Goal: Task Accomplishment & Management: Manage account settings

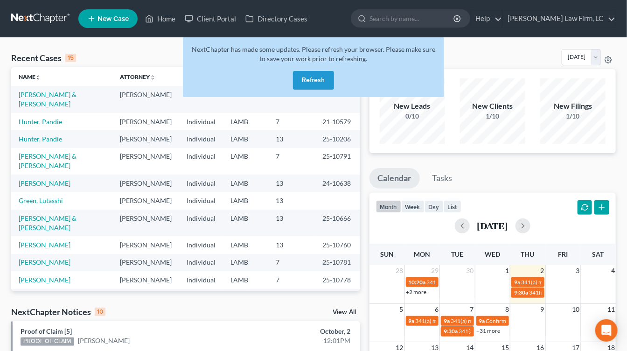
click at [311, 88] on button "Refresh" at bounding box center [313, 80] width 41 height 19
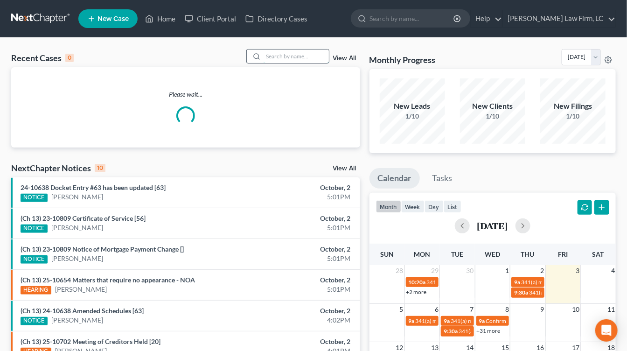
click at [303, 51] on input "search" at bounding box center [296, 56] width 65 height 14
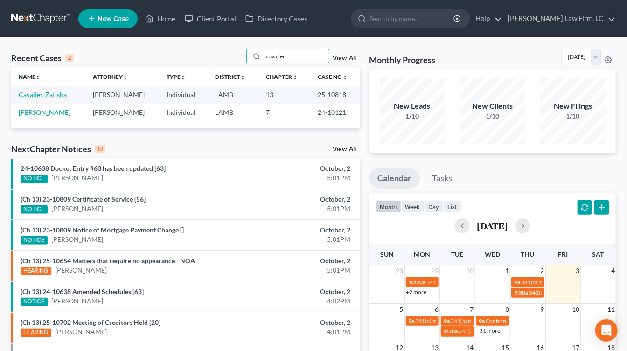
type input "cavalier"
click at [49, 93] on link "Cavalier, Zatisha" at bounding box center [43, 95] width 48 height 8
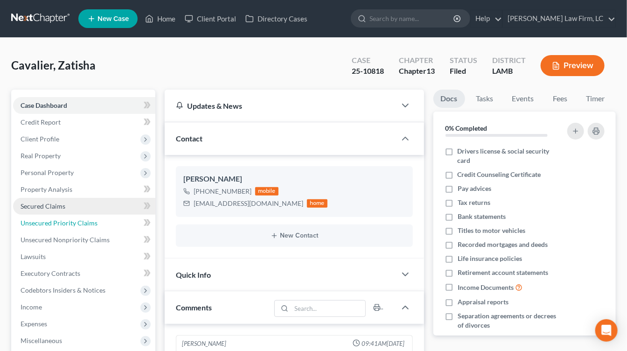
click at [67, 215] on link "Unsecured Priority Claims" at bounding box center [84, 223] width 142 height 17
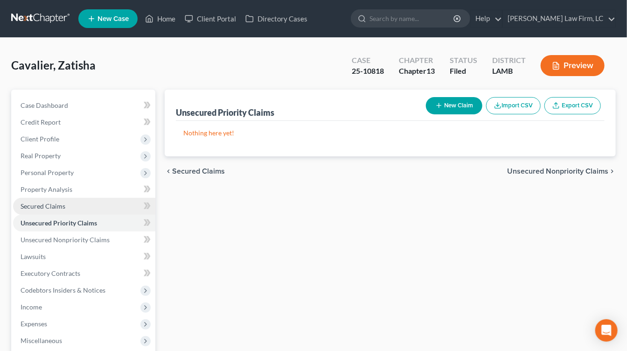
click at [71, 199] on link "Secured Claims" at bounding box center [84, 206] width 142 height 17
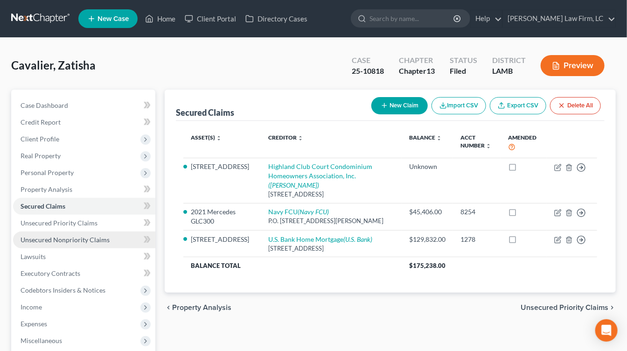
click at [83, 232] on link "Unsecured Nonpriority Claims" at bounding box center [84, 239] width 142 height 17
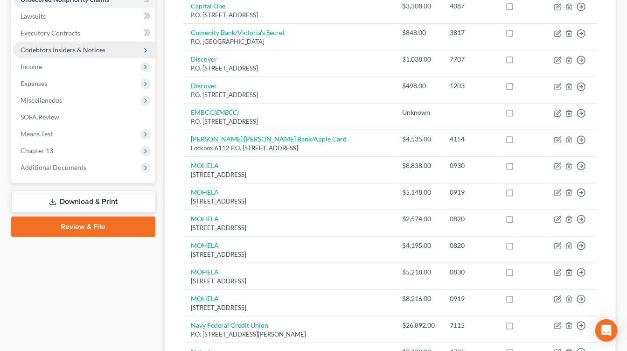
scroll to position [61, 0]
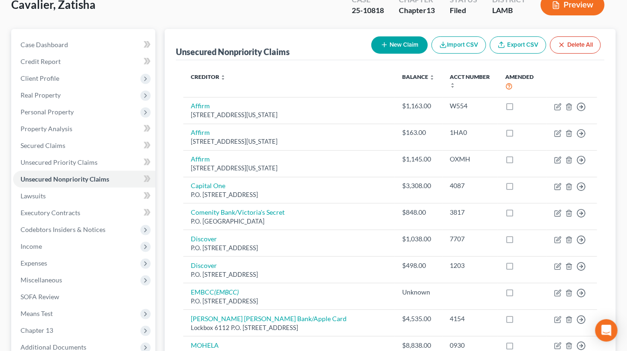
drag, startPoint x: 74, startPoint y: 260, endPoint x: 76, endPoint y: 279, distance: 18.3
click at [74, 260] on span "Expenses" at bounding box center [84, 263] width 142 height 17
click at [76, 280] on link "Home" at bounding box center [94, 280] width 124 height 17
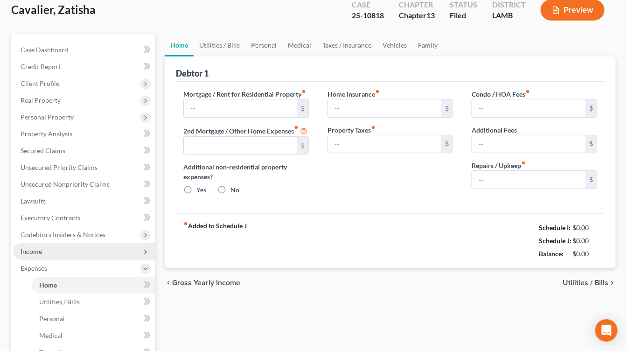
type input "0.00"
radio input "true"
type input "0.00"
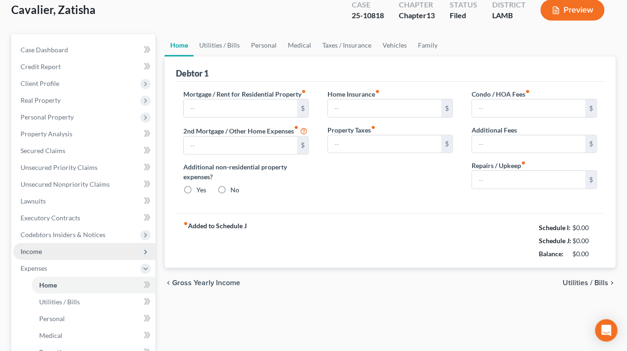
type input "0.00"
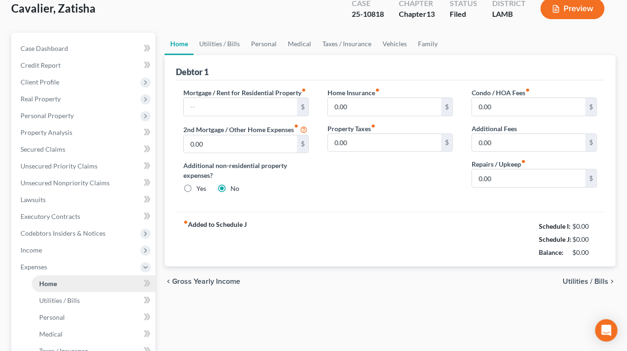
scroll to position [64, 0]
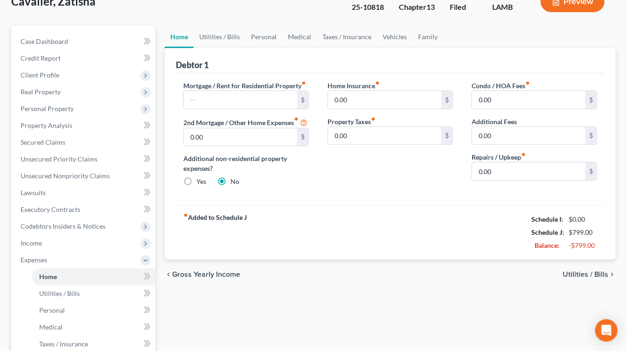
drag, startPoint x: 57, startPoint y: 237, endPoint x: 60, endPoint y: 254, distance: 17.5
click at [57, 237] on span "Income" at bounding box center [84, 243] width 142 height 17
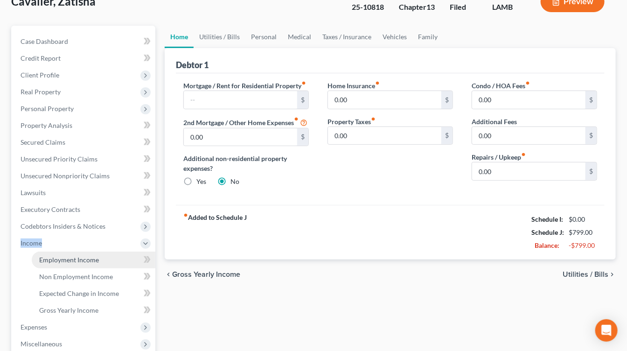
drag, startPoint x: 60, startPoint y: 259, endPoint x: 327, endPoint y: 298, distance: 269.8
click at [60, 259] on span "Employment Income" at bounding box center [69, 260] width 60 height 8
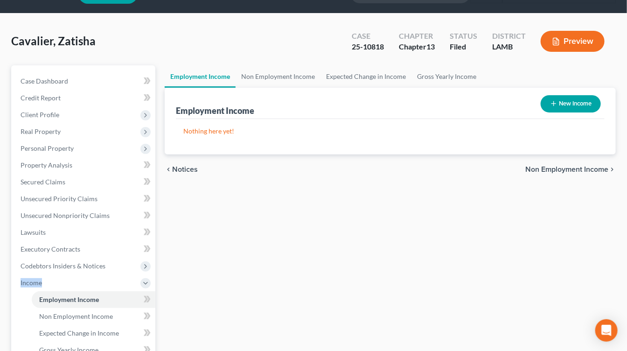
scroll to position [3, 0]
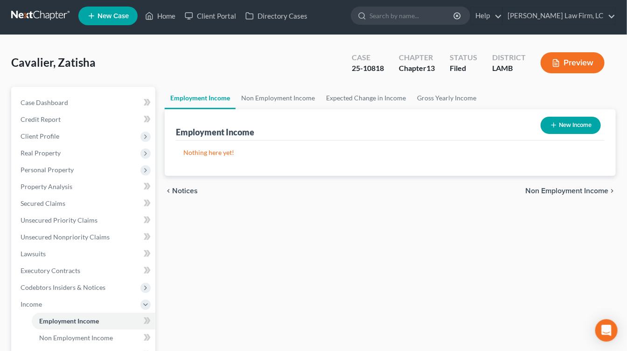
click at [330, 298] on div "Employment Income Non Employment Income Expected Change in Income Gross Yearly …" at bounding box center [390, 314] width 461 height 455
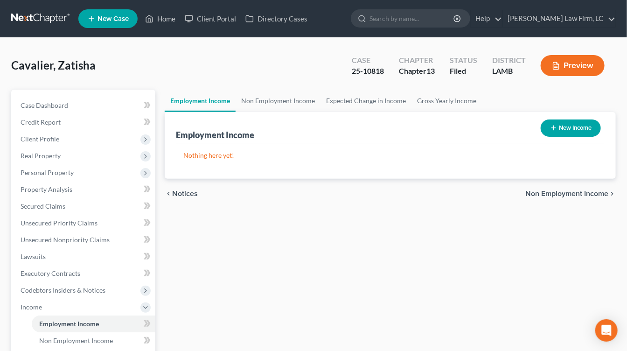
click at [56, 9] on nav "Home New Case Client Portal Directory Cases Dickson Law Firm, LC mdd@dicksonlaw…" at bounding box center [313, 18] width 627 height 37
drag, startPoint x: 438, startPoint y: 176, endPoint x: 475, endPoint y: 119, distance: 69.1
click at [437, 176] on div "Nothing here yet! Income Source Type For Current Monthly Income Sorting..." at bounding box center [390, 160] width 429 height 35
drag, startPoint x: 362, startPoint y: 231, endPoint x: 300, endPoint y: 129, distance: 118.5
click at [362, 230] on div "Employment Income Non Employment Income Expected Change in Income Gross Yearly …" at bounding box center [390, 317] width 461 height 455
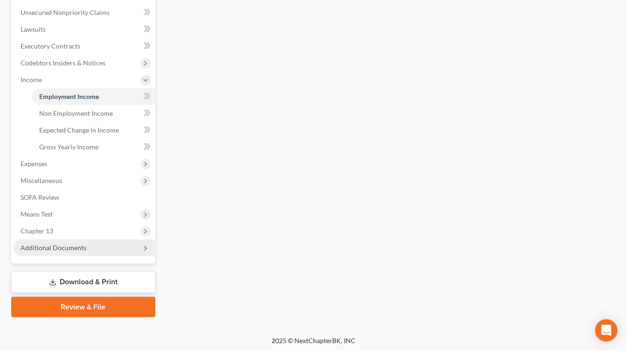
click at [66, 249] on span "Additional Documents" at bounding box center [54, 248] width 66 height 8
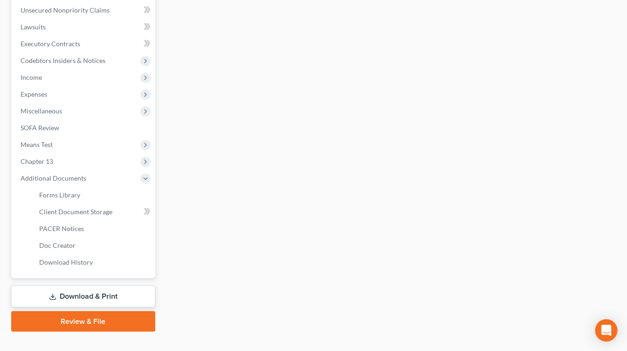
drag, startPoint x: 77, startPoint y: 306, endPoint x: 80, endPoint y: 277, distance: 29.1
click at [77, 305] on link "Download & Print" at bounding box center [83, 297] width 144 height 22
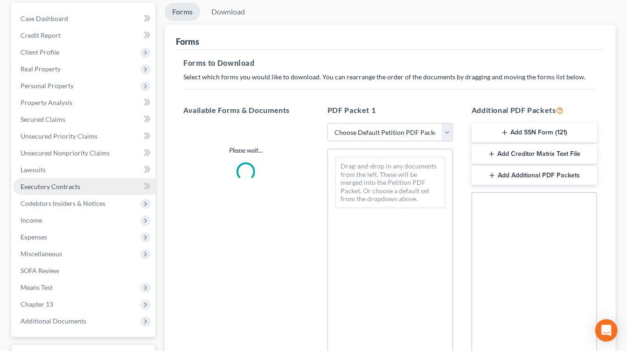
scroll to position [12, 0]
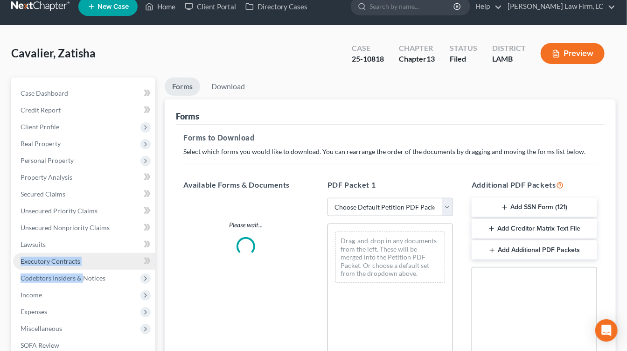
click at [82, 255] on ul "Case Dashboard Payments Invoices Payments Payments Credit Report Client Profile" at bounding box center [84, 244] width 142 height 319
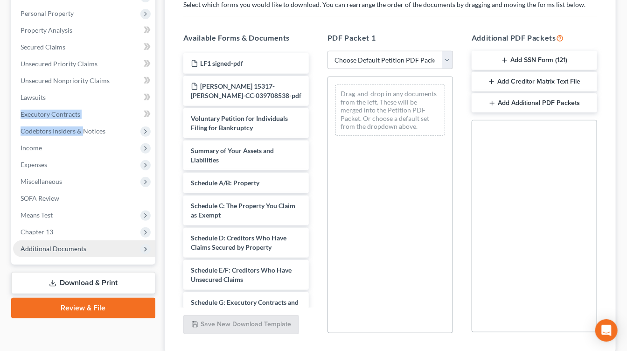
scroll to position [161, 0]
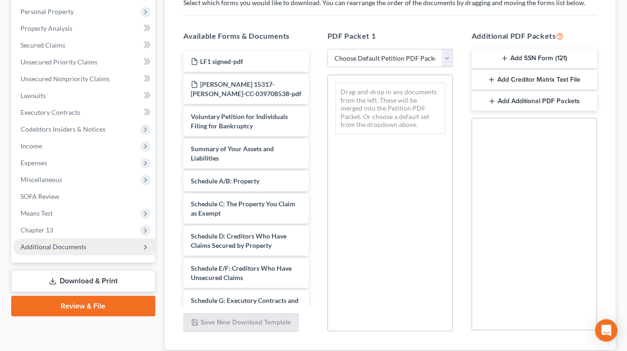
click at [77, 250] on span "Additional Documents" at bounding box center [54, 247] width 66 height 8
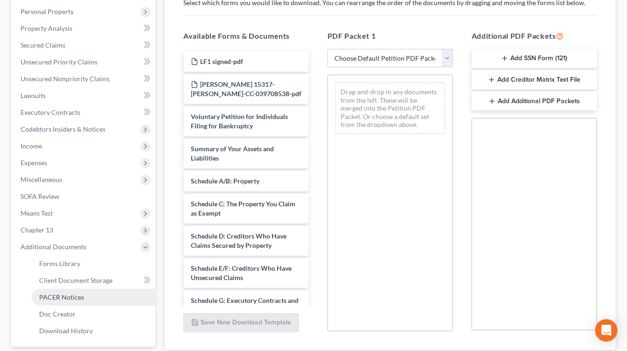
click at [87, 297] on link "PACER Notices" at bounding box center [94, 297] width 124 height 17
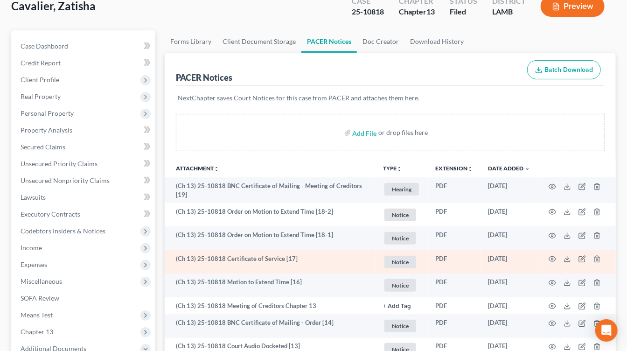
scroll to position [75, 0]
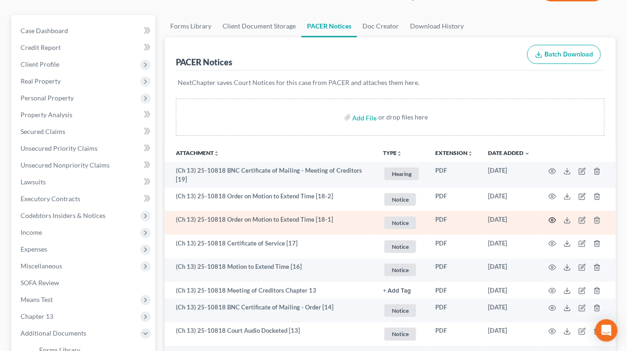
click at [556, 217] on icon "button" at bounding box center [552, 220] width 7 height 7
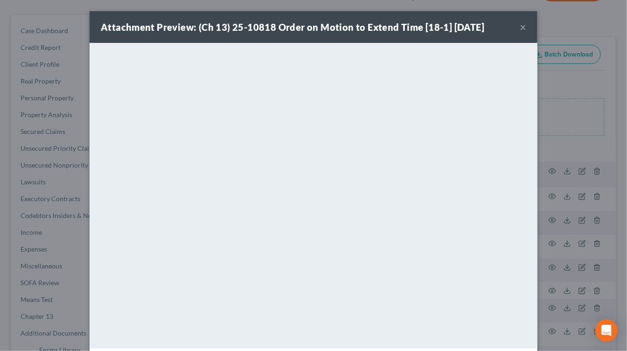
scroll to position [39, 0]
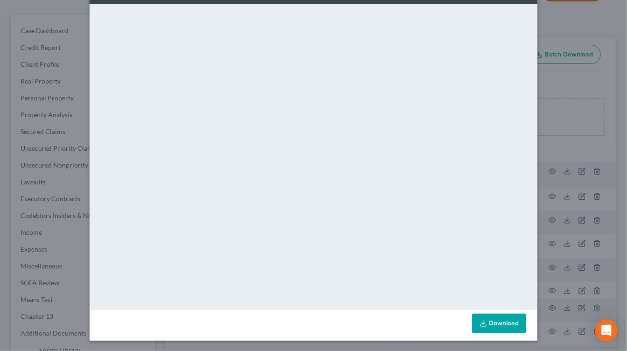
click at [554, 155] on div "Attachment Preview: (Ch 13) 25-10818 Order on Motion to Extend Time [18-1] 10/0…" at bounding box center [313, 175] width 627 height 351
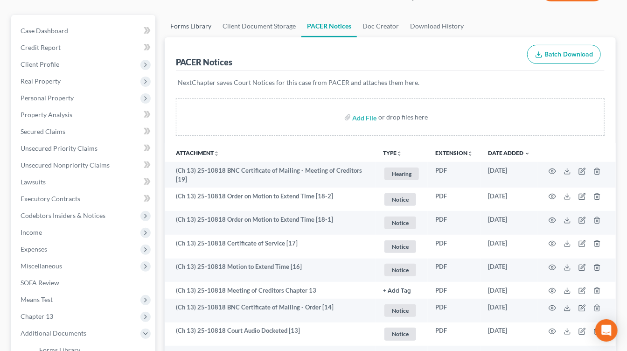
scroll to position [0, 0]
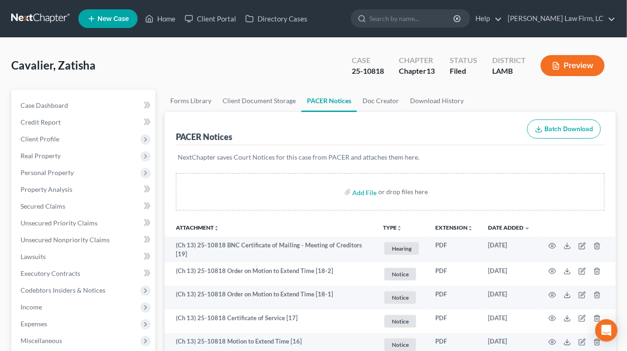
click at [49, 11] on link at bounding box center [41, 18] width 60 height 17
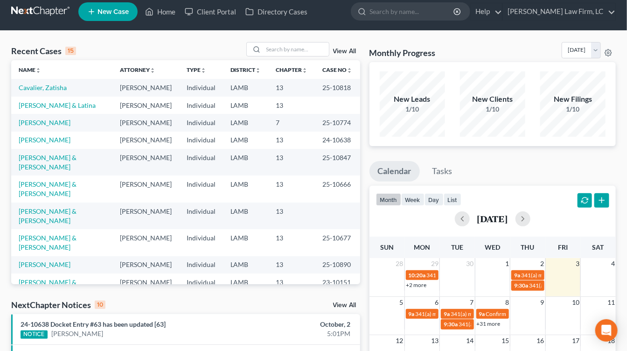
scroll to position [7, 0]
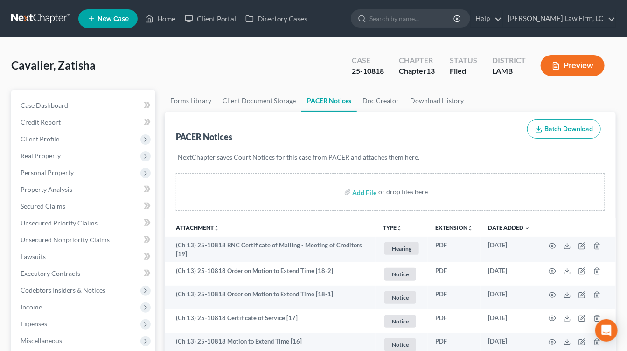
click at [42, 11] on link at bounding box center [41, 18] width 60 height 17
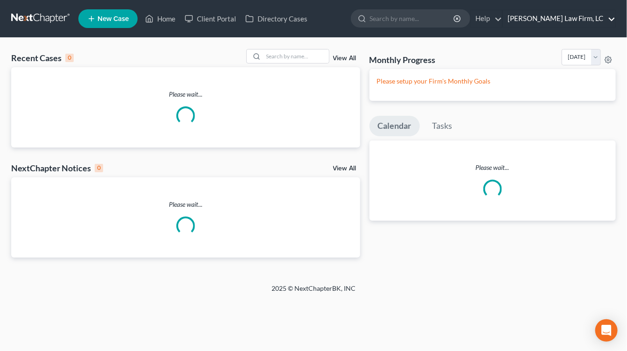
click at [597, 16] on link "[PERSON_NAME] Law Firm, LC" at bounding box center [559, 18] width 112 height 17
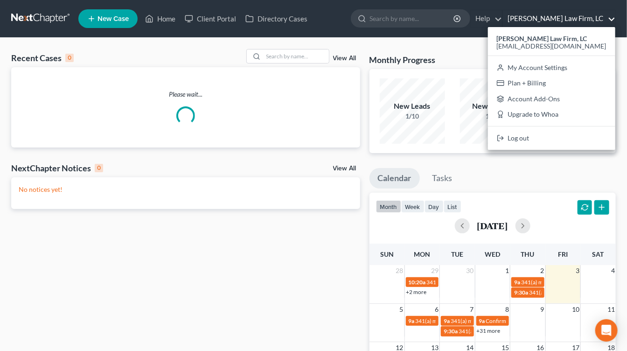
drag, startPoint x: 596, startPoint y: 15, endPoint x: 589, endPoint y: 16, distance: 7.5
click at [596, 15] on link "[PERSON_NAME] Law Firm, LC" at bounding box center [559, 18] width 112 height 17
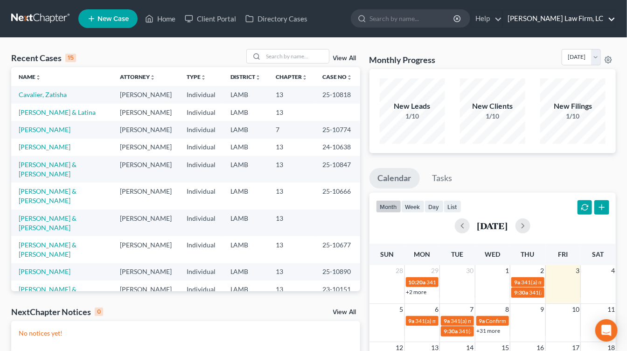
click at [563, 17] on link "[PERSON_NAME] Law Firm, LC" at bounding box center [559, 18] width 112 height 17
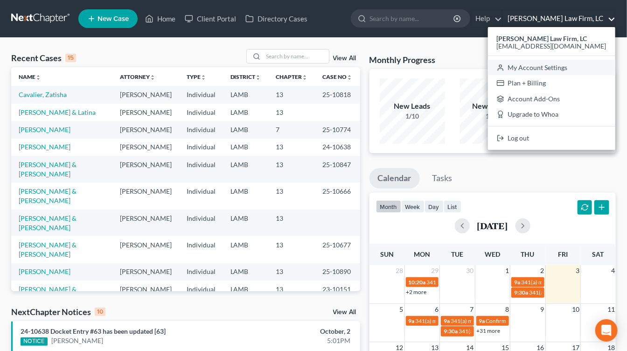
click at [566, 69] on link "My Account Settings" at bounding box center [551, 68] width 127 height 16
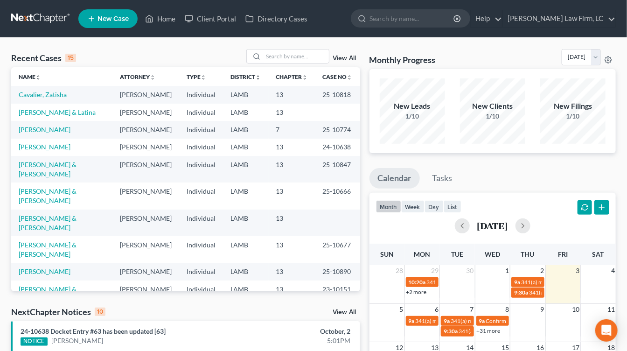
select select "23"
select select "19"
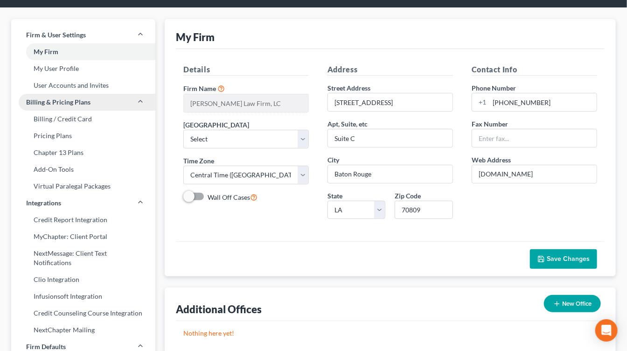
click at [90, 94] on link "Billing & Pricing Plans" at bounding box center [83, 102] width 144 height 17
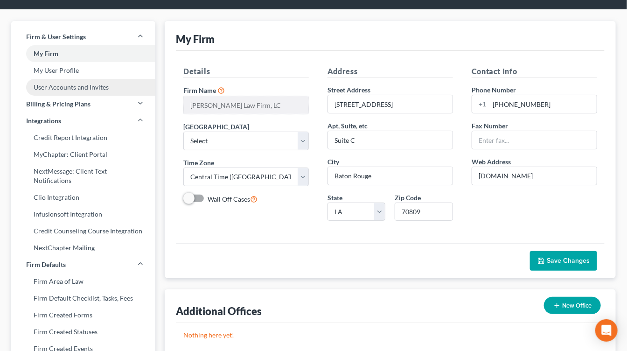
click at [91, 87] on link "User Accounts and Invites" at bounding box center [83, 87] width 144 height 17
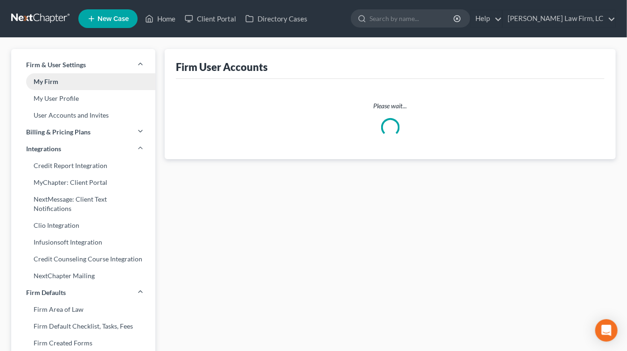
select select "0"
select select "1"
select select "0"
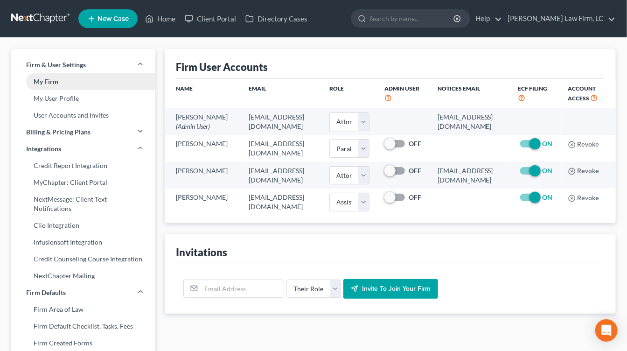
scroll to position [6, 0]
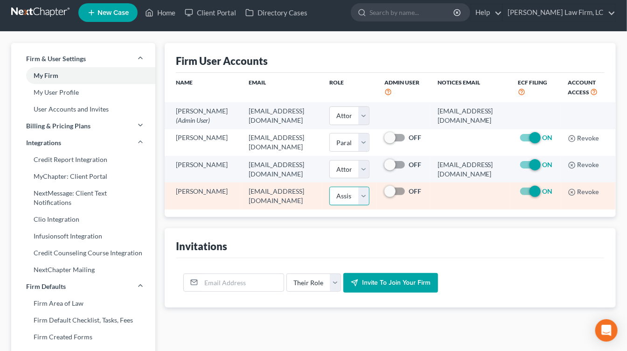
click at [337, 205] on select "Select Attorney Paralegal Assistant" at bounding box center [349, 196] width 40 height 19
click at [329, 205] on select "Select Attorney Paralegal Assistant" at bounding box center [349, 196] width 40 height 19
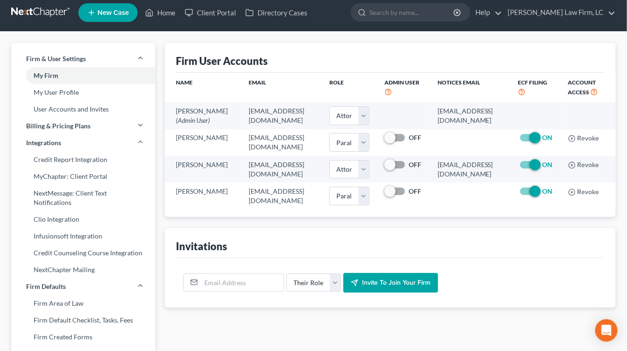
click at [264, 258] on div "Invitations" at bounding box center [390, 243] width 429 height 30
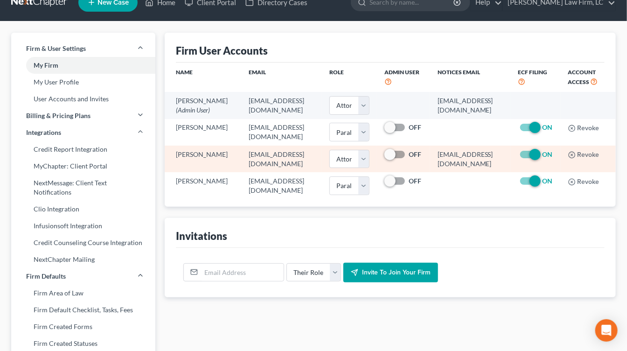
click at [458, 172] on td "24209@notices.nextchapterbk.com" at bounding box center [470, 159] width 81 height 27
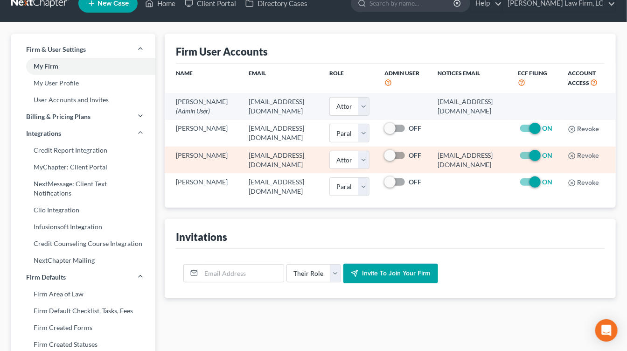
click at [452, 173] on td "24209@notices.nextchapterbk.com" at bounding box center [470, 160] width 81 height 27
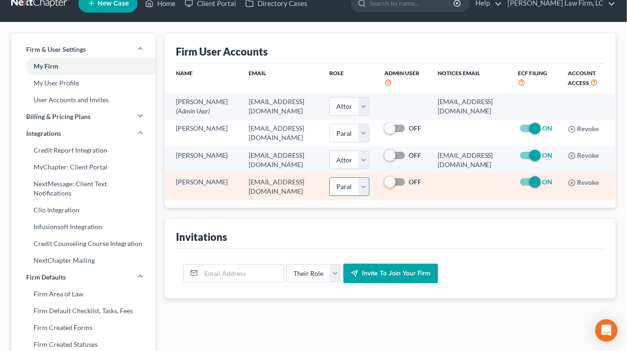
click at [329, 196] on select "Select Attorney Paralegal Assistant" at bounding box center [349, 186] width 40 height 19
select select "1"
click at [329, 196] on select "Select Attorney Paralegal Assistant" at bounding box center [349, 186] width 40 height 19
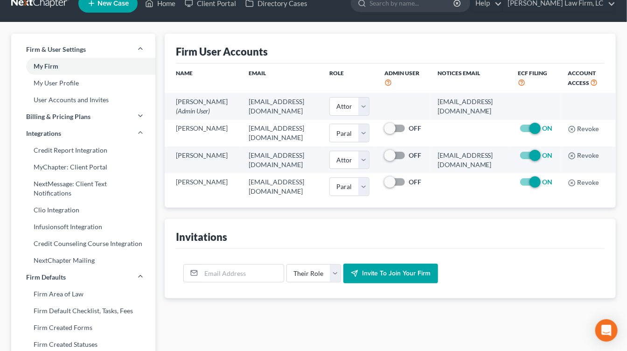
click at [454, 249] on div "Invitations" at bounding box center [390, 234] width 429 height 30
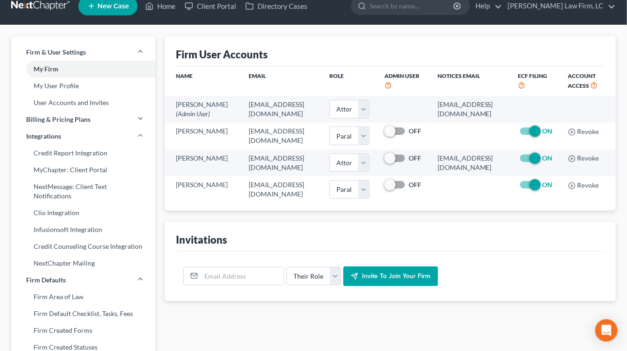
scroll to position [14, 0]
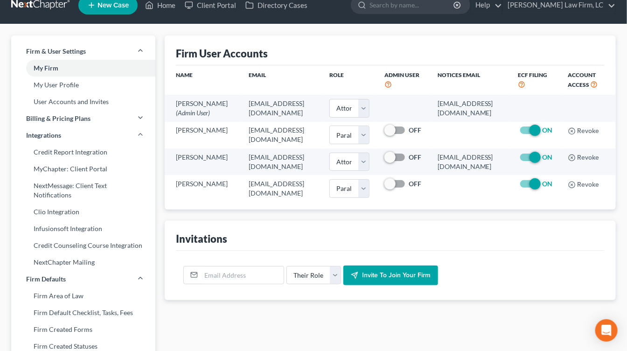
click at [455, 251] on div "Invitations" at bounding box center [390, 236] width 429 height 30
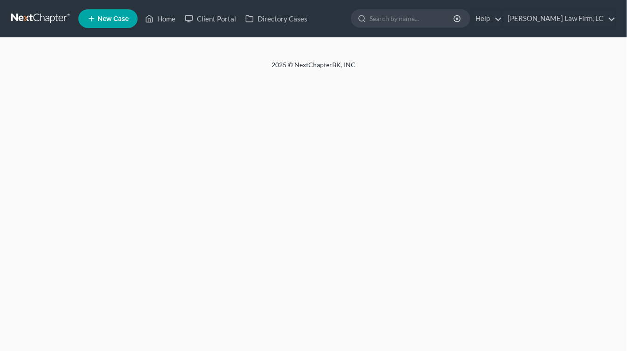
scroll to position [14, 0]
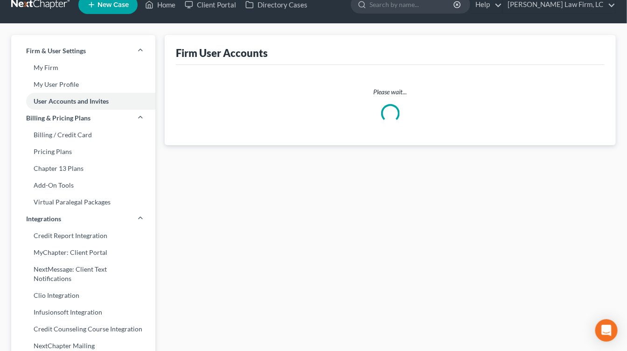
select select "0"
select select "1"
select select "0"
select select "1"
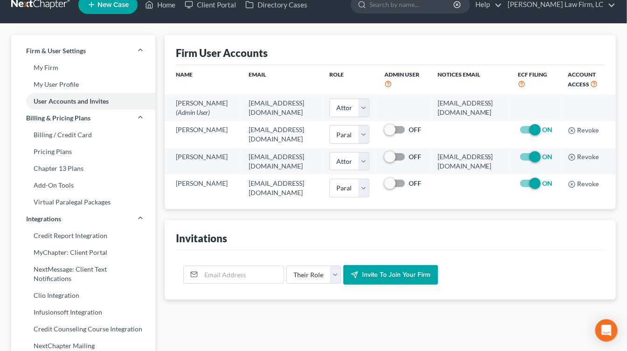
click at [33, 7] on link at bounding box center [41, 4] width 60 height 17
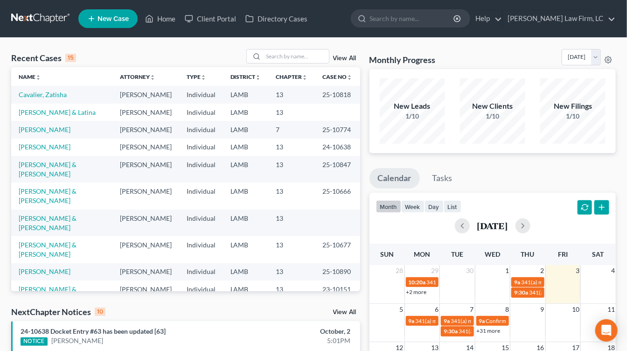
click at [247, 210] on td "LAMB" at bounding box center [246, 223] width 46 height 27
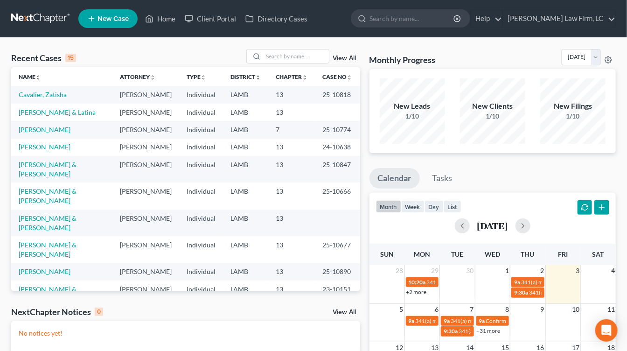
click at [187, 166] on td "Individual" at bounding box center [201, 169] width 44 height 27
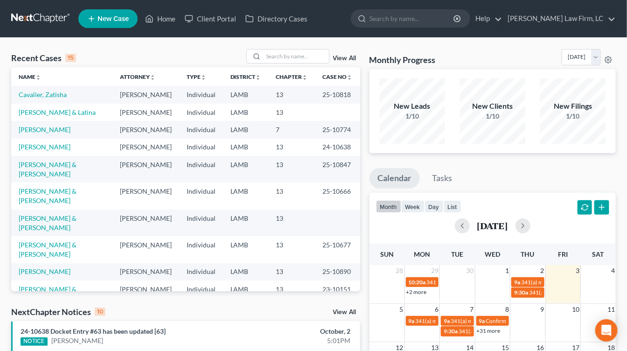
click at [205, 210] on td "Individual" at bounding box center [201, 223] width 44 height 27
click at [172, 280] on td "[PERSON_NAME]" at bounding box center [145, 293] width 67 height 27
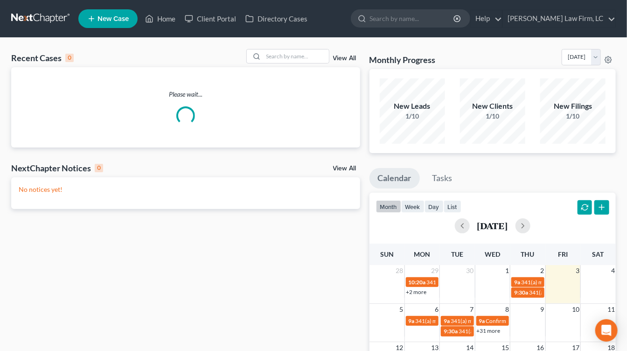
click at [220, 165] on div "NextChapter Notices 0 View All" at bounding box center [185, 169] width 349 height 15
click at [354, 121] on div "Please wait..." at bounding box center [185, 107] width 349 height 35
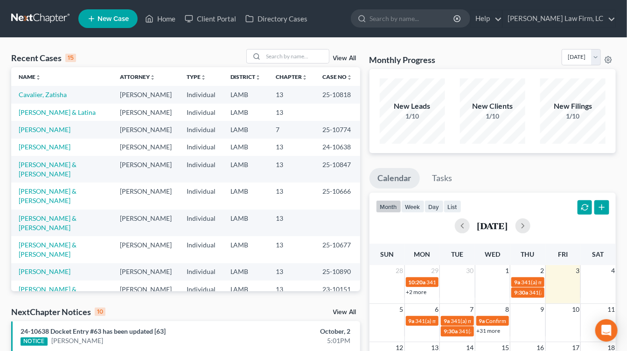
click at [206, 236] on td "Individual" at bounding box center [201, 249] width 44 height 27
click at [112, 236] on td "[PERSON_NAME]" at bounding box center [145, 249] width 67 height 27
click at [270, 210] on td "13" at bounding box center [292, 223] width 47 height 27
click at [228, 70] on th "District unfold_more expand_more expand_less" at bounding box center [246, 76] width 46 height 19
click at [234, 69] on th "District unfold_more expand_more expand_less" at bounding box center [246, 76] width 46 height 19
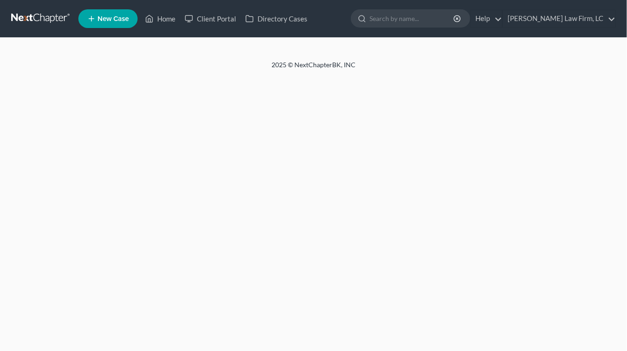
scroll to position [14, 0]
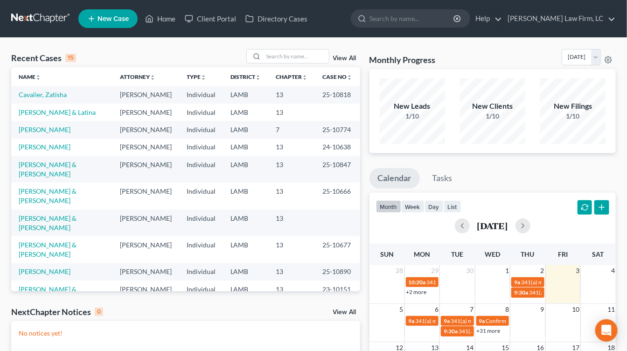
click at [42, 90] on td "Cavalier, Zatisha" at bounding box center [61, 94] width 101 height 17
click at [41, 91] on link "Cavalier, Zatisha" at bounding box center [43, 95] width 48 height 8
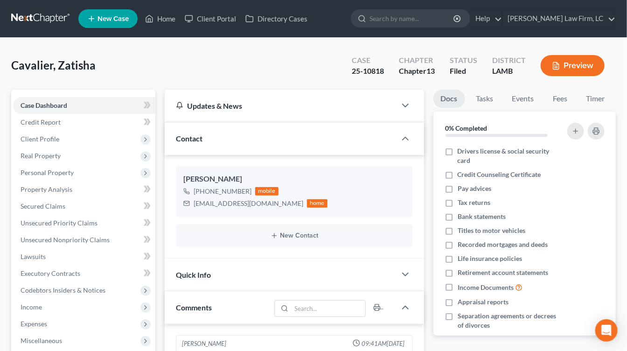
click at [603, 110] on li "Timer" at bounding box center [596, 101] width 34 height 22
click at [610, 101] on link "Timer" at bounding box center [596, 99] width 34 height 18
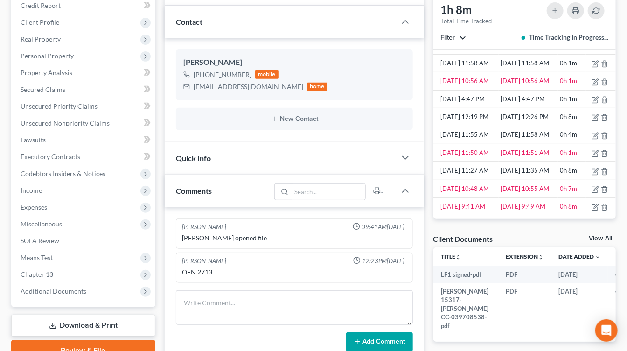
scroll to position [57, 0]
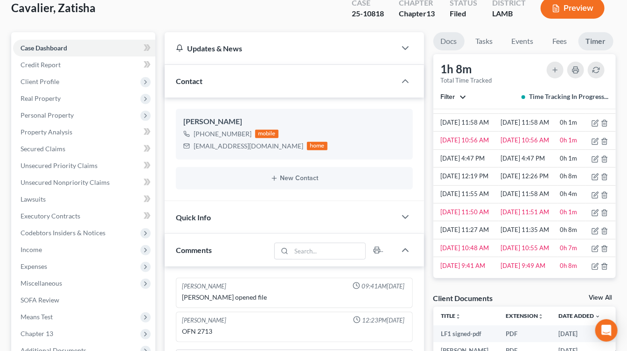
drag, startPoint x: 453, startPoint y: 32, endPoint x: 313, endPoint y: 14, distance: 141.2
click at [452, 32] on link "Docs" at bounding box center [448, 41] width 31 height 18
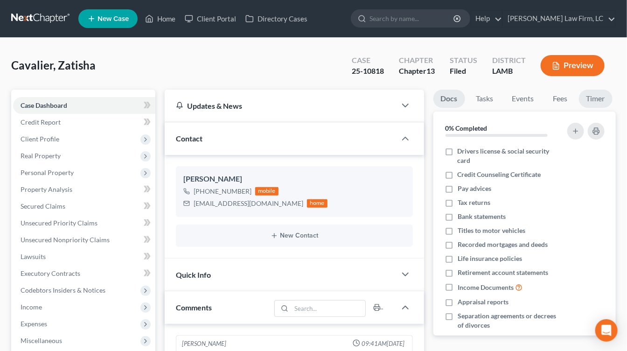
click at [595, 93] on link "Timer" at bounding box center [596, 99] width 34 height 18
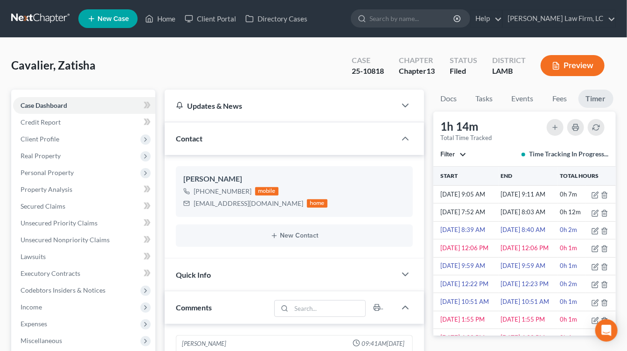
click at [35, 19] on link at bounding box center [41, 18] width 60 height 17
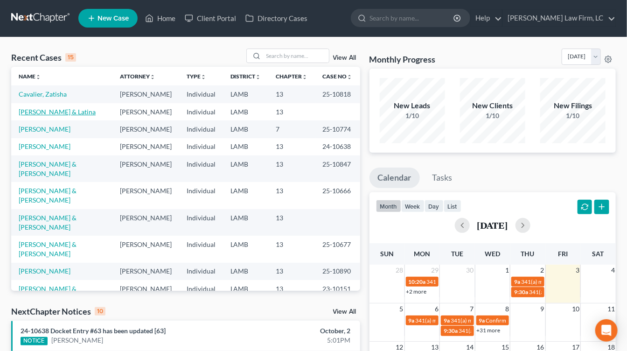
scroll to position [1, 0]
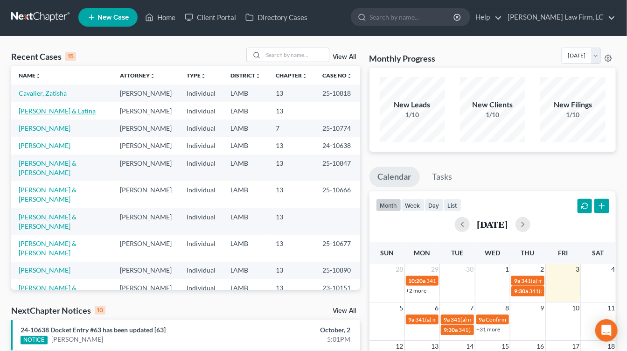
click at [49, 112] on link "Hulbert, John & Latina" at bounding box center [57, 111] width 77 height 8
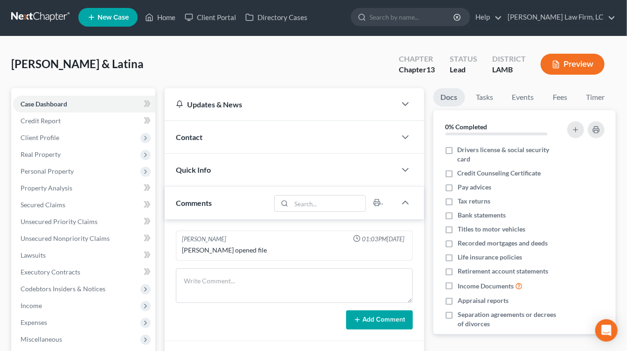
drag, startPoint x: 616, startPoint y: 97, endPoint x: 584, endPoint y: 92, distance: 33.0
click at [616, 97] on div "Docs Tasks Events Fees Timer 0% Completed Nothing here yet! Drivers license & s…" at bounding box center [525, 263] width 192 height 351
click at [584, 92] on link "Timer" at bounding box center [596, 97] width 34 height 18
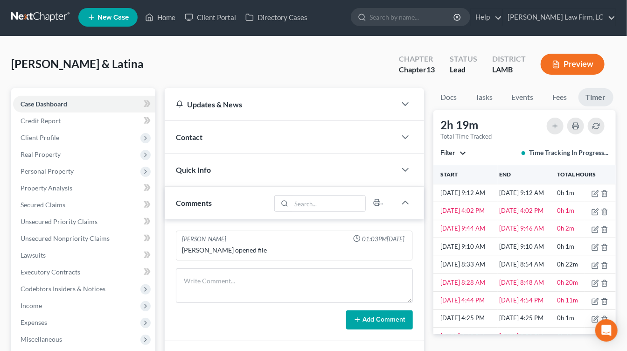
scroll to position [3, 0]
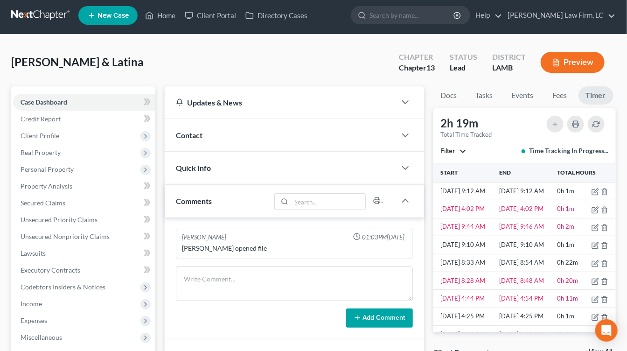
click at [44, 12] on link at bounding box center [41, 15] width 60 height 17
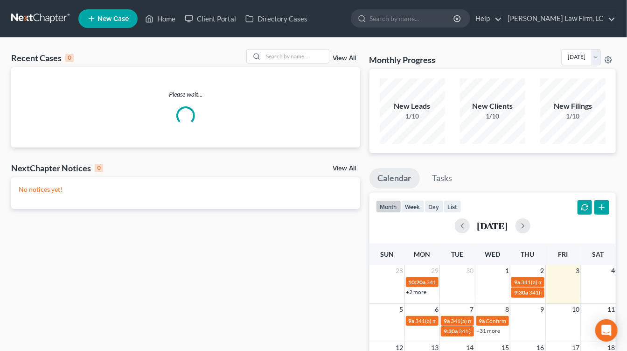
scroll to position [0, 0]
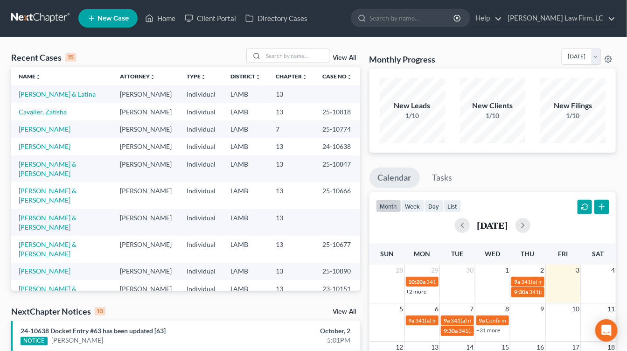
click at [49, 21] on link at bounding box center [41, 18] width 60 height 17
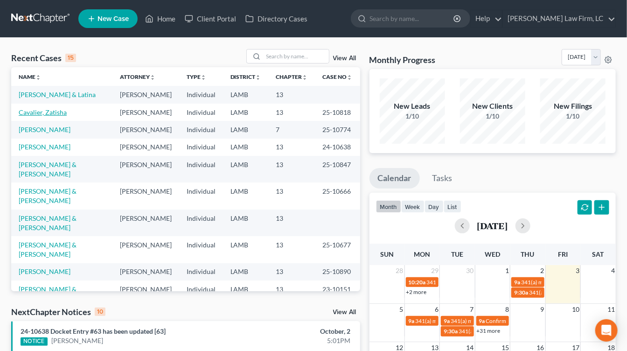
click at [60, 112] on link "Cavalier, Zatisha" at bounding box center [43, 112] width 48 height 8
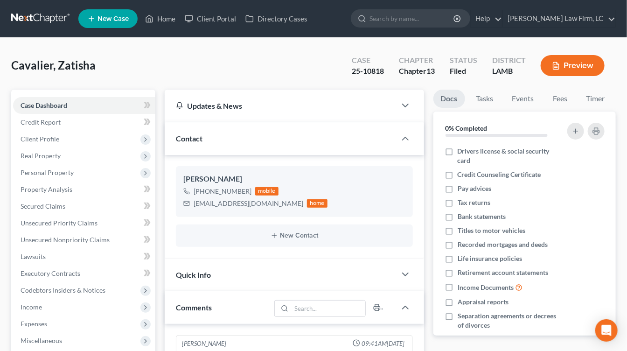
click at [571, 61] on button "Preview" at bounding box center [573, 65] width 64 height 21
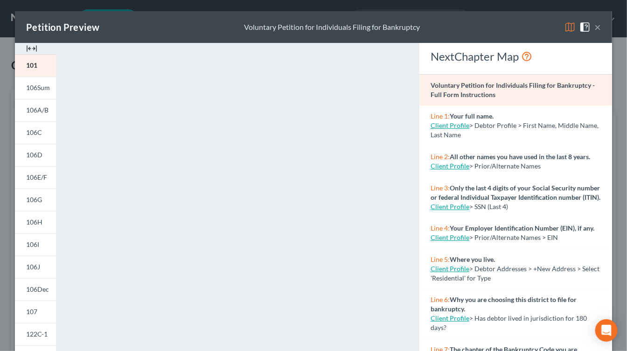
click at [615, 152] on div "NextChapter Map Voluntary Petition for Individuals Filing for Bankruptcy - Full…" at bounding box center [516, 274] width 202 height 463
click at [620, 149] on div "Petition Preview Voluntary Petition for Individuals Filing for Bankruptcy × 101…" at bounding box center [313, 175] width 627 height 351
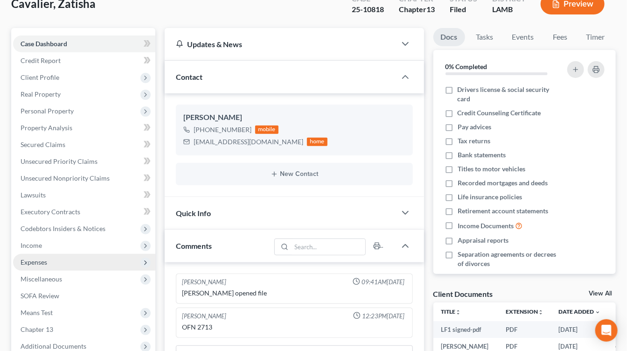
click at [66, 267] on span "Expenses" at bounding box center [84, 262] width 142 height 17
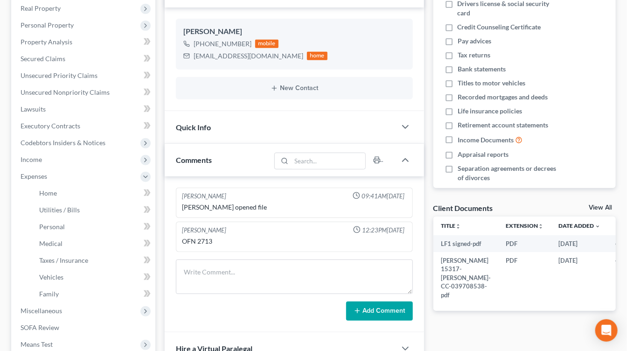
drag, startPoint x: 73, startPoint y: 313, endPoint x: 72, endPoint y: 321, distance: 8.5
click at [72, 313] on span "Miscellaneous" at bounding box center [84, 310] width 142 height 17
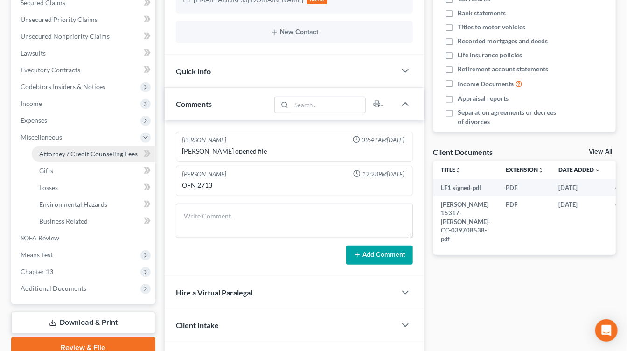
click at [112, 152] on span "Attorney / Credit Counseling Fees" at bounding box center [88, 154] width 98 height 8
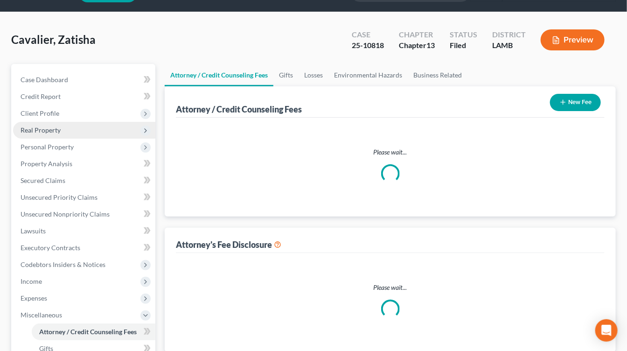
select select "1"
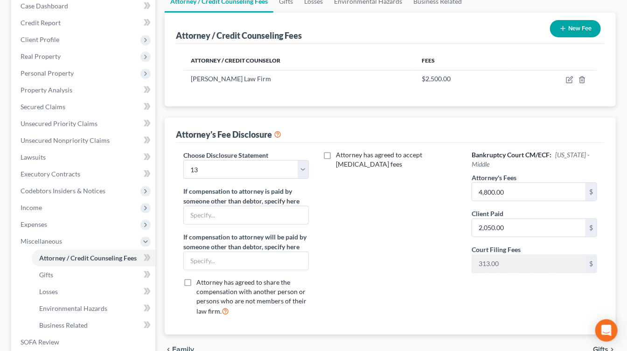
scroll to position [102, 0]
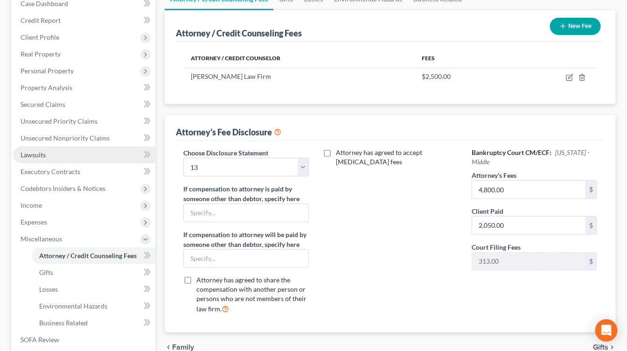
click at [72, 149] on link "Lawsuits" at bounding box center [84, 155] width 142 height 17
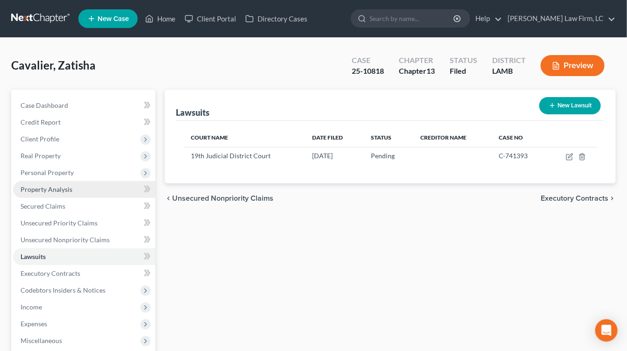
drag, startPoint x: 75, startPoint y: 183, endPoint x: 79, endPoint y: 195, distance: 12.4
click at [76, 183] on link "Property Analysis" at bounding box center [84, 189] width 142 height 17
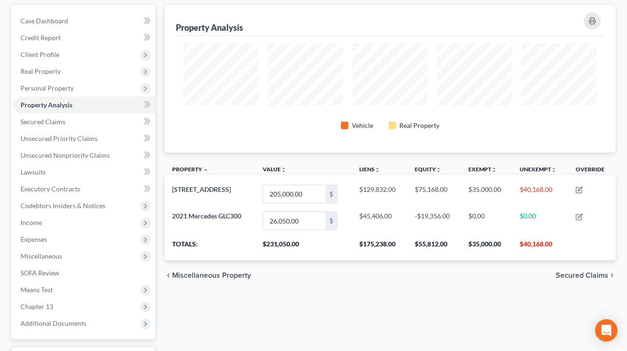
scroll to position [96, 0]
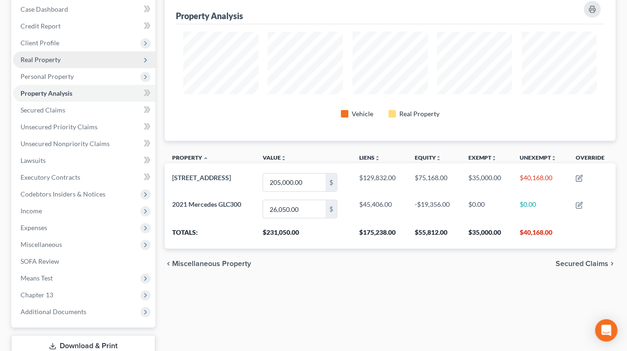
click at [69, 57] on span "Real Property" at bounding box center [84, 59] width 142 height 17
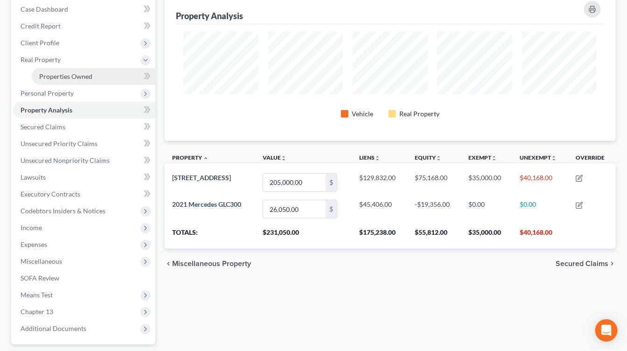
click at [63, 80] on link "Properties Owned" at bounding box center [94, 76] width 124 height 17
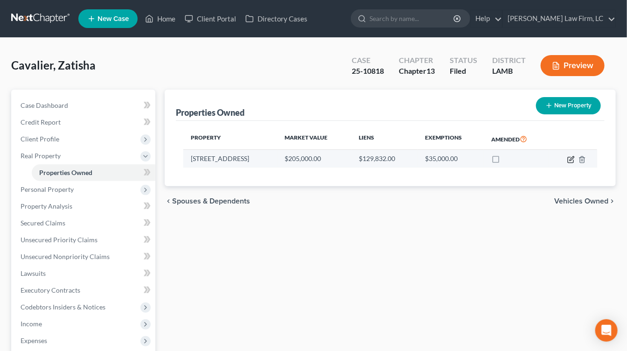
click at [569, 157] on icon "button" at bounding box center [570, 159] width 7 height 7
select select "19"
select select "0"
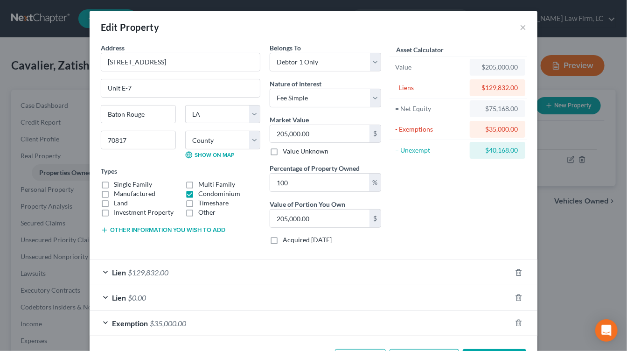
scroll to position [33, 0]
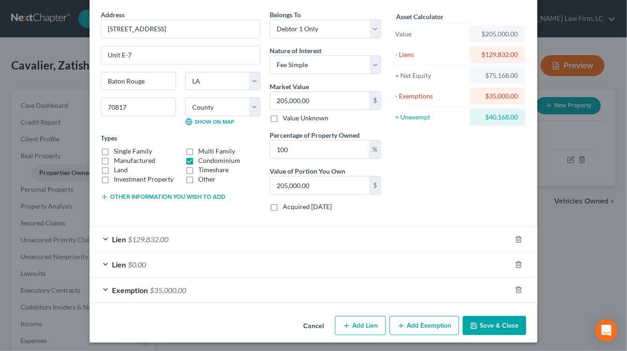
click at [517, 317] on button "Save & Close" at bounding box center [494, 326] width 63 height 20
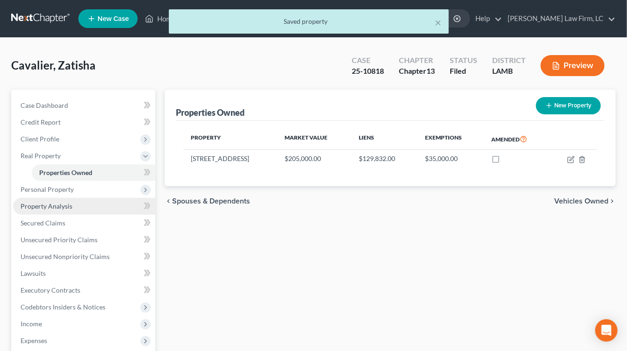
click at [53, 198] on link "Property Analysis" at bounding box center [84, 206] width 142 height 17
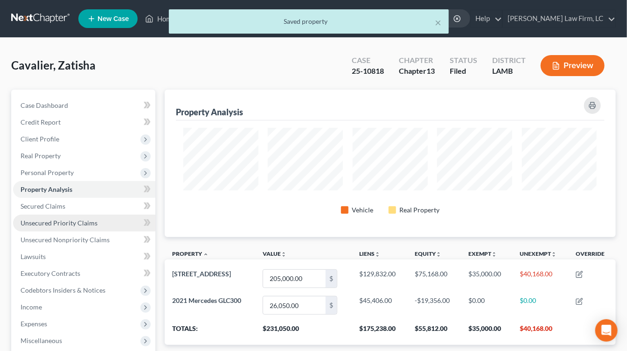
scroll to position [147, 451]
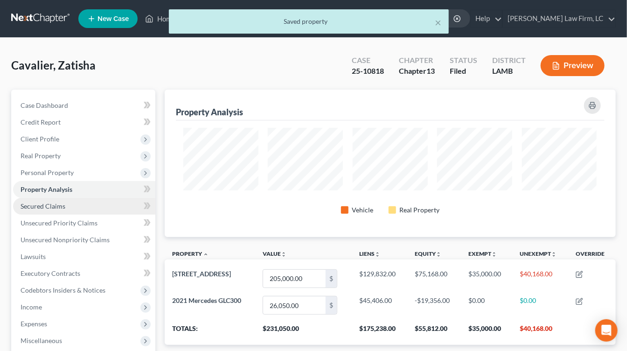
click at [44, 199] on link "Secured Claims" at bounding box center [84, 206] width 142 height 17
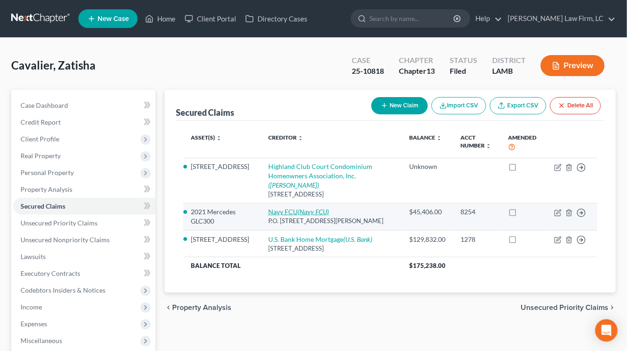
click at [298, 208] on icon "(Navy FCU)" at bounding box center [313, 212] width 31 height 8
select select "48"
select select "0"
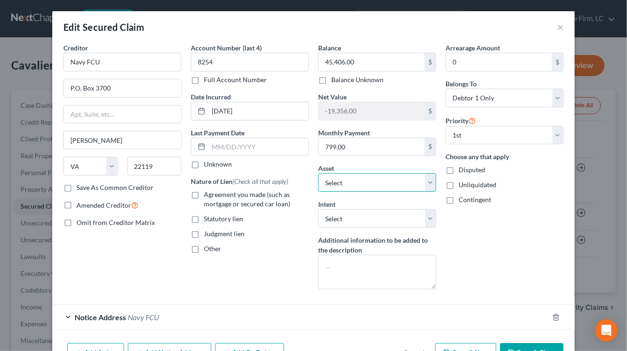
click at [389, 178] on select "Select Other Multiple Assets 2021 Mercedes GLC300 - $26050.0 [STREET_ADDRESS] -…" at bounding box center [377, 182] width 118 height 19
click at [260, 196] on span "Agreement you made (such as mortgage or secured car loan)" at bounding box center [247, 198] width 86 height 17
click at [214, 196] on input "Agreement you made (such as mortgage or secured car loan)" at bounding box center [211, 193] width 6 height 6
checkbox input "true"
click at [287, 120] on div "Account Number (last 4) 8254 Full Account Number Date Incurred 03-09-2022 Last …" at bounding box center [249, 170] width 127 height 254
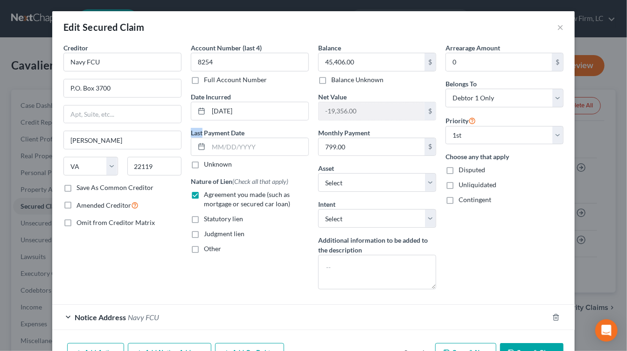
click at [287, 120] on div "Account Number (last 4) 8254 Full Account Number Date Incurred 03-09-2022 Last …" at bounding box center [249, 170] width 127 height 254
click at [291, 115] on input "03-09-2022" at bounding box center [259, 111] width 100 height 18
type input "03-09-2022"
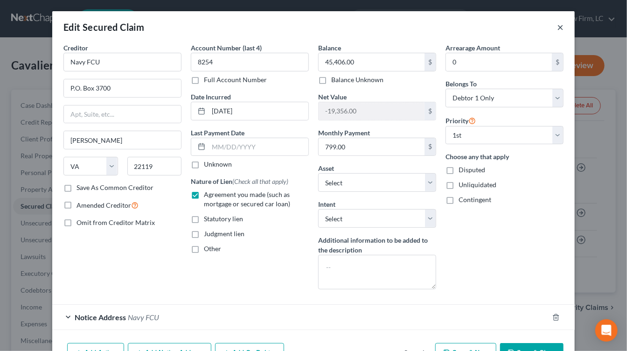
click at [563, 28] on button "×" at bounding box center [560, 26] width 7 height 11
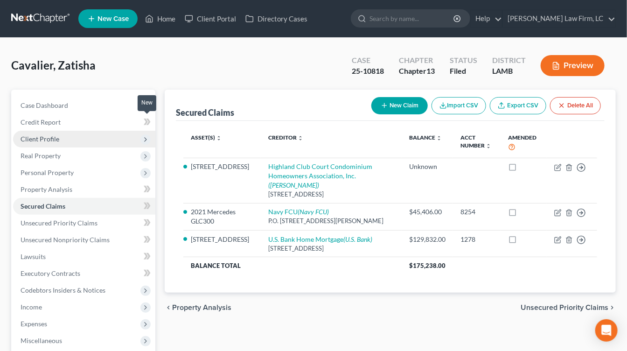
click at [99, 139] on span "Client Profile" at bounding box center [84, 139] width 142 height 17
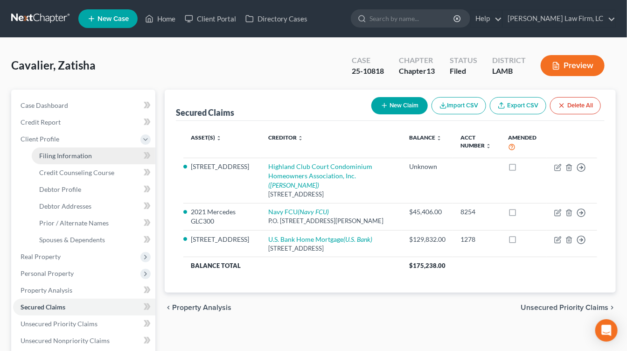
click at [94, 153] on link "Filing Information" at bounding box center [94, 155] width 124 height 17
select select "1"
select select "0"
select select "3"
select select "19"
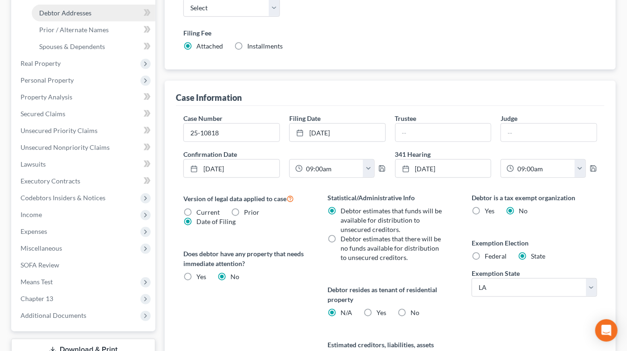
scroll to position [198, 0]
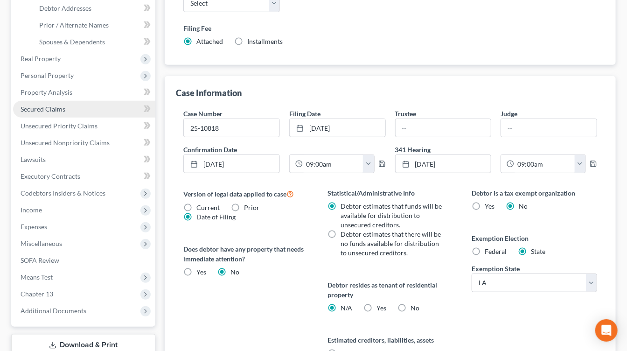
click at [69, 112] on link "Secured Claims" at bounding box center [84, 109] width 142 height 17
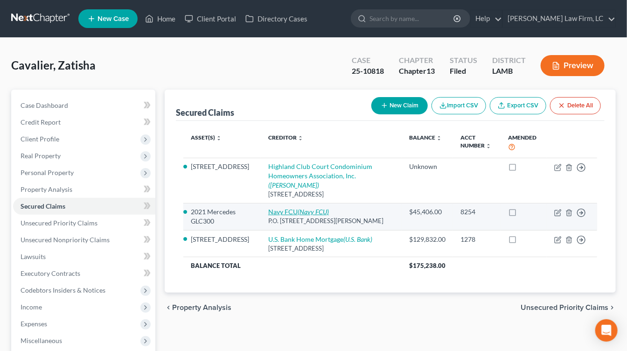
click at [280, 208] on link "Navy FCU (Navy FCU)" at bounding box center [298, 212] width 61 height 8
select select "48"
select select "2"
select select "0"
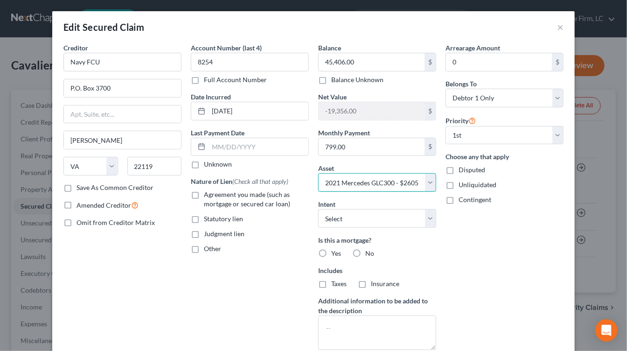
click at [408, 178] on select "Select Other Multiple Assets 2021 Mercedes GLC300 - $26050.0 17605 Jefferson Hw…" at bounding box center [377, 182] width 118 height 19
click at [245, 194] on span "Agreement you made (such as mortgage or secured car loan)" at bounding box center [247, 198] width 86 height 17
click at [214, 194] on input "Agreement you made (such as mortgage or secured car loan)" at bounding box center [211, 193] width 6 height 6
checkbox input "true"
click at [280, 114] on input "03-09-2022" at bounding box center [259, 111] width 100 height 18
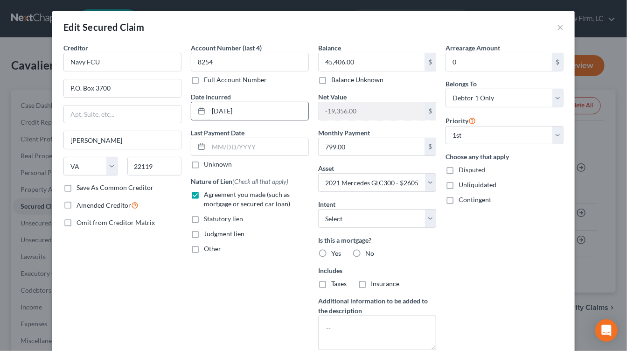
click at [280, 114] on input "03-09-2022" at bounding box center [259, 111] width 100 height 18
click at [280, 112] on input "03-09-2022" at bounding box center [259, 111] width 100 height 18
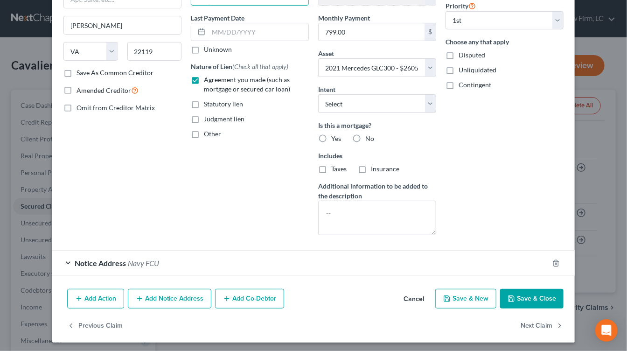
type input "3/2022"
click at [539, 297] on button "Save & Close" at bounding box center [531, 299] width 63 height 20
select select
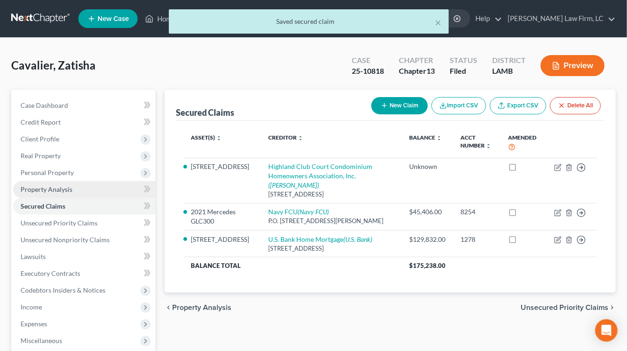
click at [49, 186] on span "Property Analysis" at bounding box center [47, 189] width 52 height 8
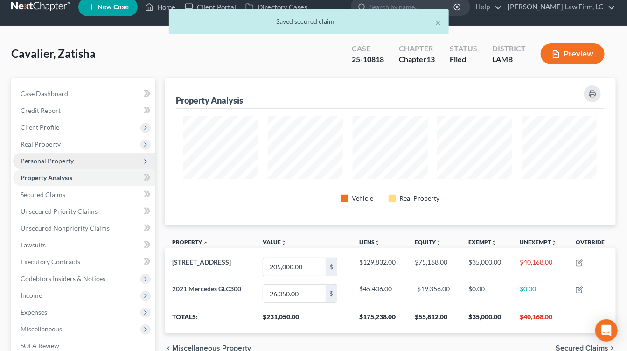
click at [66, 161] on span "Personal Property" at bounding box center [47, 161] width 53 height 8
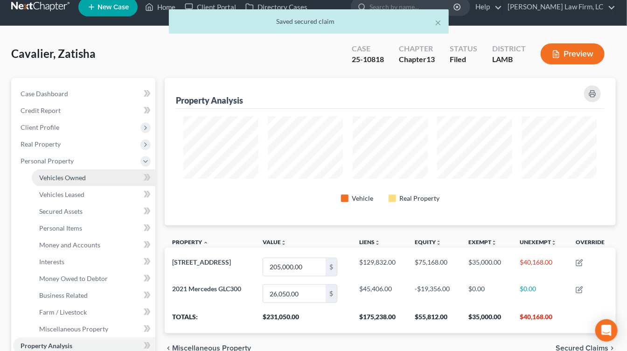
click at [66, 170] on link "Vehicles Owned" at bounding box center [94, 177] width 124 height 17
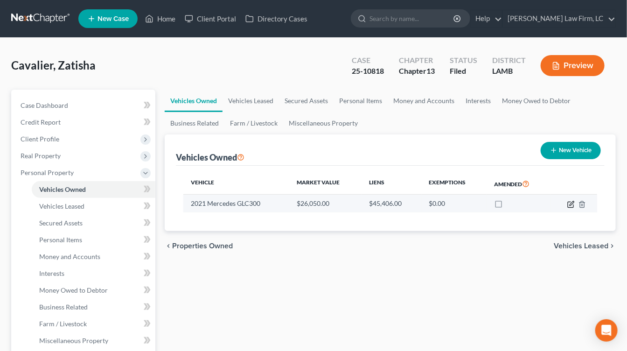
click at [572, 202] on icon "button" at bounding box center [572, 203] width 4 height 4
select select "0"
select select "5"
select select "3"
select select "0"
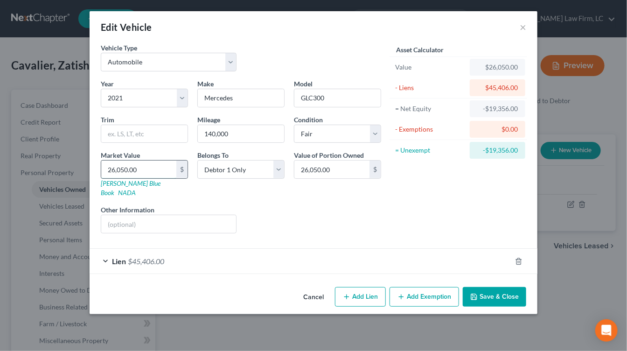
click at [151, 164] on input "26,050.00" at bounding box center [138, 170] width 75 height 18
type input "2"
type input "2.00"
type input "26"
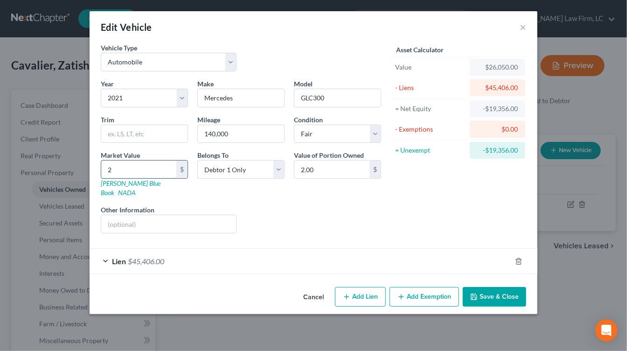
type input "26.00"
type input "265"
type input "265.00"
type input "2650"
type input "2,650.00"
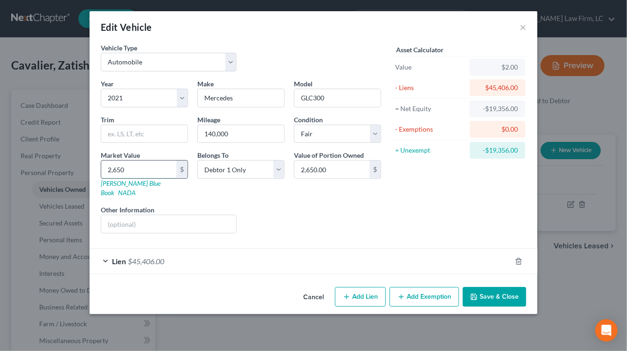
type input "2,6500"
type input "26,500.00"
type input "26,500"
click at [508, 287] on button "Save & Close" at bounding box center [494, 297] width 63 height 20
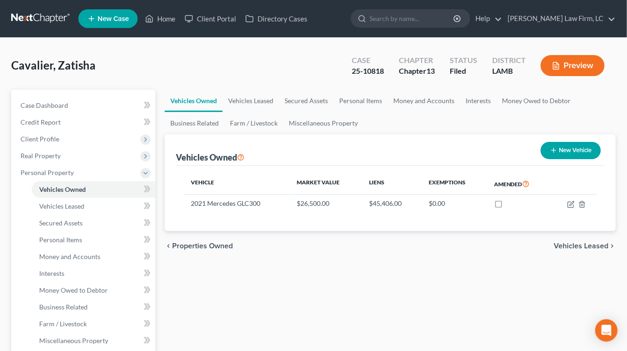
click at [79, 275] on link "Interests" at bounding box center [94, 273] width 124 height 17
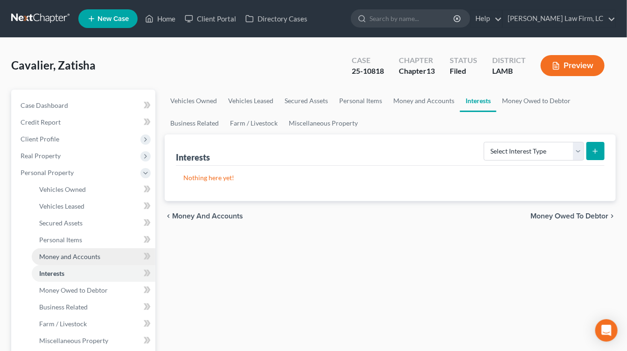
click at [94, 250] on link "Money and Accounts" at bounding box center [94, 256] width 124 height 17
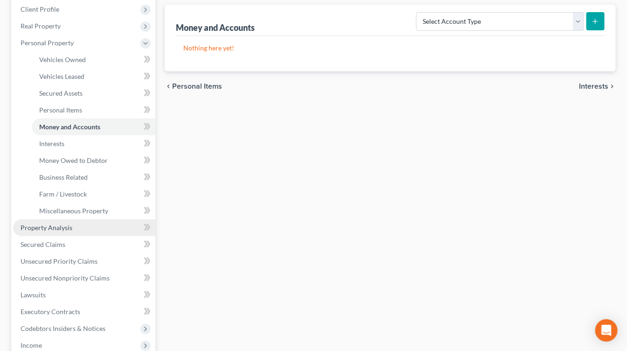
drag, startPoint x: 91, startPoint y: 219, endPoint x: 86, endPoint y: 225, distance: 7.0
click at [90, 219] on link "Property Analysis" at bounding box center [84, 227] width 142 height 17
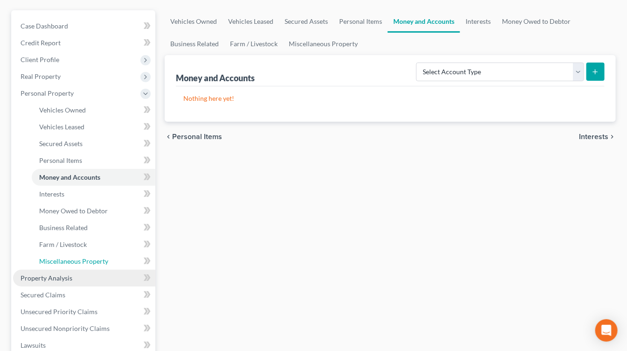
click at [86, 225] on ul "Vehicles Owned Vehicles Leased Machinery and Vehicles Office Related" at bounding box center [84, 186] width 142 height 168
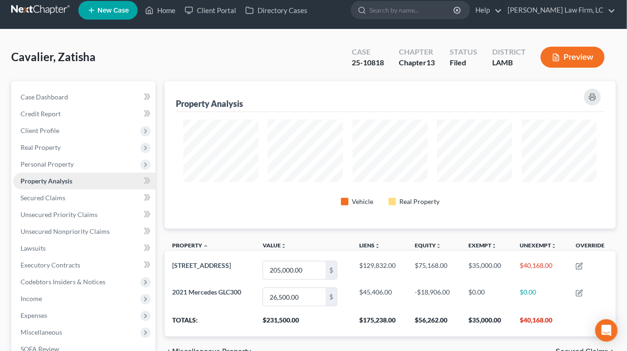
scroll to position [466477, 466173]
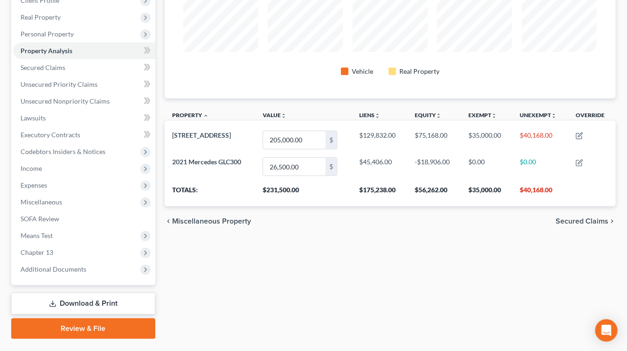
click at [97, 76] on li "Unsecured Priority Claims" at bounding box center [84, 84] width 142 height 17
click at [87, 113] on link "Lawsuits" at bounding box center [84, 118] width 142 height 17
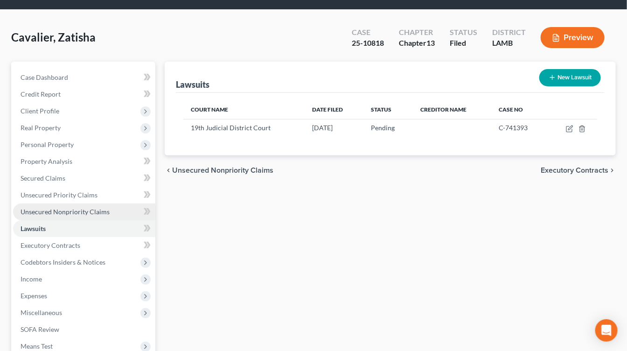
scroll to position [1, 0]
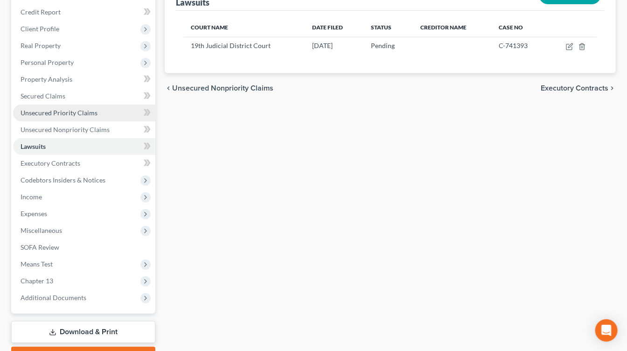
click at [110, 119] on link "Unsecured Priority Claims" at bounding box center [84, 113] width 142 height 17
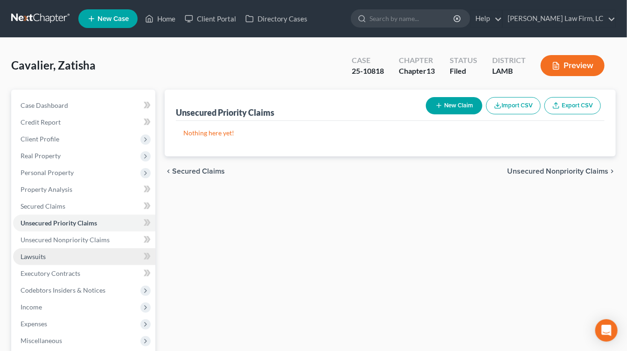
click at [82, 258] on link "Lawsuits" at bounding box center [84, 256] width 142 height 17
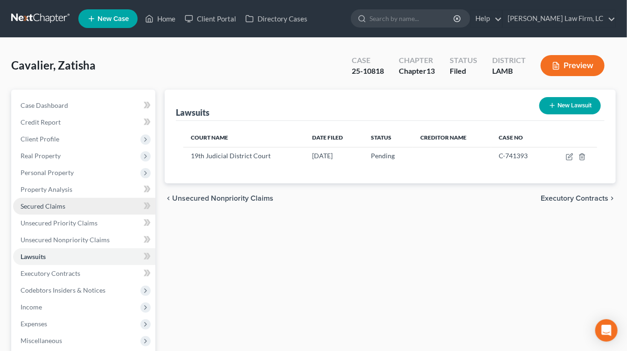
click at [48, 209] on span "Secured Claims" at bounding box center [43, 206] width 45 height 8
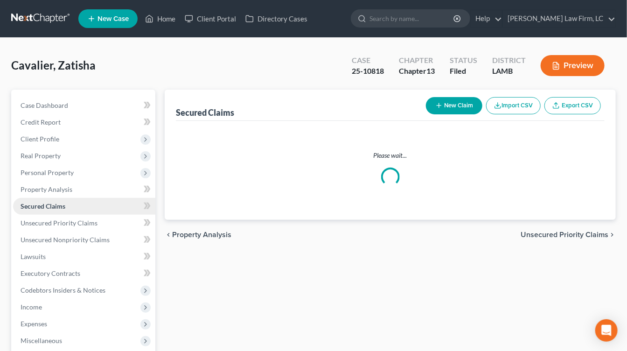
click at [60, 209] on span "Secured Claims" at bounding box center [43, 206] width 45 height 8
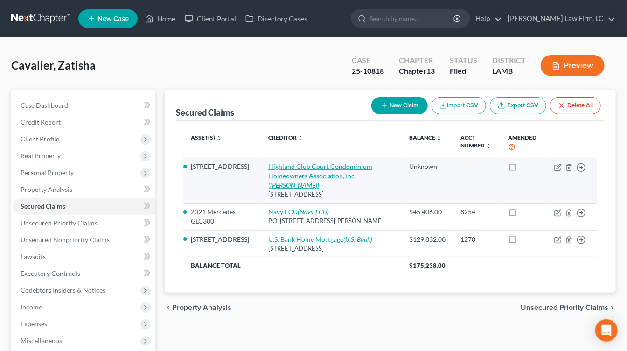
click at [314, 175] on link "Highland Club Court Condominium Homeowners Association, Inc. (Glen R. Petersen)" at bounding box center [320, 175] width 104 height 27
select select "19"
select select "3"
select select "2"
select select "0"
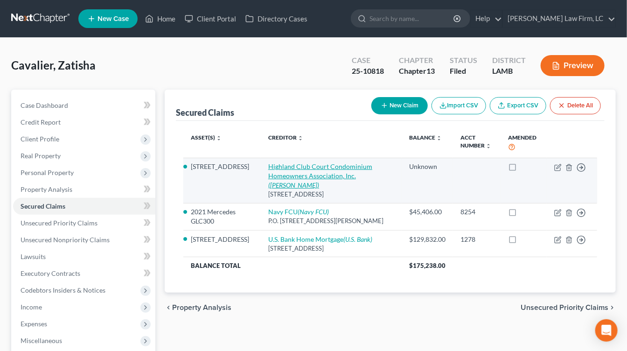
select select "0"
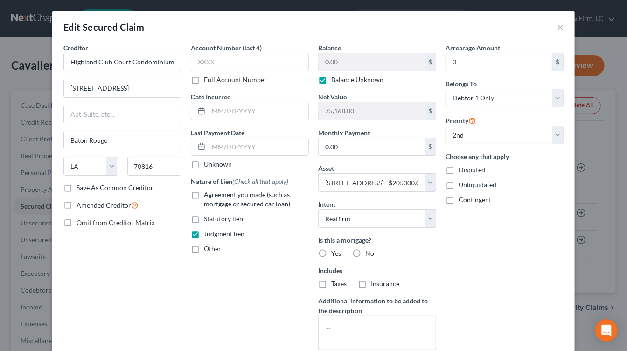
scroll to position [115, 0]
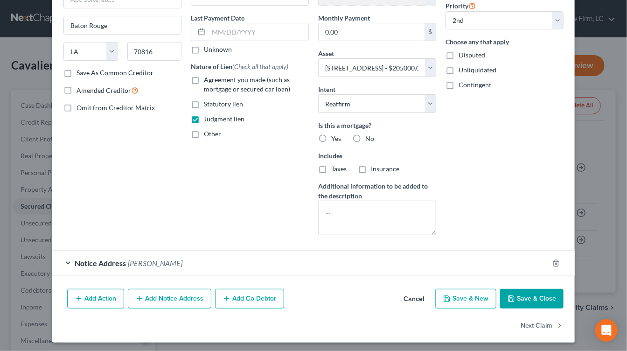
click at [415, 297] on button "Cancel" at bounding box center [413, 299] width 35 height 19
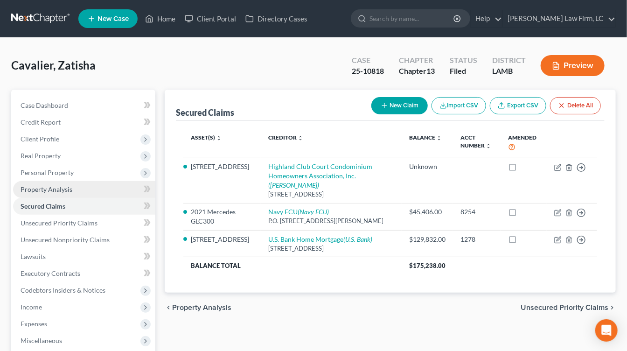
click at [58, 193] on link "Property Analysis" at bounding box center [84, 189] width 142 height 17
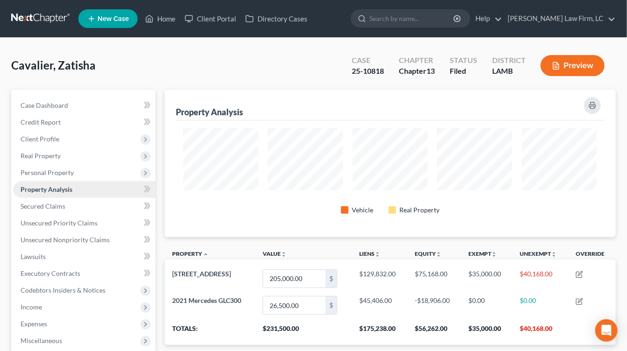
scroll to position [147, 451]
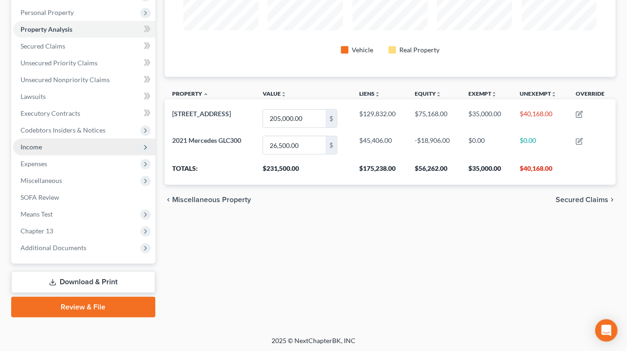
click at [38, 139] on span "Income" at bounding box center [84, 147] width 142 height 17
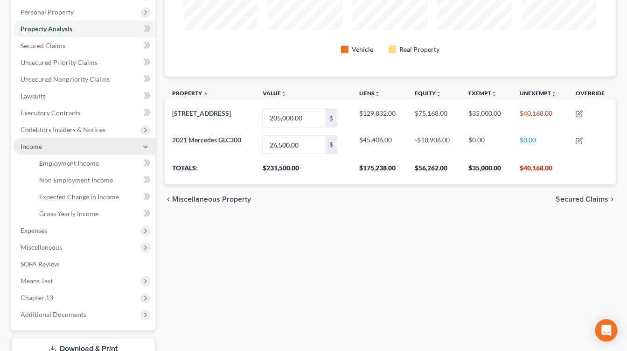
click at [38, 153] on span "Income" at bounding box center [84, 146] width 142 height 17
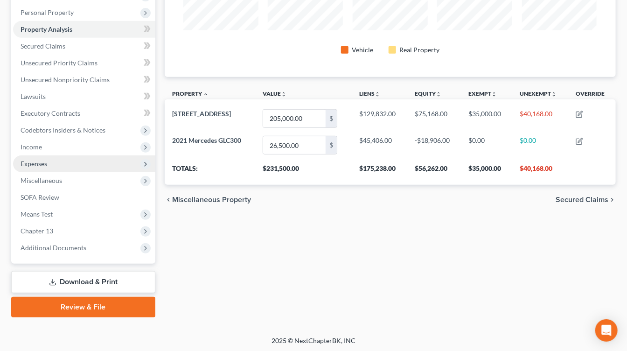
click at [68, 168] on span "Expenses" at bounding box center [84, 163] width 142 height 17
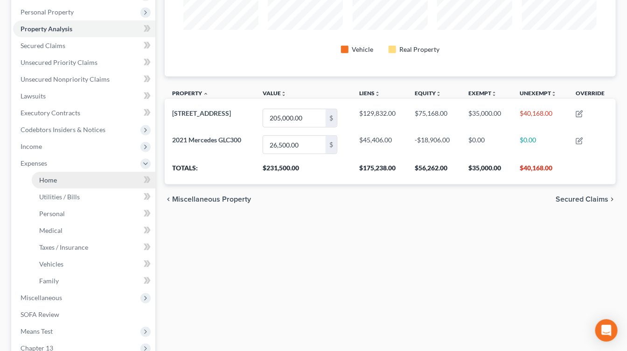
click at [57, 174] on link "Home" at bounding box center [94, 180] width 124 height 17
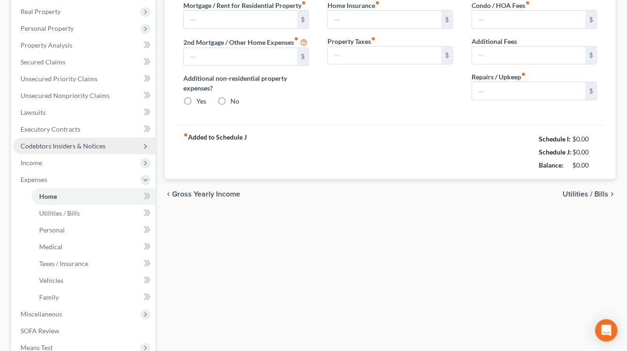
type input "0.00"
radio input "true"
type input "0.00"
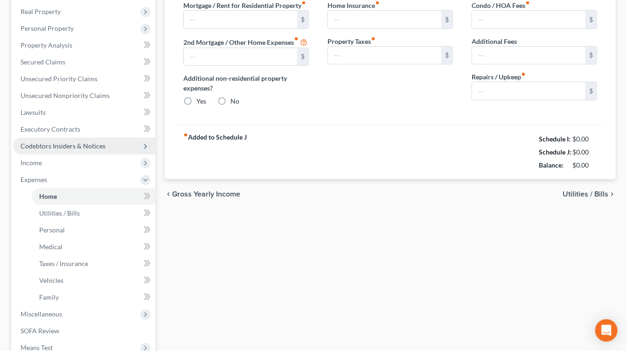
type input "0.00"
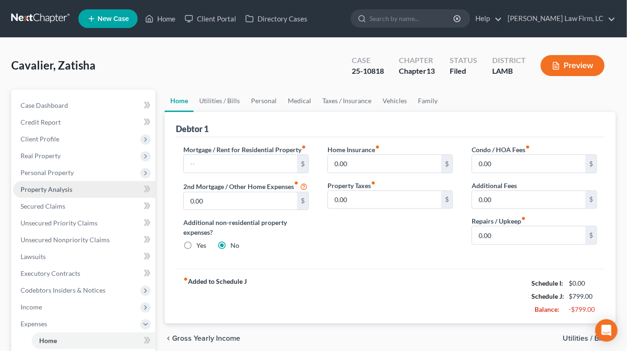
click at [47, 182] on link "Property Analysis" at bounding box center [84, 189] width 142 height 17
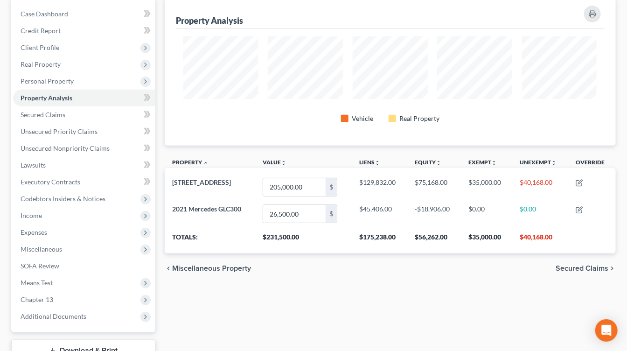
scroll to position [94, 0]
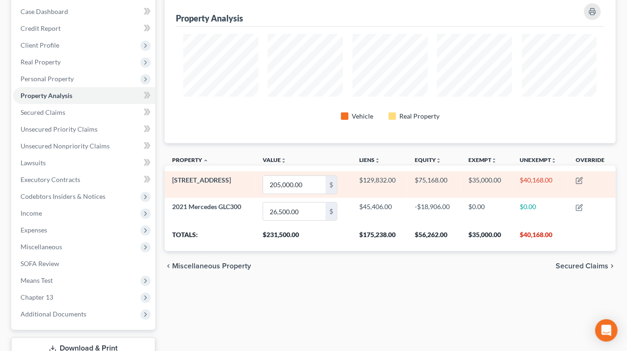
click at [532, 186] on td "$40,168.00" at bounding box center [541, 184] width 56 height 27
drag, startPoint x: 532, startPoint y: 186, endPoint x: 527, endPoint y: 180, distance: 7.7
click at [527, 180] on td "$40,168.00" at bounding box center [541, 184] width 56 height 27
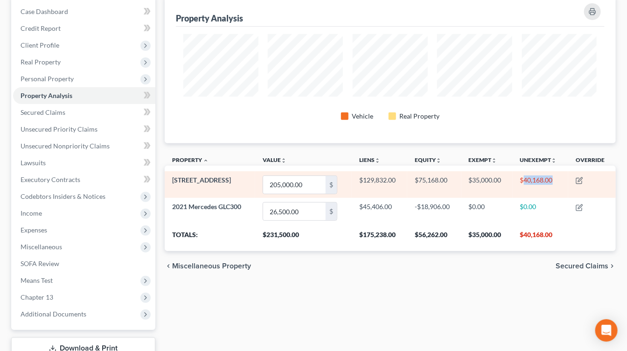
click at [528, 182] on td "$40,168.00" at bounding box center [541, 184] width 56 height 27
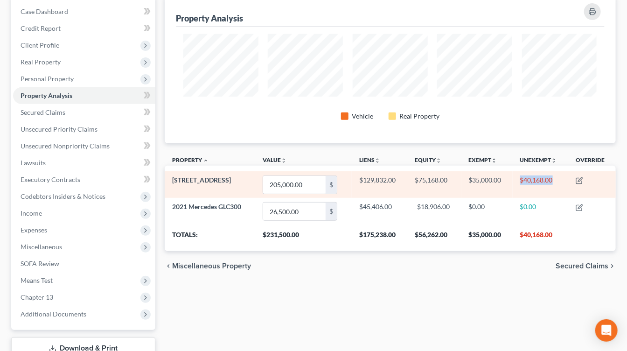
click at [528, 182] on td "$40,168.00" at bounding box center [541, 184] width 56 height 27
click at [528, 179] on td "$40,168.00" at bounding box center [541, 184] width 56 height 27
click at [527, 179] on td "$40,168.00" at bounding box center [541, 184] width 56 height 27
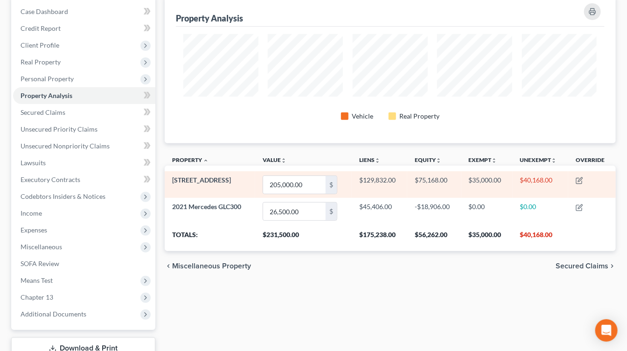
click at [526, 179] on td "$40,168.00" at bounding box center [541, 184] width 56 height 27
click at [490, 191] on td "$35,000.00" at bounding box center [486, 184] width 51 height 27
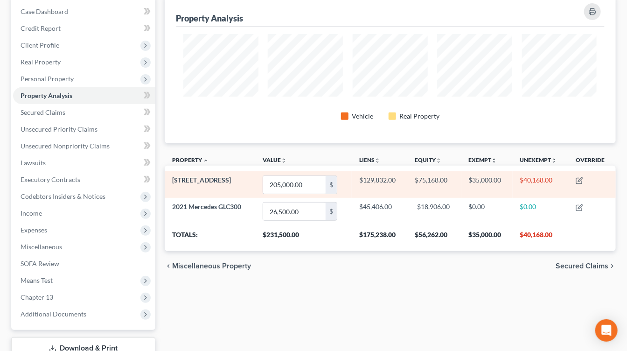
click at [491, 195] on td "$35,000.00" at bounding box center [486, 184] width 51 height 27
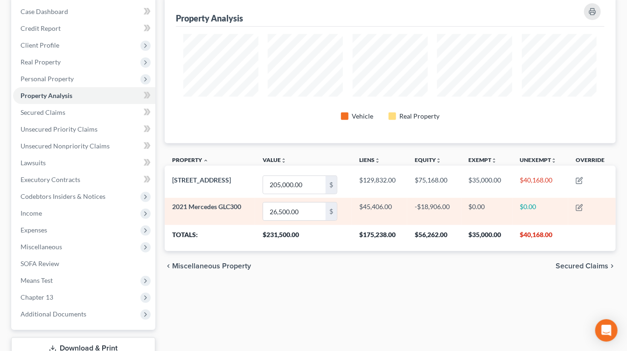
click at [491, 209] on td "$0.00" at bounding box center [486, 211] width 51 height 27
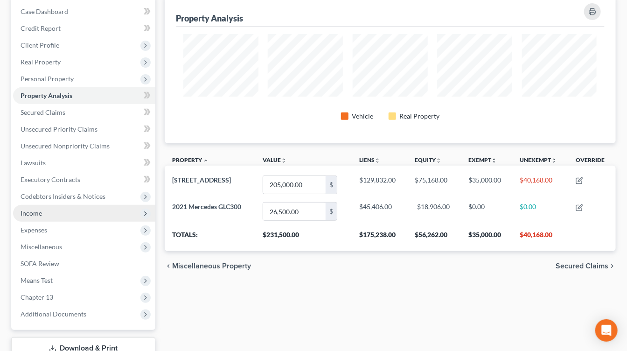
click at [55, 207] on span "Income" at bounding box center [84, 213] width 142 height 17
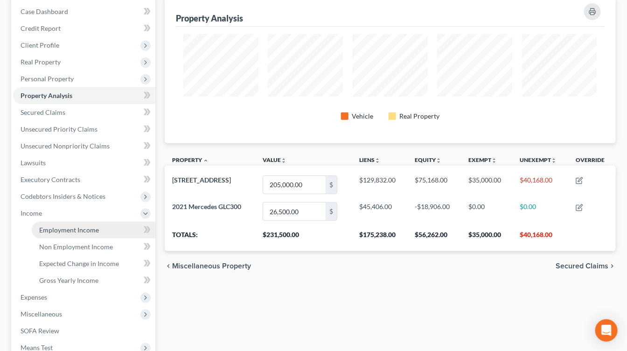
click at [55, 227] on span "Employment Income" at bounding box center [69, 230] width 60 height 8
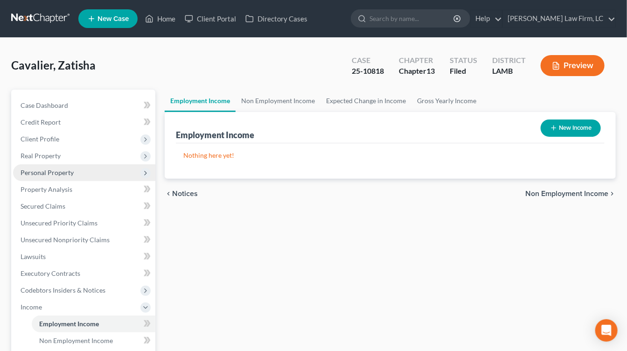
click at [105, 168] on span "Personal Property" at bounding box center [84, 172] width 142 height 17
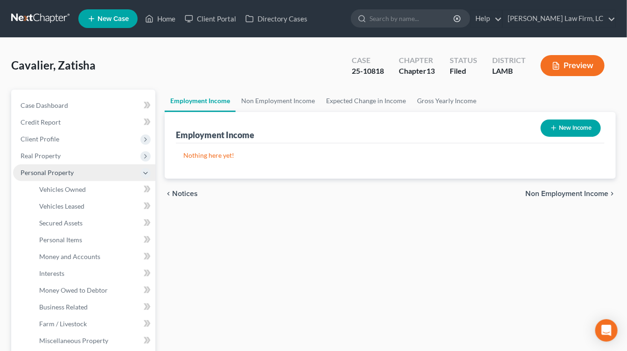
click at [105, 174] on span "Personal Property" at bounding box center [84, 172] width 142 height 17
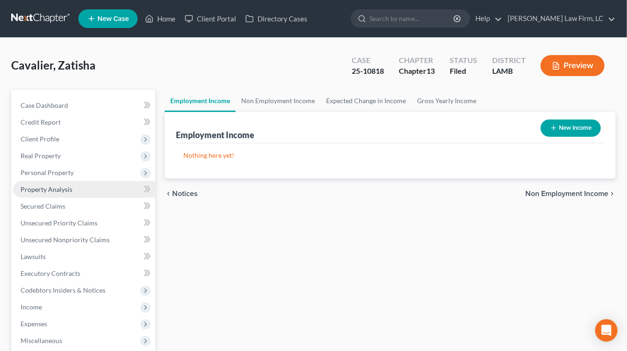
click at [94, 182] on link "Property Analysis" at bounding box center [84, 189] width 142 height 17
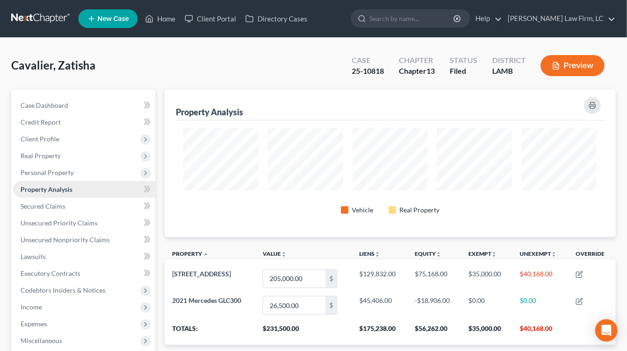
scroll to position [466477, 466173]
click at [89, 191] on link "Property Analysis" at bounding box center [84, 189] width 142 height 17
click at [85, 206] on link "Secured Claims" at bounding box center [84, 206] width 142 height 17
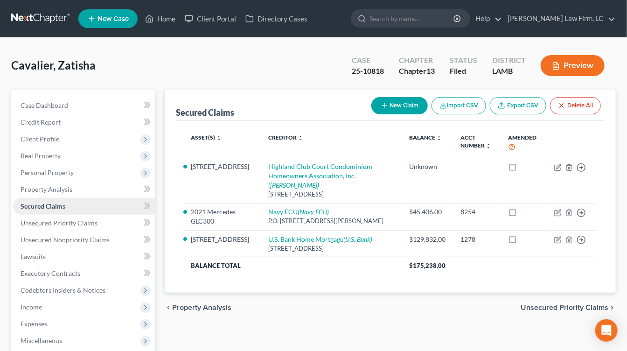
click at [28, 206] on span "Secured Claims" at bounding box center [43, 206] width 45 height 8
click at [41, 199] on link "Secured Claims" at bounding box center [84, 206] width 142 height 17
click at [52, 195] on link "Property Analysis" at bounding box center [84, 189] width 142 height 17
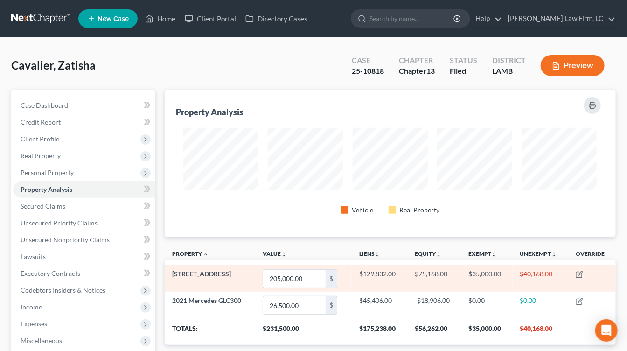
scroll to position [50, 0]
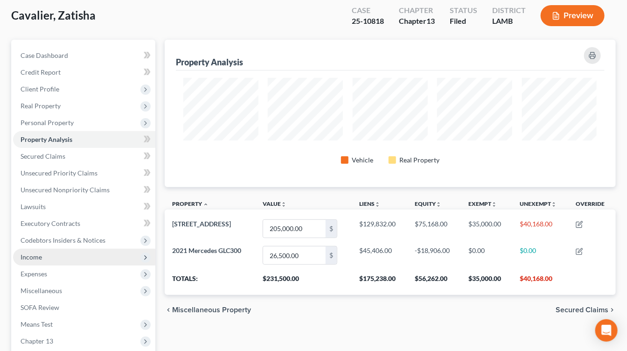
click at [61, 259] on span "Income" at bounding box center [84, 257] width 142 height 17
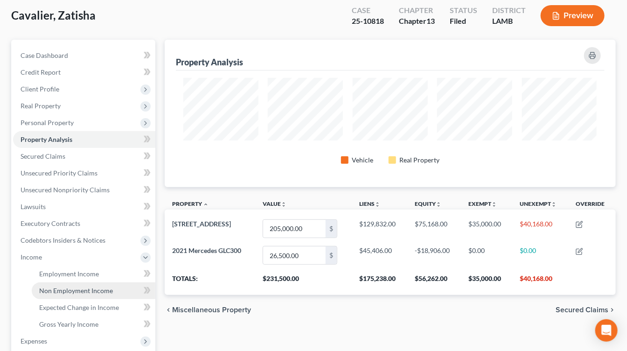
click at [61, 285] on link "Non Employment Income" at bounding box center [94, 290] width 124 height 17
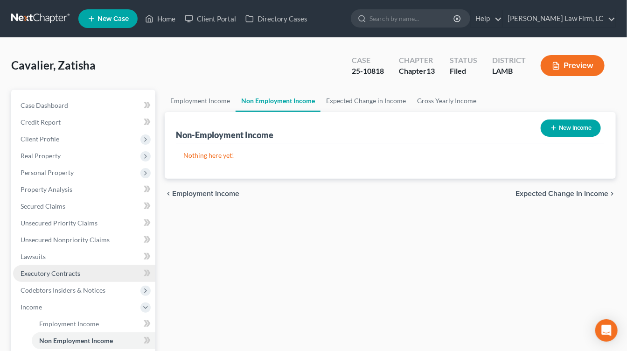
click at [84, 278] on link "Executory Contracts" at bounding box center [84, 273] width 142 height 17
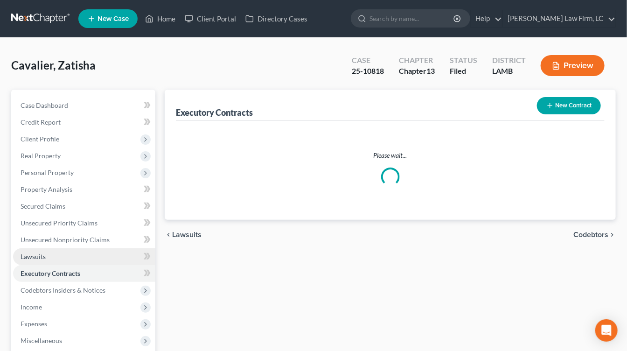
click at [107, 256] on link "Lawsuits" at bounding box center [84, 256] width 142 height 17
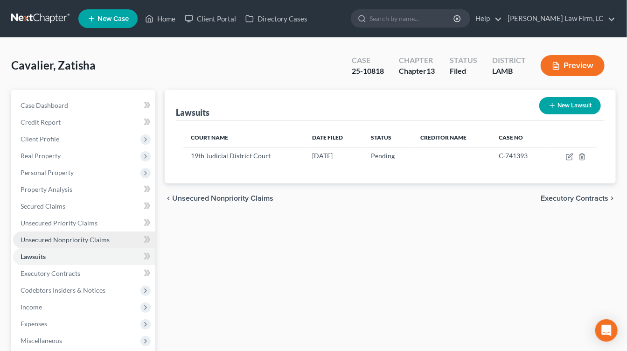
click at [118, 240] on link "Unsecured Nonpriority Claims" at bounding box center [84, 239] width 142 height 17
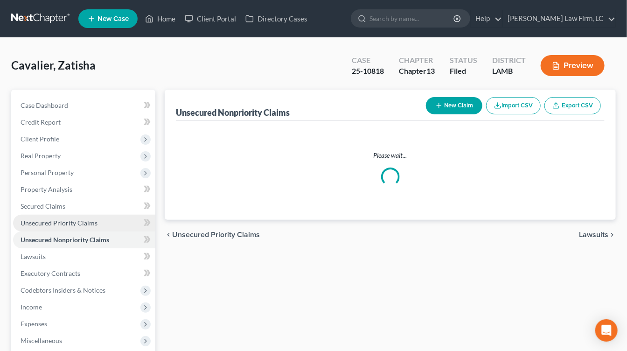
click at [115, 215] on link "Unsecured Priority Claims" at bounding box center [84, 223] width 142 height 17
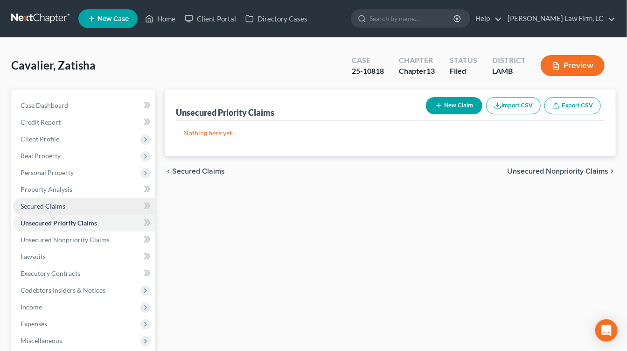
click at [84, 213] on link "Secured Claims" at bounding box center [84, 206] width 142 height 17
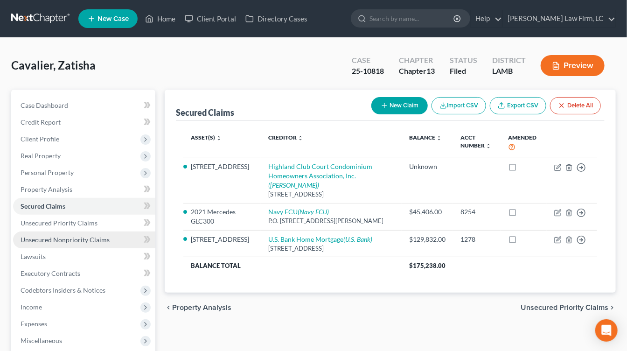
click at [97, 233] on link "Unsecured Nonpriority Claims" at bounding box center [84, 239] width 142 height 17
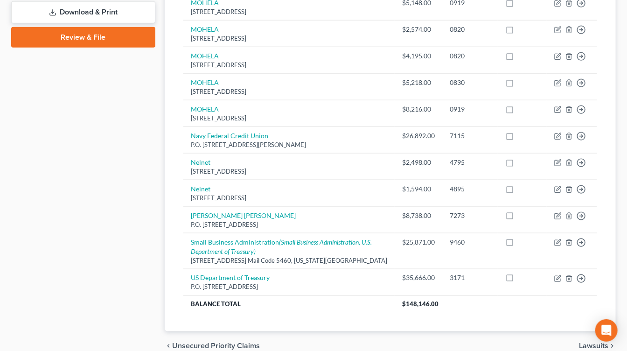
scroll to position [427, 0]
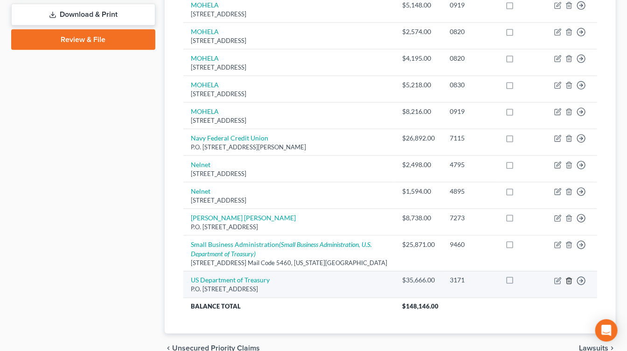
click at [566, 277] on icon "button" at bounding box center [569, 280] width 7 height 7
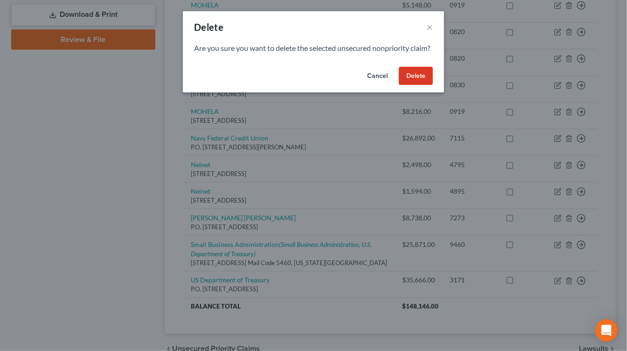
click at [381, 93] on div "Cancel Delete" at bounding box center [313, 78] width 261 height 30
click at [374, 85] on button "Cancel" at bounding box center [377, 76] width 35 height 19
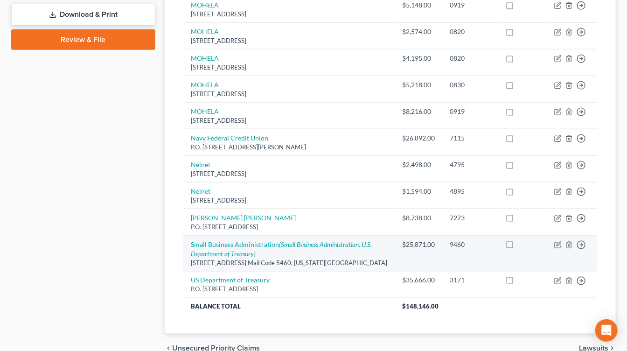
click at [225, 236] on td "Small Business Administration (Small Business Administration, U.S. Department o…" at bounding box center [288, 254] width 211 height 36
click at [225, 240] on link "Small Business Administration (Small Business Administration, U.S. Department o…" at bounding box center [281, 248] width 181 height 17
select select "8"
select select "10"
select select "0"
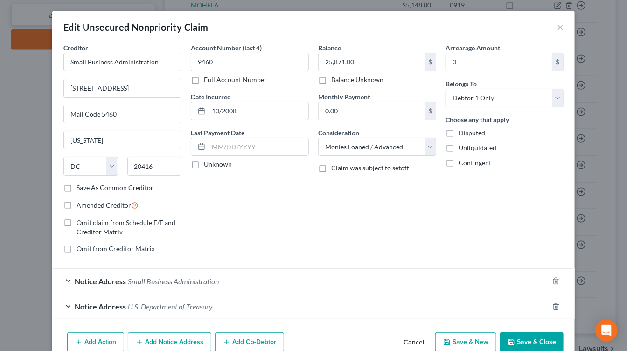
click at [201, 277] on span "Small Business Administration" at bounding box center [173, 281] width 91 height 9
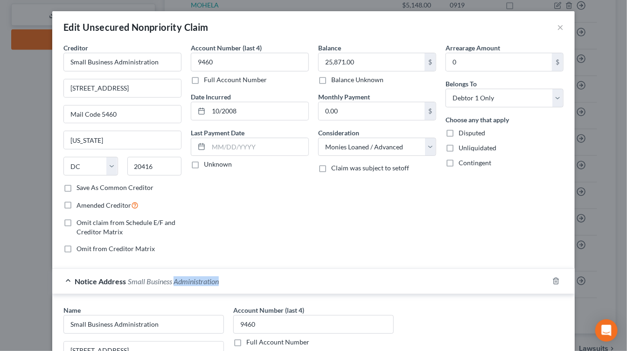
click at [201, 277] on span "Small Business Administration" at bounding box center [173, 281] width 91 height 9
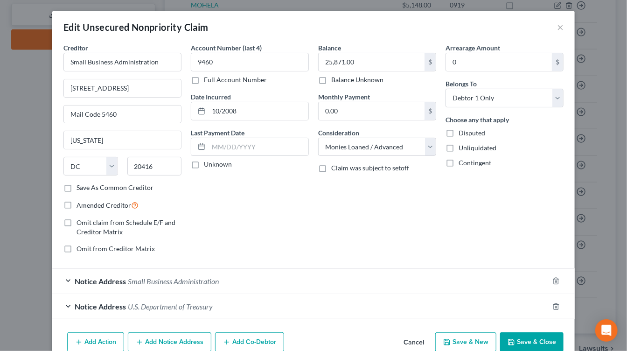
click at [192, 304] on span "U.S. Department of Treasury" at bounding box center [170, 306] width 85 height 9
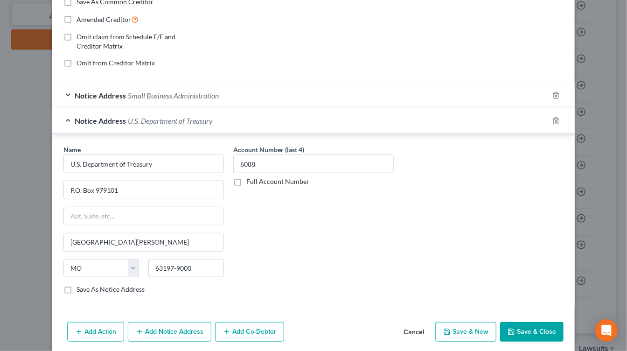
scroll to position [217, 0]
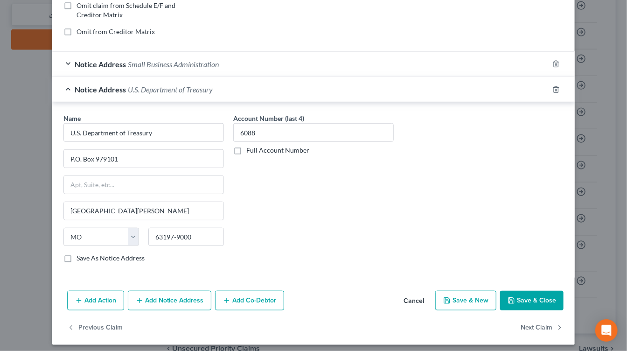
click at [419, 296] on button "Cancel" at bounding box center [413, 301] width 35 height 19
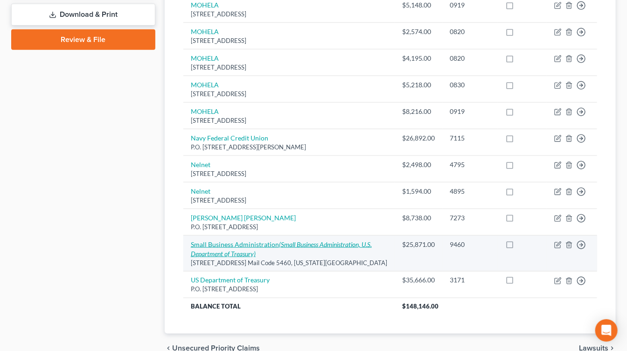
click at [246, 252] on icon "(Small Business Administration, U.S. Department of Treasury)" at bounding box center [281, 248] width 181 height 17
select select "8"
select select "10"
select select "0"
select select "26"
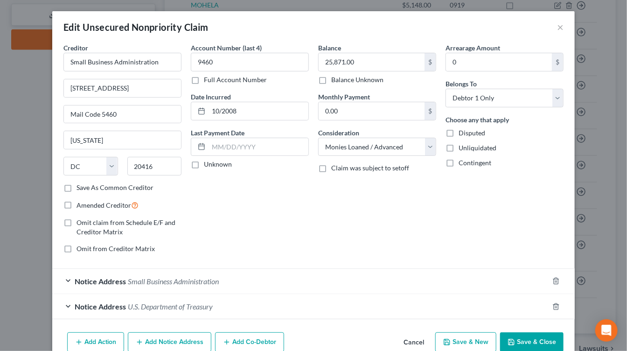
click at [220, 304] on div "Notice Address U.S. Department of Treasury" at bounding box center [300, 306] width 496 height 25
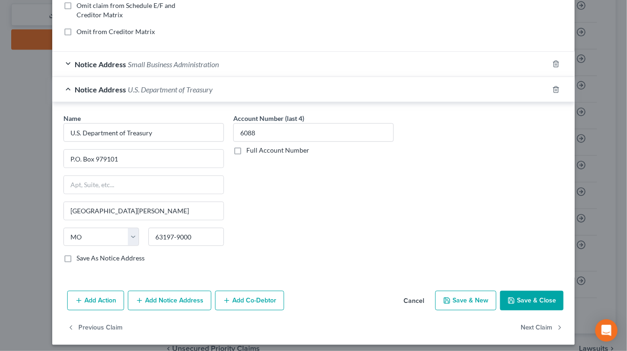
click at [188, 291] on button "Add Notice Address" at bounding box center [170, 301] width 84 height 20
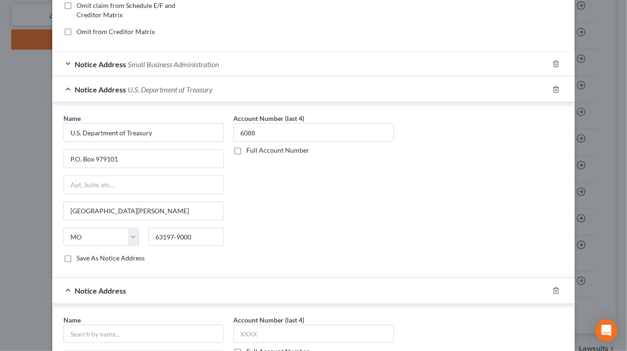
click at [164, 315] on div "Name *" at bounding box center [143, 329] width 161 height 28
click at [162, 328] on input "text" at bounding box center [143, 334] width 161 height 19
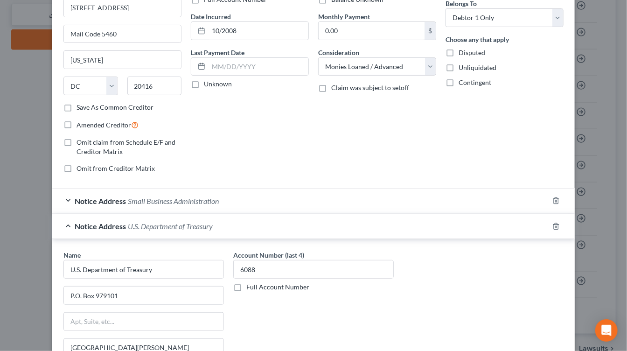
scroll to position [0, 0]
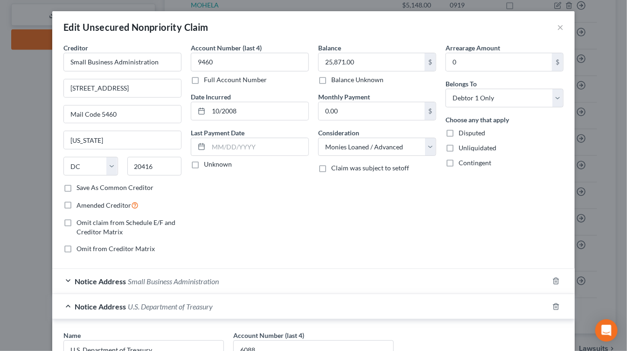
type input "Treasury"
click at [556, 32] on div "Edit Unsecured Nonpriority Claim ×" at bounding box center [313, 27] width 523 height 32
click at [563, 23] on button "×" at bounding box center [560, 26] width 7 height 11
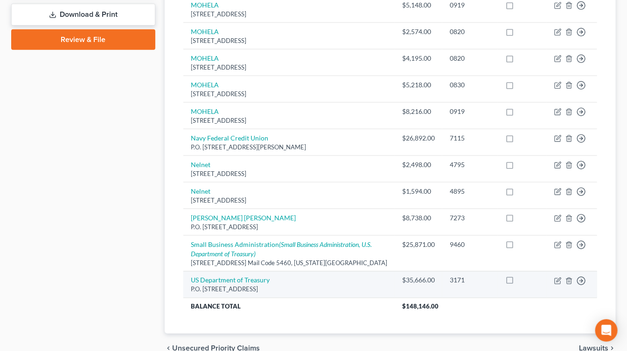
click at [244, 285] on div "P.O. [STREET_ADDRESS]" at bounding box center [289, 289] width 196 height 9
click at [245, 276] on link "US Department of Treasury" at bounding box center [230, 280] width 79 height 8
select select "0"
select select "1"
select select "0"
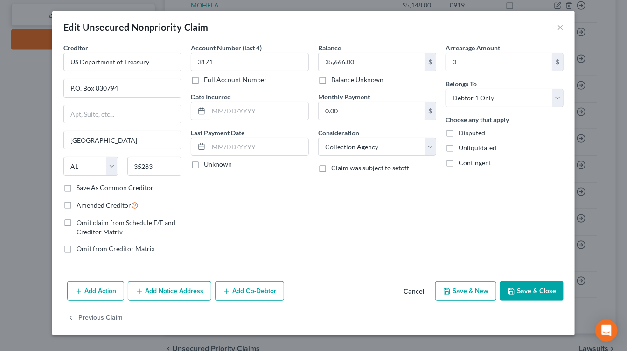
click at [162, 286] on button "Add Notice Address" at bounding box center [170, 291] width 84 height 20
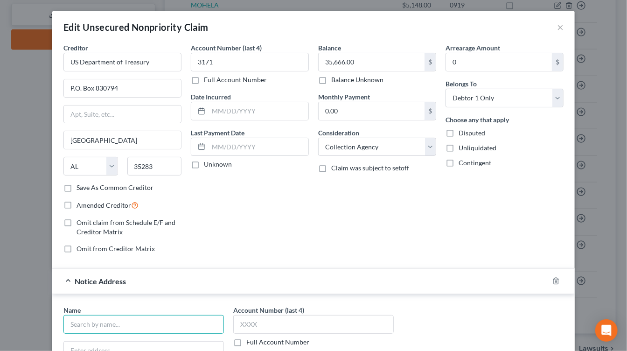
click at [162, 315] on input "text" at bounding box center [143, 324] width 161 height 19
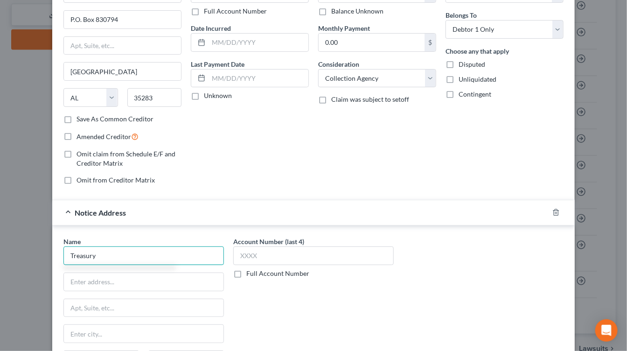
scroll to position [110, 0]
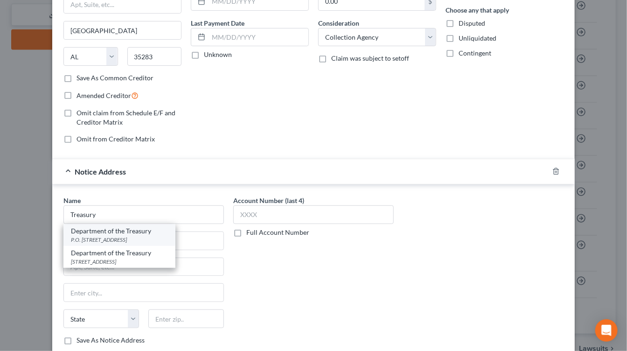
click at [165, 236] on div "P.O. Box 2451, Birmingham, AL 35201" at bounding box center [119, 240] width 97 height 8
type input "Department of the Treasury"
type input "P.O. Box 2451"
type input "Birmingham"
select select "0"
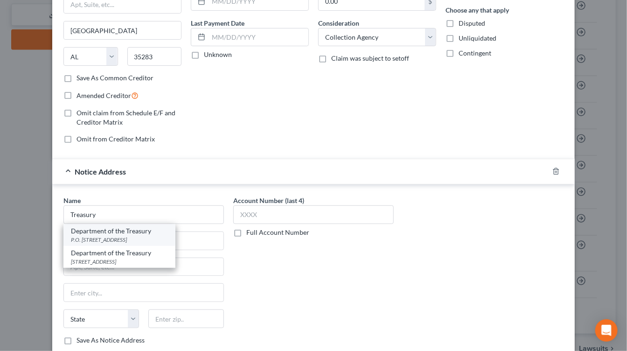
type input "35201"
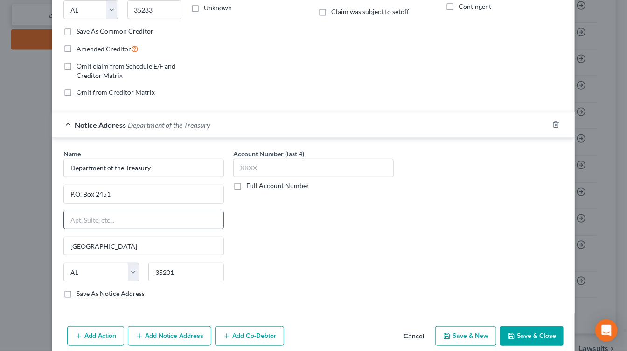
scroll to position [161, 0]
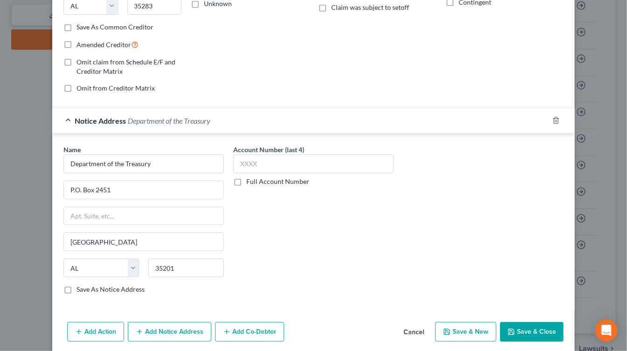
click at [142, 339] on div "Add Action Add Notice Address Add Co-Debtor Cancel Save & New Save & Close" at bounding box center [313, 333] width 523 height 31
click at [156, 332] on button "Add Notice Address" at bounding box center [170, 332] width 84 height 20
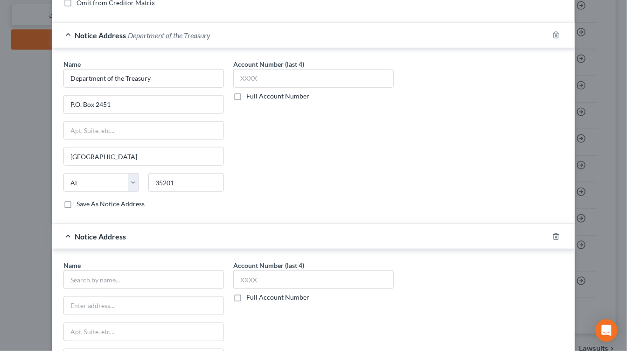
scroll to position [297, 0]
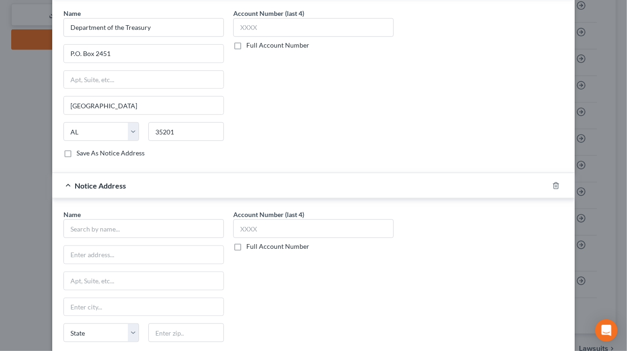
click at [144, 201] on div "Name * State AL AK AR AZ CA CO CT DE DC FL GA GU HI ID IL IN IA KS KY LA ME MD …" at bounding box center [313, 285] width 523 height 175
click at [144, 227] on input "text" at bounding box center [143, 228] width 161 height 19
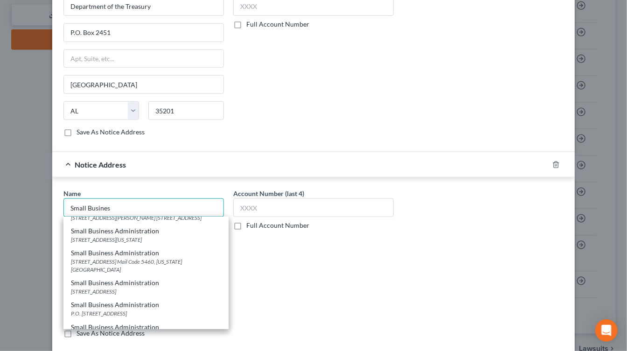
scroll to position [108, 0]
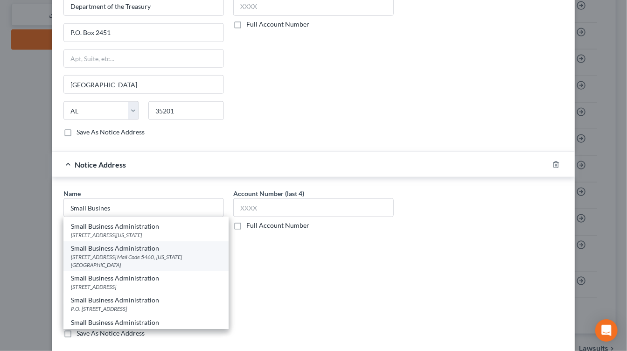
click at [167, 245] on div "Small Business Administration" at bounding box center [146, 248] width 150 height 9
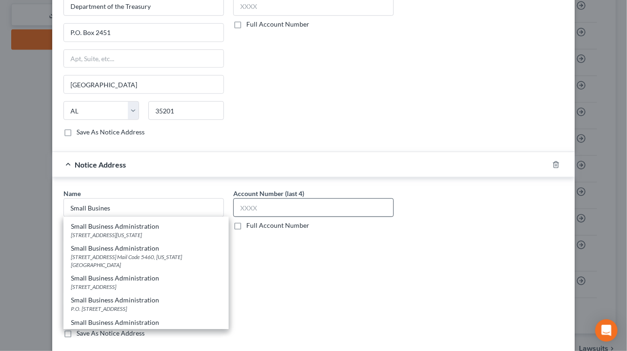
type input "Small Business Administration"
type input "1441 L St. N.W."
type input "Mail Code 5460"
type input "Washington"
select select "8"
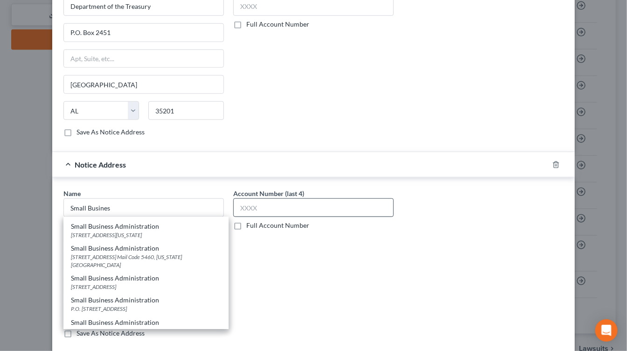
type input "20416"
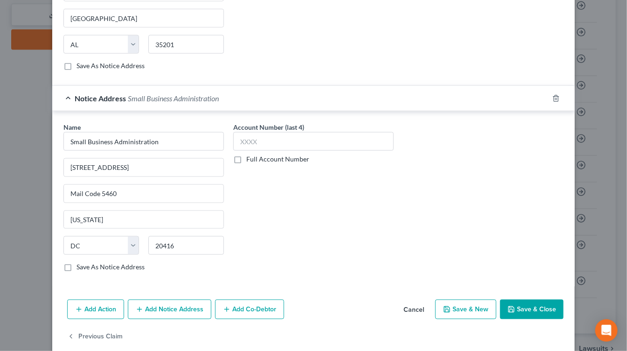
scroll to position [391, 0]
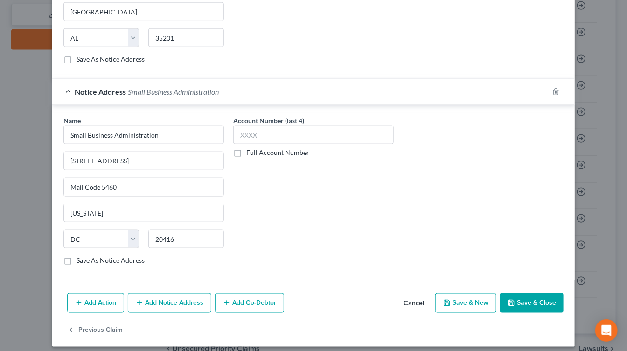
click at [536, 301] on button "Save & Close" at bounding box center [531, 303] width 63 height 20
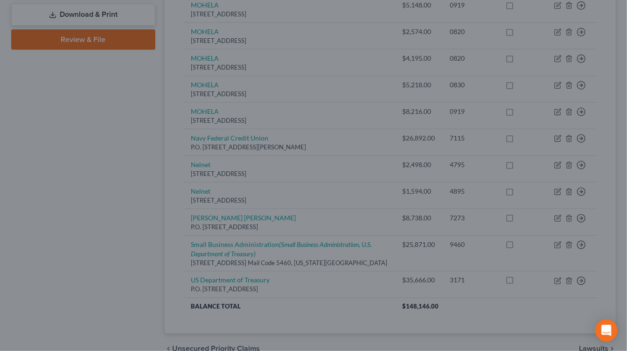
scroll to position [0, 0]
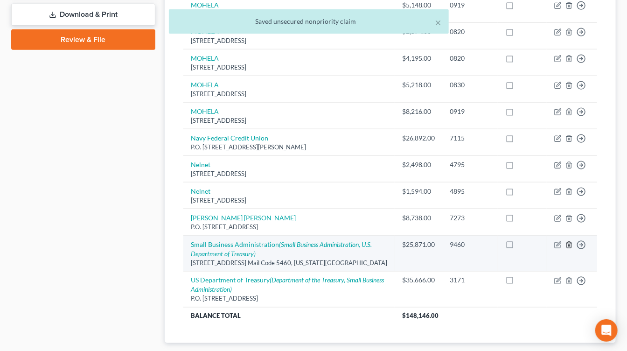
click at [571, 242] on icon "button" at bounding box center [569, 245] width 4 height 6
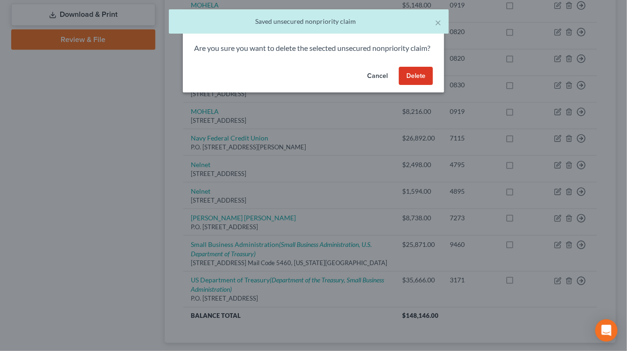
click at [418, 80] on button "Delete" at bounding box center [416, 76] width 34 height 19
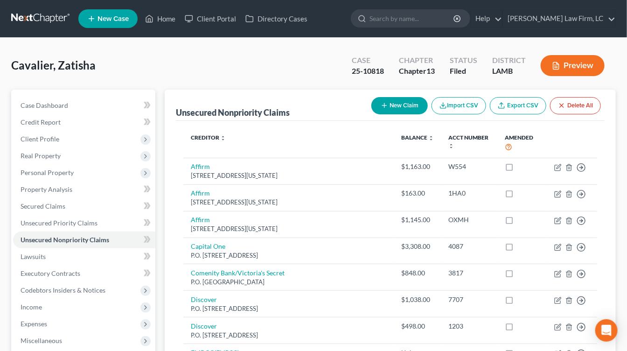
scroll to position [76, 0]
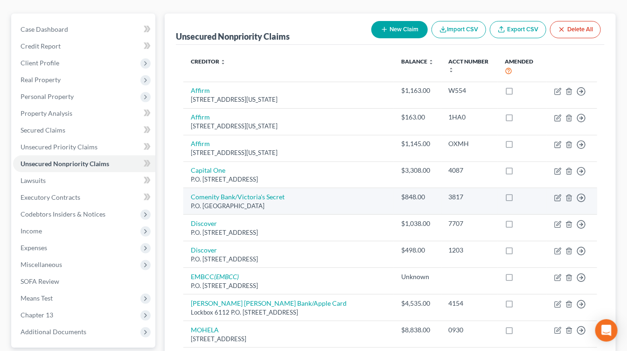
click at [382, 202] on div "P.O. Box 182789, Columbus, OH 43218" at bounding box center [289, 206] width 196 height 9
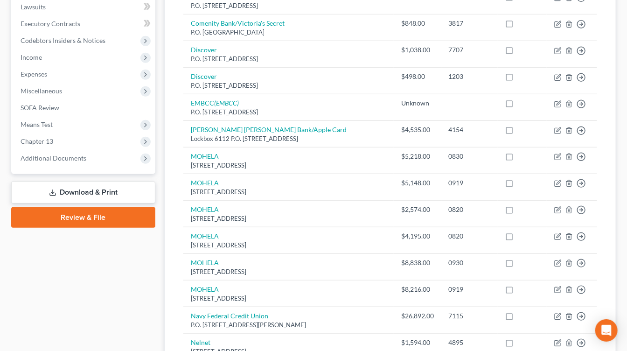
scroll to position [26, 0]
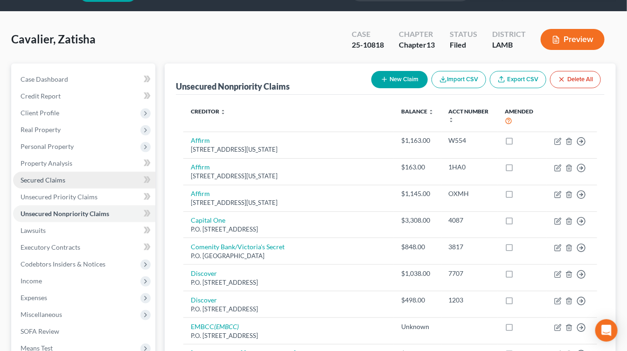
click at [73, 182] on link "Secured Claims" at bounding box center [84, 180] width 142 height 17
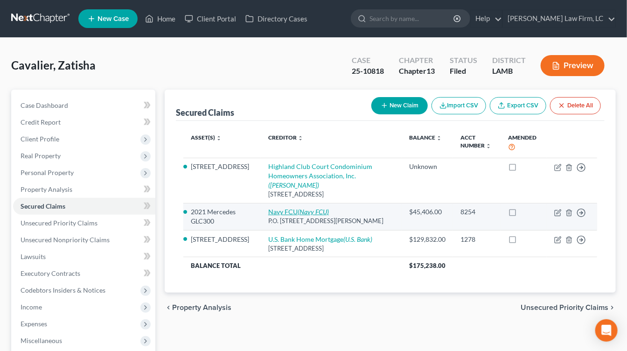
click at [303, 208] on icon "(Navy FCU)" at bounding box center [313, 212] width 31 height 8
select select "48"
select select "0"
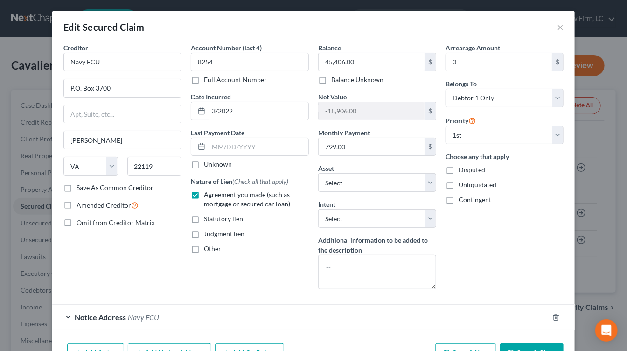
click at [533, 349] on button "Save & Close" at bounding box center [531, 353] width 63 height 20
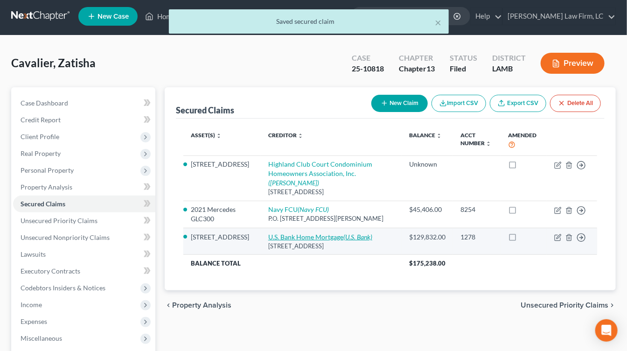
scroll to position [2, 0]
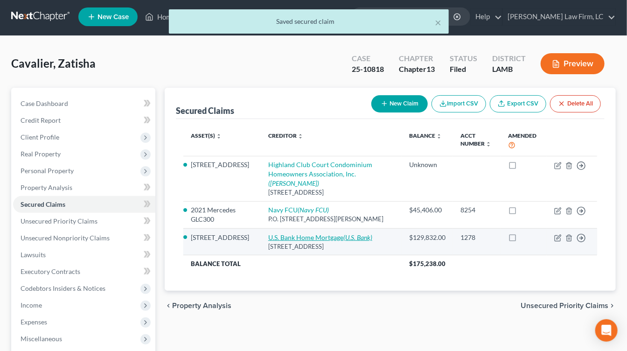
click at [289, 233] on link "U.S. Bank Home Mortgage (U.S. Bank)" at bounding box center [320, 237] width 104 height 8
select select "18"
select select "2"
select select "0"
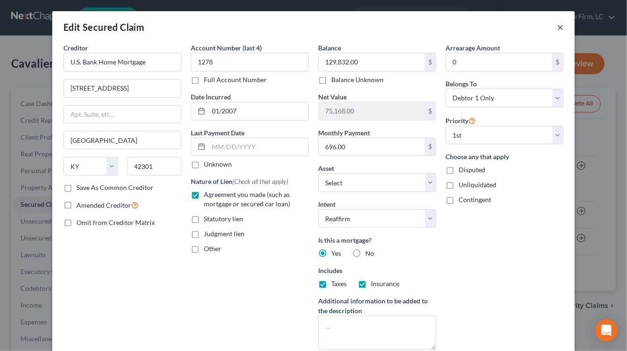
click at [559, 29] on button "×" at bounding box center [560, 26] width 7 height 11
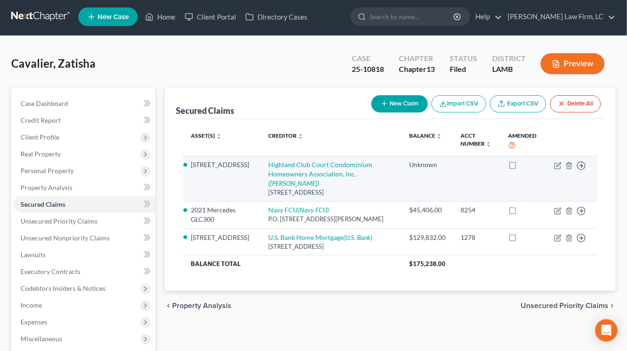
drag, startPoint x: 227, startPoint y: 179, endPoint x: 189, endPoint y: 162, distance: 40.7
click at [189, 162] on td "[STREET_ADDRESS]" at bounding box center [221, 178] width 77 height 45
copy li "[STREET_ADDRESS]"
click at [274, 162] on link "Highland Club Court Condominium Homeowners Association, Inc. (Glen R. Petersen)" at bounding box center [320, 174] width 104 height 27
select select "19"
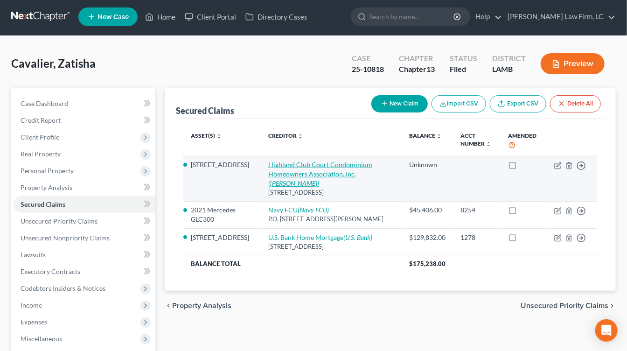
select select "3"
select select "2"
select select "0"
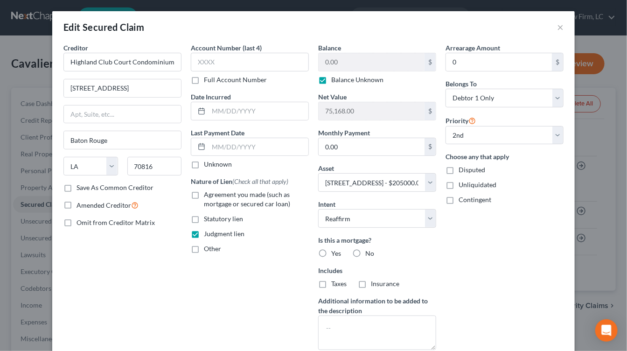
click at [550, 21] on div "Edit Secured Claim ×" at bounding box center [313, 27] width 523 height 32
click at [560, 34] on div "Edit Secured Claim ×" at bounding box center [313, 27] width 523 height 32
click at [560, 28] on button "×" at bounding box center [560, 26] width 7 height 11
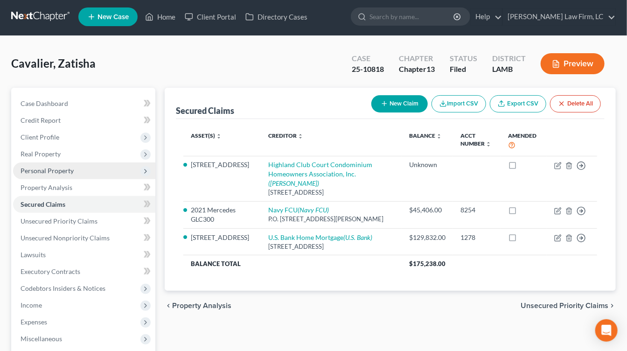
click at [33, 170] on span "Personal Property" at bounding box center [47, 171] width 53 height 8
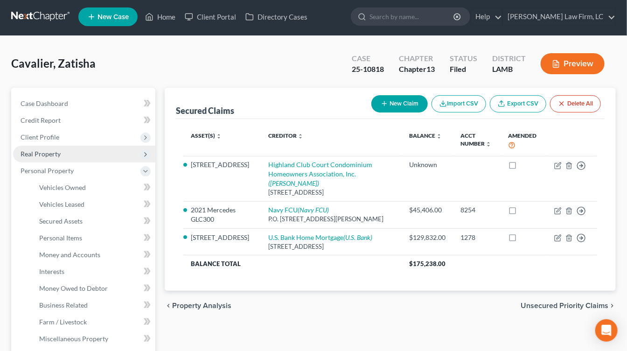
click at [69, 156] on span "Real Property" at bounding box center [84, 154] width 142 height 17
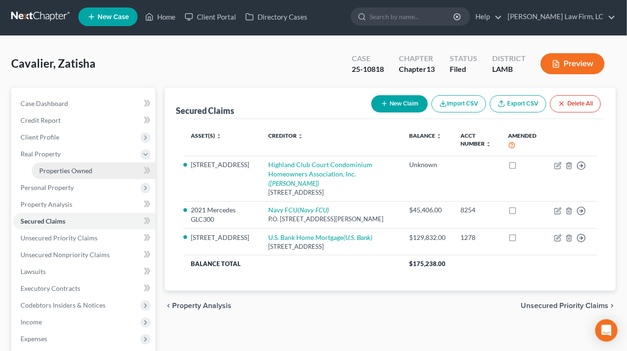
click at [69, 172] on span "Properties Owned" at bounding box center [65, 171] width 53 height 8
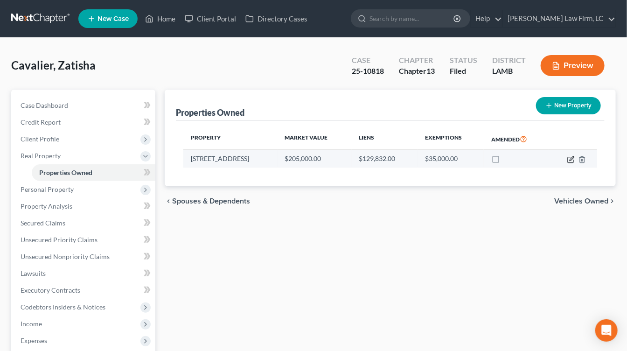
click at [574, 156] on icon "button" at bounding box center [570, 159] width 7 height 7
select select "19"
select select "16"
select select "0"
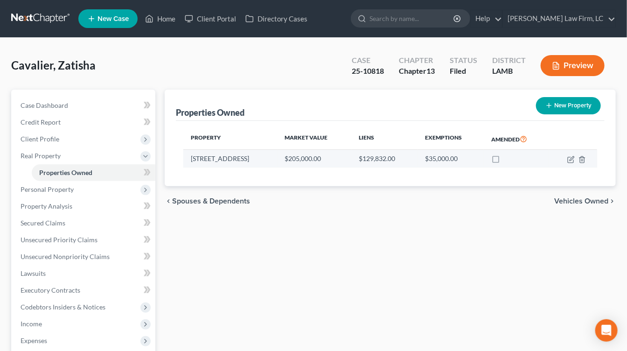
click at [576, 161] on td at bounding box center [573, 159] width 48 height 18
click at [575, 161] on td at bounding box center [573, 159] width 48 height 18
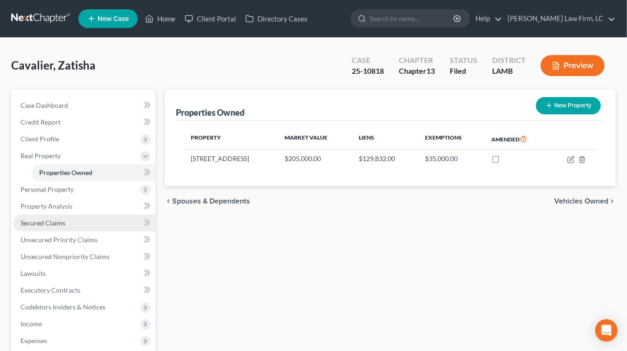
click at [86, 218] on link "Secured Claims" at bounding box center [84, 223] width 142 height 17
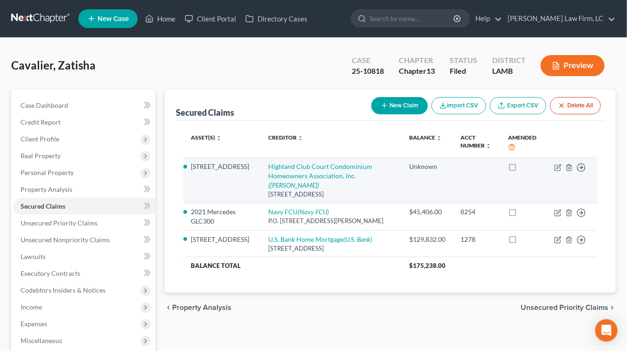
click at [293, 160] on td "Highland Club Court Condominium Homeowners Association, Inc. (Glen R. Petersen)…" at bounding box center [331, 180] width 141 height 45
click at [293, 171] on td "Highland Club Court Condominium Homeowners Association, Inc. (Glen R. Petersen)…" at bounding box center [331, 180] width 141 height 45
click at [301, 165] on link "Highland Club Court Condominium Homeowners Association, Inc. (Glen R. Petersen)" at bounding box center [320, 175] width 104 height 27
select select "19"
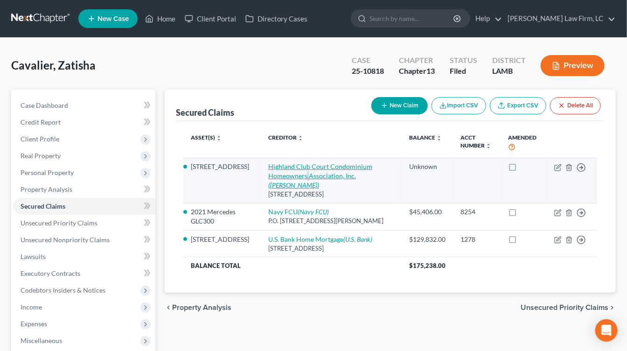
select select "2"
select select "0"
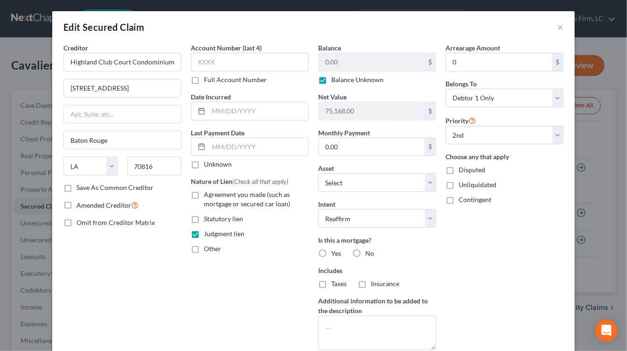
click at [355, 81] on label "Balance Unknown" at bounding box center [357, 79] width 52 height 9
click at [341, 81] on input "Balance Unknown" at bounding box center [338, 78] width 6 height 6
checkbox input "false"
click at [355, 70] on input "0.00" at bounding box center [372, 62] width 106 height 18
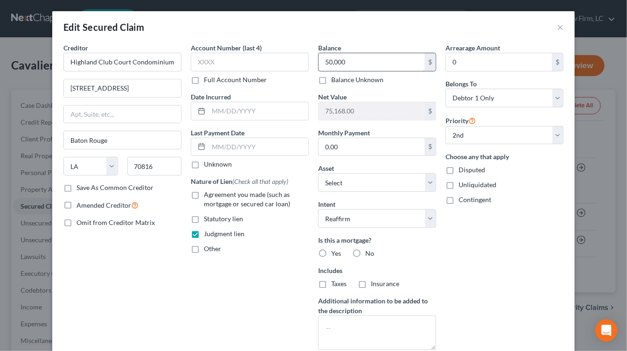
scroll to position [115, 0]
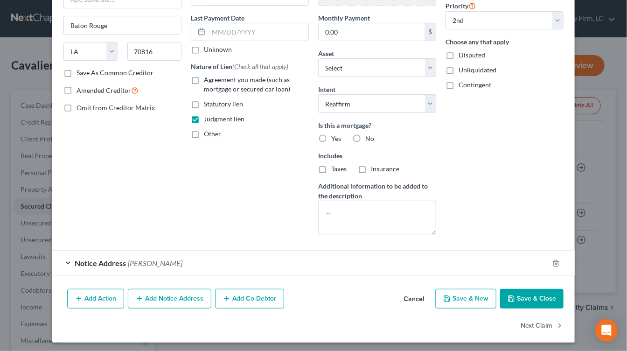
type input "50,000"
click at [523, 285] on div "Add Action Add Notice Address Add Co-Debtor Cancel Save & New Save & Close" at bounding box center [313, 300] width 523 height 31
click at [523, 289] on button "Save & Close" at bounding box center [531, 299] width 63 height 20
select select "1"
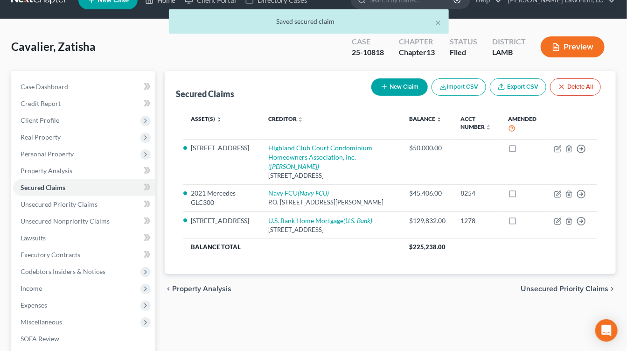
scroll to position [19, 0]
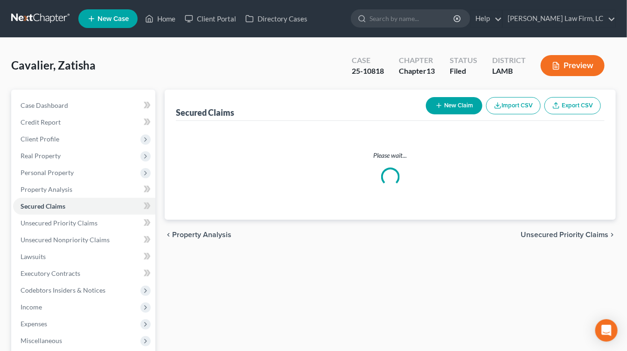
scroll to position [19, 0]
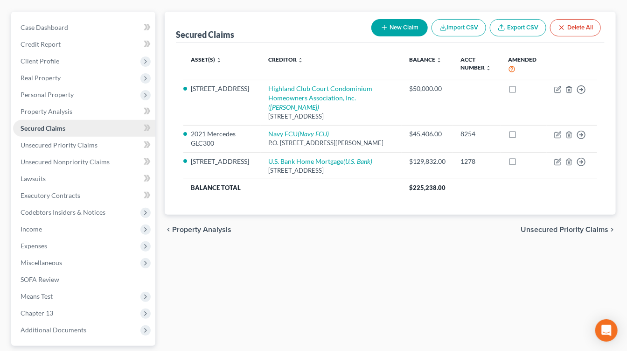
click at [104, 129] on link "Secured Claims" at bounding box center [84, 128] width 142 height 17
click at [105, 141] on link "Unsecured Priority Claims" at bounding box center [84, 145] width 142 height 17
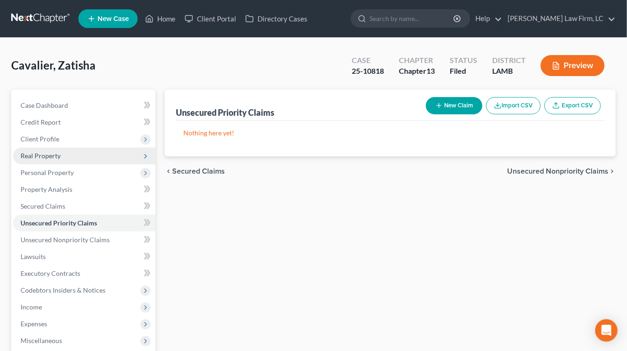
click at [108, 147] on span "Real Property" at bounding box center [84, 155] width 142 height 17
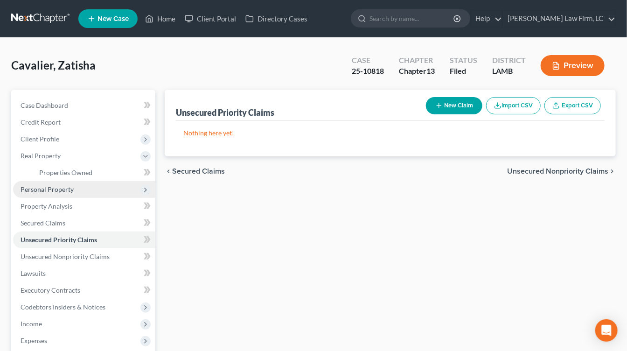
click at [102, 181] on span "Personal Property" at bounding box center [84, 189] width 142 height 17
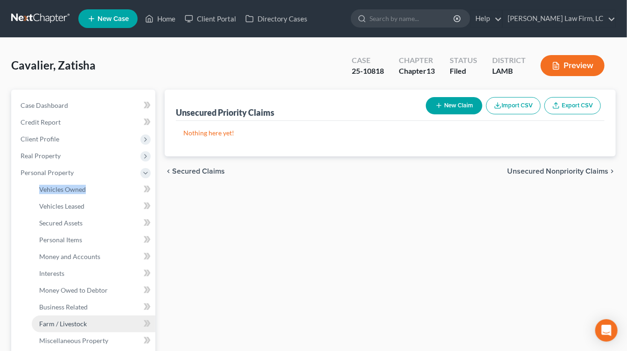
drag, startPoint x: 100, startPoint y: 196, endPoint x: 112, endPoint y: 326, distance: 130.3
click at [99, 198] on li "Personal Property Vehicles Owned Vehicles Leased Machinery and Vehicles Office …" at bounding box center [84, 256] width 142 height 185
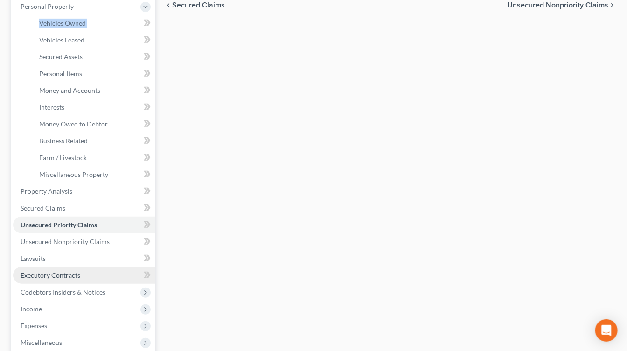
scroll to position [171, 0]
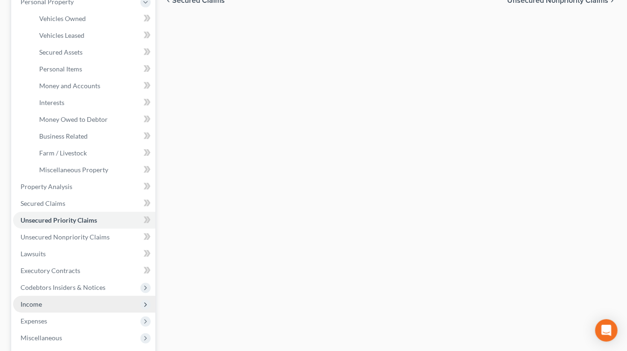
drag, startPoint x: 66, startPoint y: 299, endPoint x: 68, endPoint y: 304, distance: 6.1
click at [65, 299] on span "Income" at bounding box center [84, 304] width 142 height 17
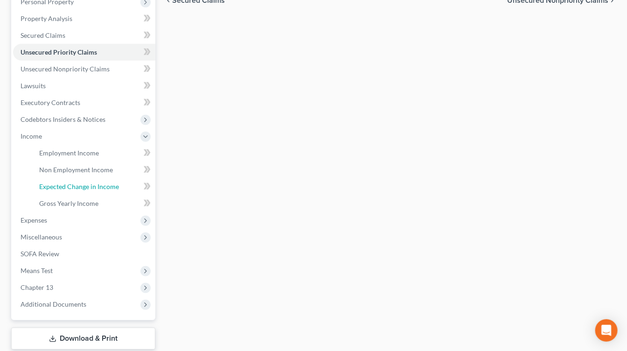
click at [85, 313] on ul "Case Dashboard Payments Invoices Payments Payments Credit Report Client Profile" at bounding box center [84, 119] width 142 height 386
drag, startPoint x: 97, startPoint y: 156, endPoint x: 82, endPoint y: 230, distance: 75.1
click at [97, 156] on link "Employment Income" at bounding box center [94, 153] width 124 height 17
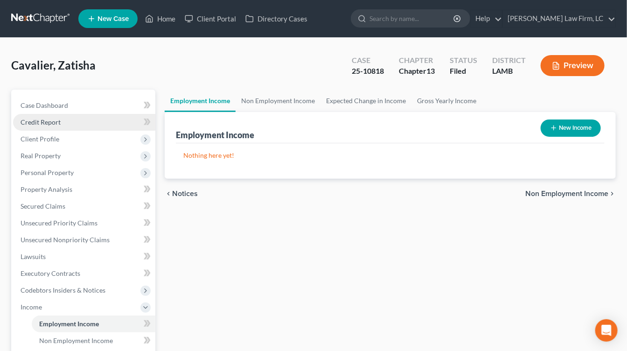
click at [42, 115] on link "Credit Report" at bounding box center [84, 122] width 142 height 17
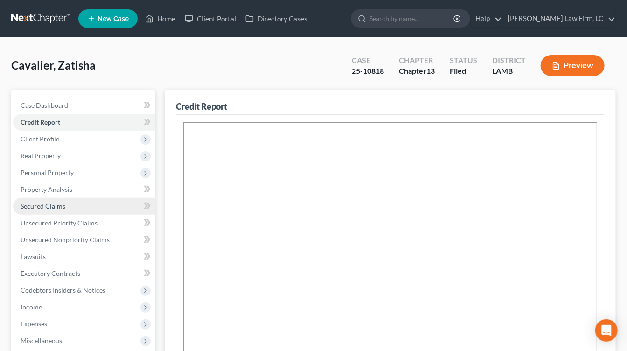
click at [55, 198] on link "Secured Claims" at bounding box center [84, 206] width 142 height 17
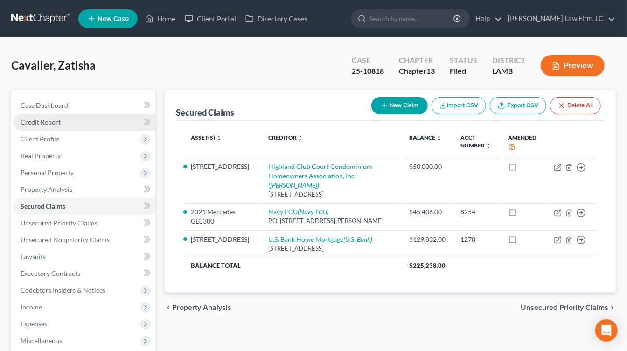
click at [63, 121] on link "Credit Report" at bounding box center [84, 122] width 142 height 17
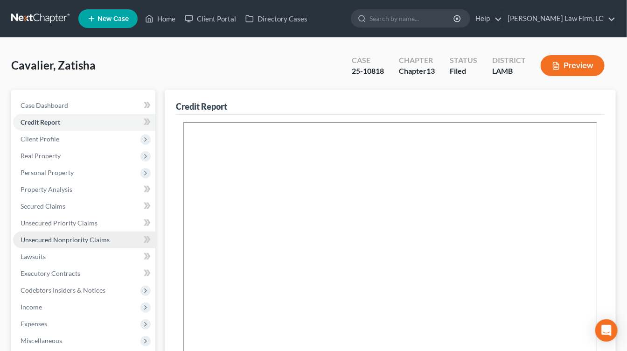
click at [91, 238] on span "Unsecured Nonpriority Claims" at bounding box center [65, 240] width 89 height 8
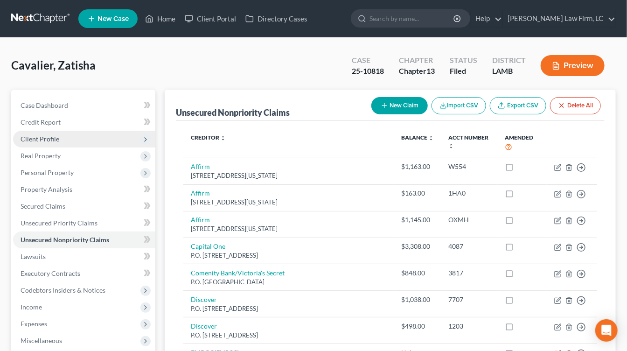
click at [81, 134] on span "Client Profile" at bounding box center [84, 139] width 142 height 17
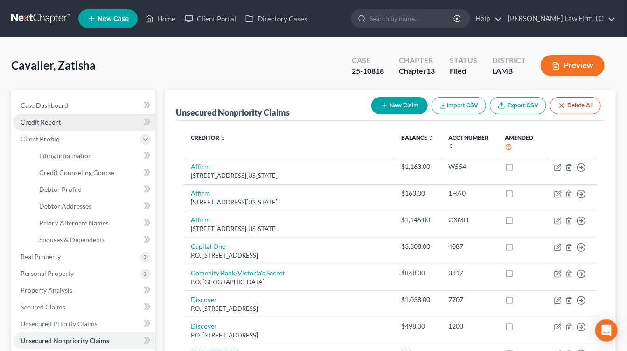
click at [87, 117] on link "Credit Report" at bounding box center [84, 122] width 142 height 17
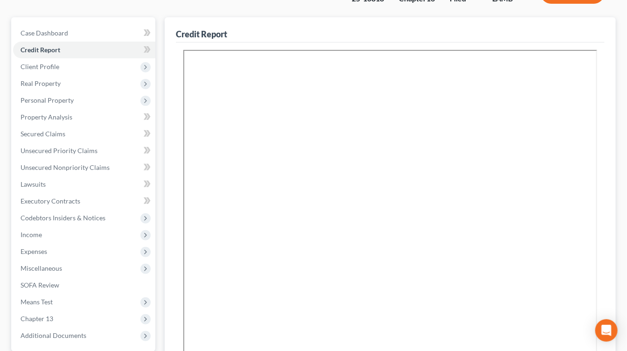
scroll to position [73, 0]
click at [97, 171] on link "Unsecured Nonpriority Claims" at bounding box center [84, 167] width 142 height 17
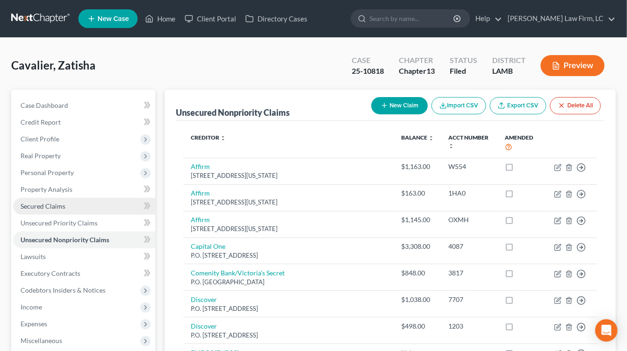
click at [97, 202] on link "Secured Claims" at bounding box center [84, 206] width 142 height 17
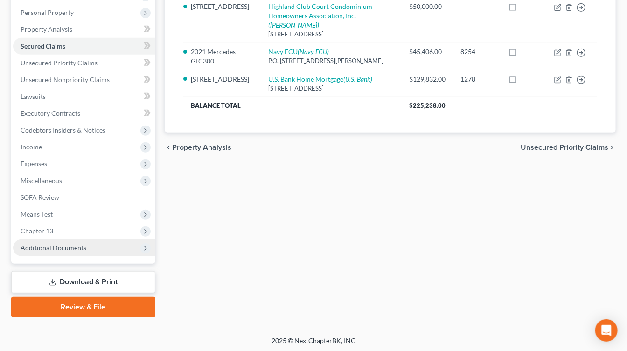
click at [79, 252] on span "Additional Documents" at bounding box center [84, 247] width 142 height 17
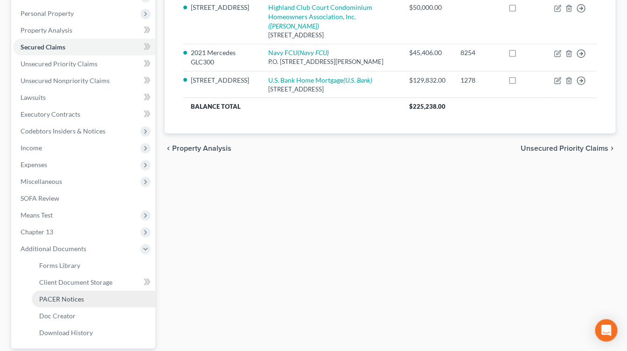
click at [95, 301] on link "PACER Notices" at bounding box center [94, 299] width 124 height 17
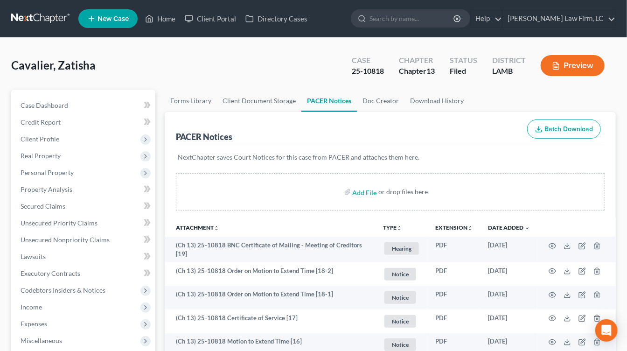
click at [36, 29] on nav "Home New Case Client Portal Directory Cases Dickson Law Firm, LC mdd@dicksonlaw…" at bounding box center [313, 18] width 627 height 37
click at [42, 18] on link at bounding box center [41, 18] width 60 height 17
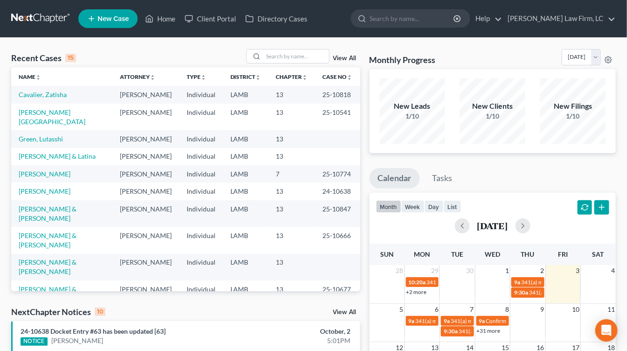
click at [23, 13] on link at bounding box center [41, 18] width 60 height 17
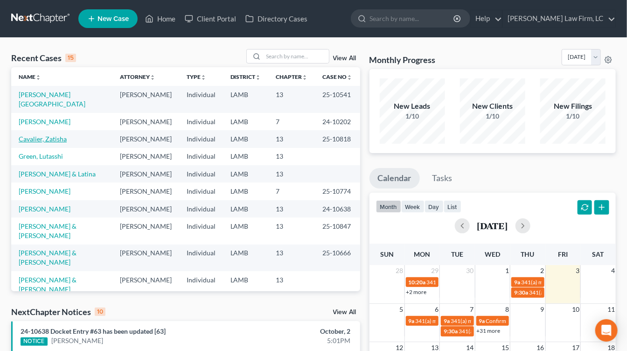
click at [45, 135] on link "Cavalier, Zatisha" at bounding box center [43, 139] width 48 height 8
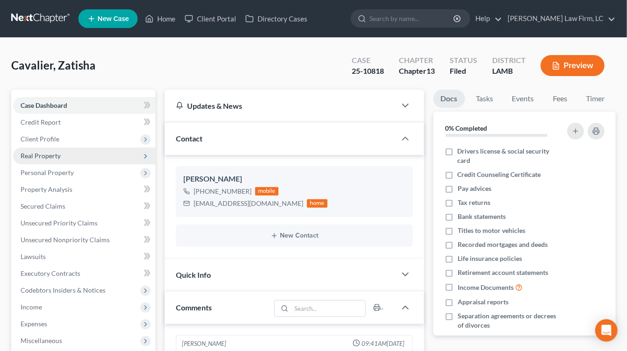
click at [51, 160] on span "Real Property" at bounding box center [84, 155] width 142 height 17
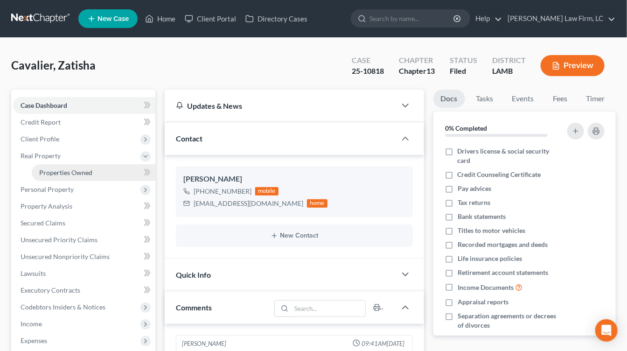
click at [51, 178] on link "Properties Owned" at bounding box center [94, 172] width 124 height 17
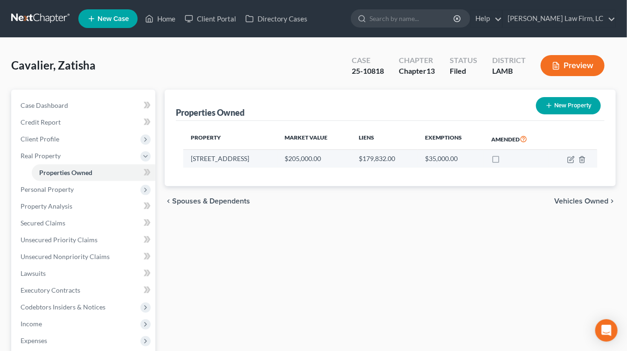
click at [566, 159] on td at bounding box center [573, 159] width 48 height 18
click at [573, 160] on icon "button" at bounding box center [571, 160] width 6 height 6
select select "19"
select select "16"
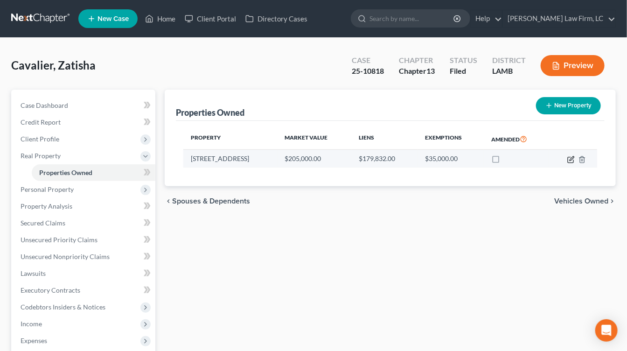
select select "0"
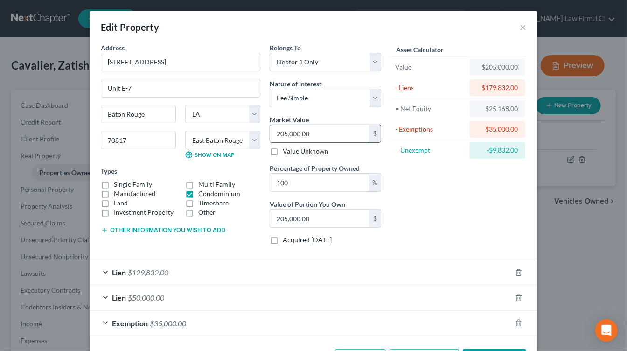
click at [341, 138] on input "205,000.00" at bounding box center [319, 134] width 99 height 18
type input "2"
type input "2.00"
type input "20"
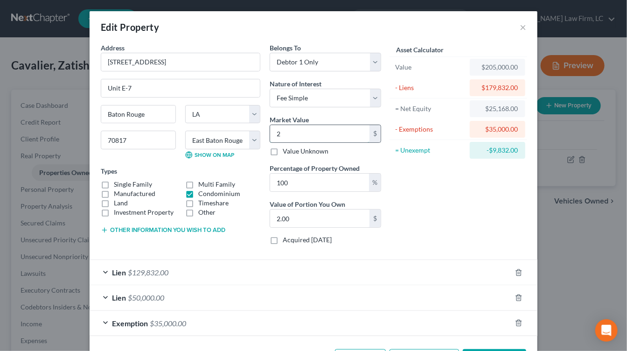
type input "20.00"
type input "200"
type input "200.00"
type input "2000"
type input "2,000.00"
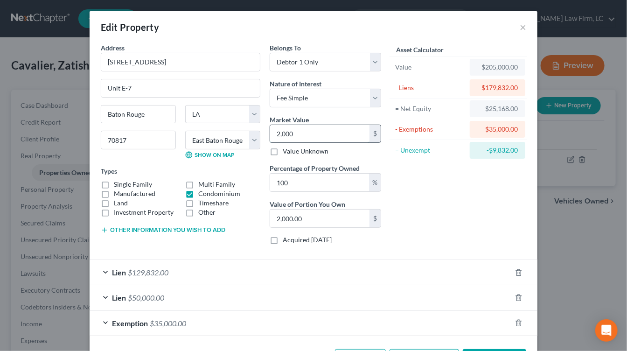
type input "2,0000"
type input "20,000.00"
type input "20,00009"
type input "2,000,009.00"
type input "2,000,00"
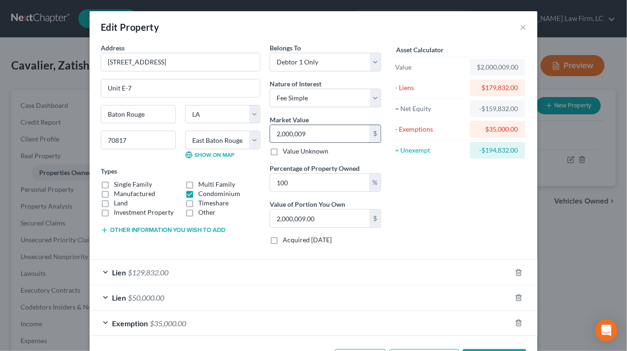
type input "200,000.00"
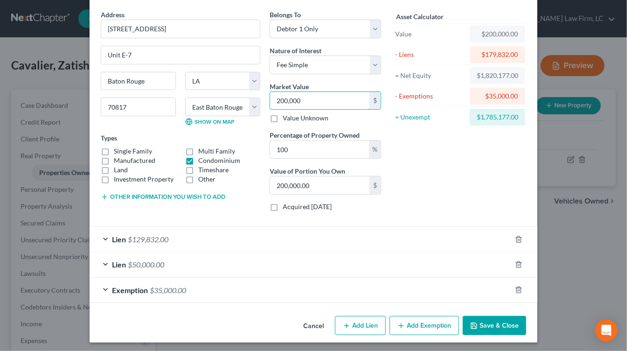
type input "200,000"
click at [501, 325] on button "Save & Close" at bounding box center [494, 326] width 63 height 20
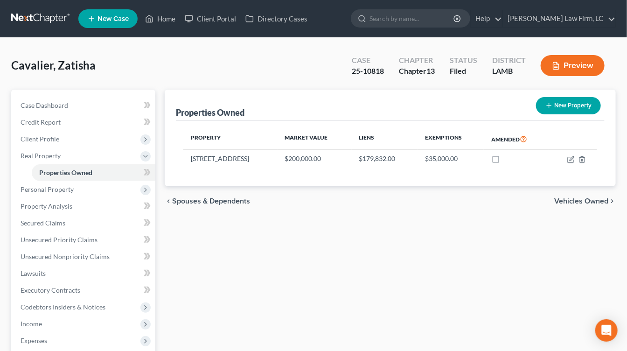
click at [54, 3] on nav "Home New Case Client Portal Directory Cases Dickson Law Firm, LC mdd@dicksonlaw…" at bounding box center [313, 18] width 627 height 37
click at [55, 25] on link at bounding box center [41, 18] width 60 height 17
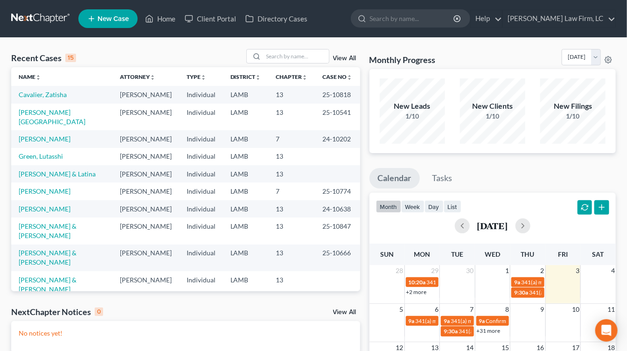
click at [49, 18] on link at bounding box center [41, 18] width 60 height 17
click at [51, 98] on link "Cavalier, Zatisha" at bounding box center [43, 95] width 48 height 8
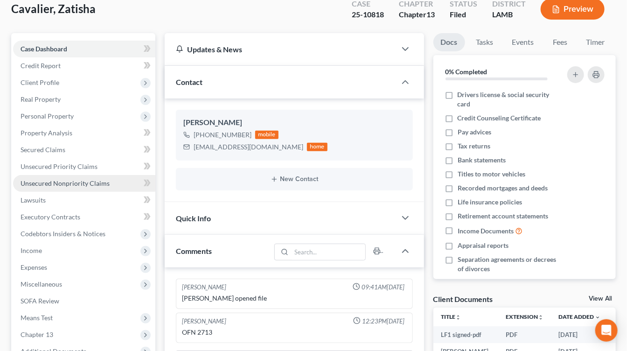
click at [96, 183] on span "Unsecured Nonpriority Claims" at bounding box center [65, 183] width 89 height 8
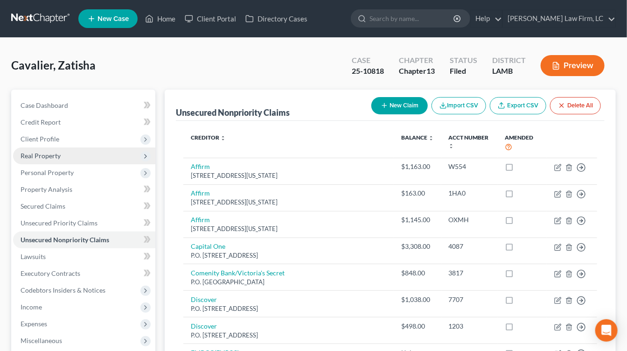
click at [54, 162] on span "Real Property" at bounding box center [84, 155] width 142 height 17
click at [54, 28] on nav "Home New Case Client Portal Directory Cases [PERSON_NAME] Law Firm, [GEOGRAPHIC…" at bounding box center [313, 18] width 627 height 37
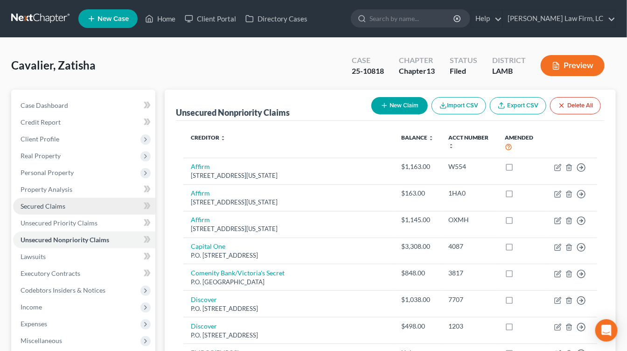
click at [57, 210] on link "Secured Claims" at bounding box center [84, 206] width 142 height 17
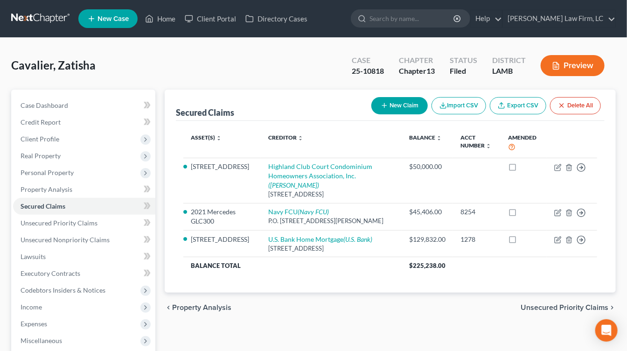
click at [391, 314] on div "Secured Claims New Claim Import CSV Export CSV Delete All Asset(s) expand_more …" at bounding box center [390, 284] width 461 height 388
click at [34, 37] on nav "Home New Case Client Portal Directory Cases [PERSON_NAME] Law Firm, [GEOGRAPHIC…" at bounding box center [313, 18] width 627 height 37
click at [42, 19] on link at bounding box center [41, 18] width 60 height 17
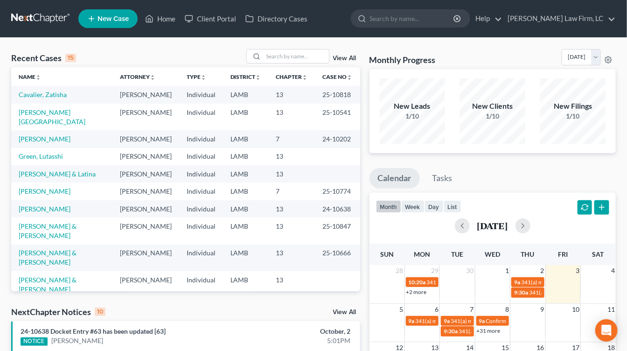
click at [47, 11] on link at bounding box center [41, 18] width 60 height 17
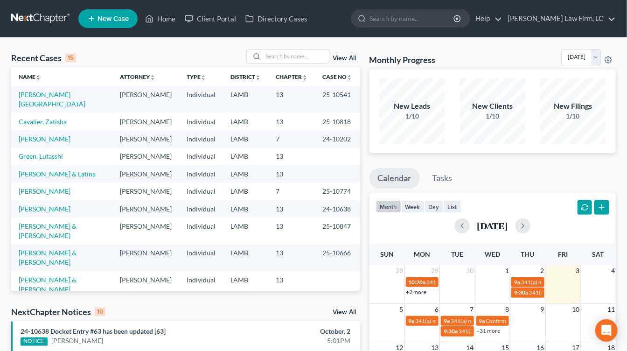
click at [312, 200] on td "13" at bounding box center [292, 208] width 47 height 17
drag, startPoint x: 237, startPoint y: 121, endPoint x: 248, endPoint y: 72, distance: 50.2
click at [237, 130] on td "LAMB" at bounding box center [246, 138] width 46 height 17
click at [55, 14] on link at bounding box center [41, 18] width 60 height 17
drag, startPoint x: 28, startPoint y: 14, endPoint x: 11, endPoint y: 2, distance: 21.1
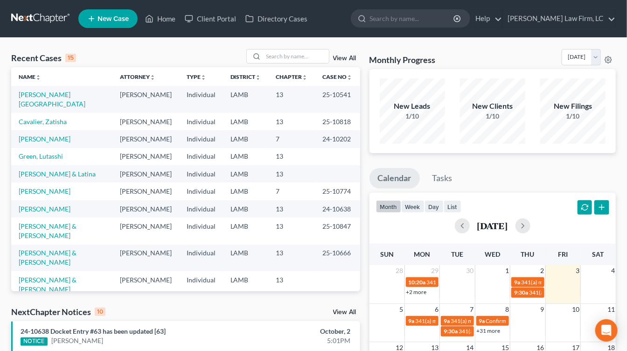
click at [28, 14] on link at bounding box center [41, 18] width 60 height 17
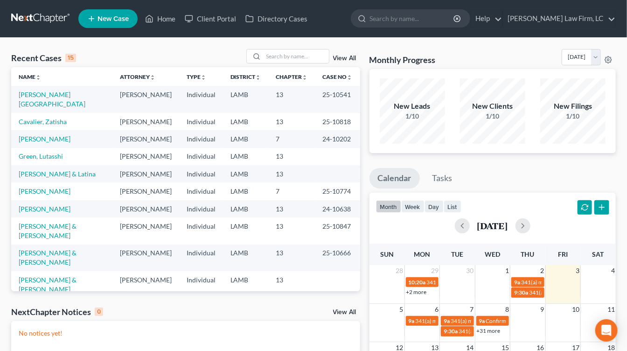
click at [326, 148] on td at bounding box center [337, 156] width 45 height 17
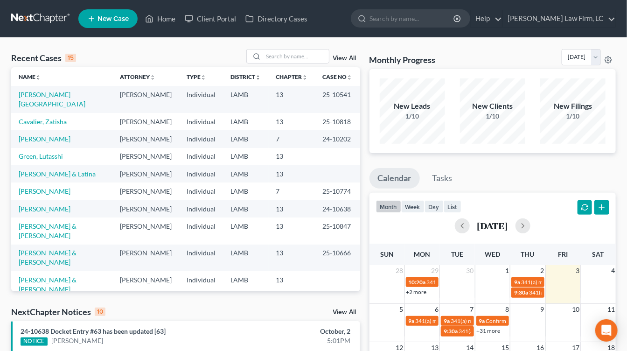
drag, startPoint x: 272, startPoint y: 257, endPoint x: 268, endPoint y: 252, distance: 6.0
click at [271, 271] on td "13" at bounding box center [292, 284] width 47 height 27
click at [40, 8] on nav "Home New Case Client Portal Directory Cases Dickson Law Firm, LC mdd@dicksonlaw…" at bounding box center [313, 18] width 627 height 37
drag, startPoint x: 37, startPoint y: 18, endPoint x: 70, endPoint y: 2, distance: 36.7
click at [37, 18] on link at bounding box center [41, 18] width 60 height 17
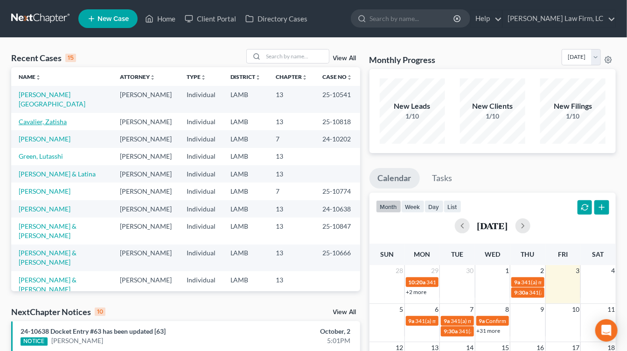
click at [50, 118] on link "Cavalier, Zatisha" at bounding box center [43, 122] width 48 height 8
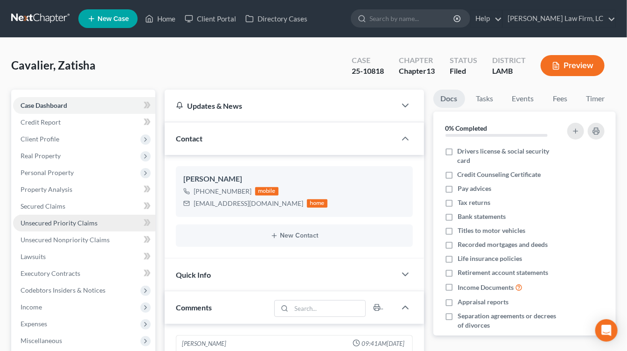
click at [66, 219] on span "Unsecured Priority Claims" at bounding box center [59, 223] width 77 height 8
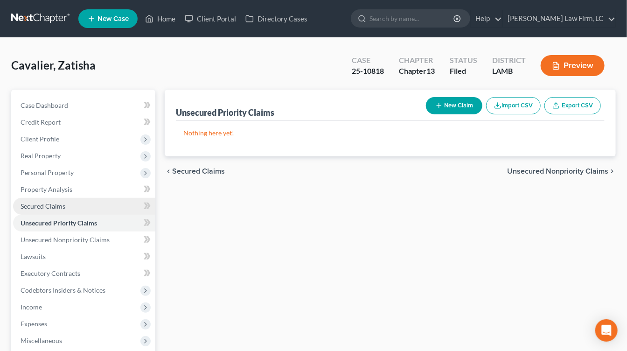
click at [81, 199] on link "Secured Claims" at bounding box center [84, 206] width 142 height 17
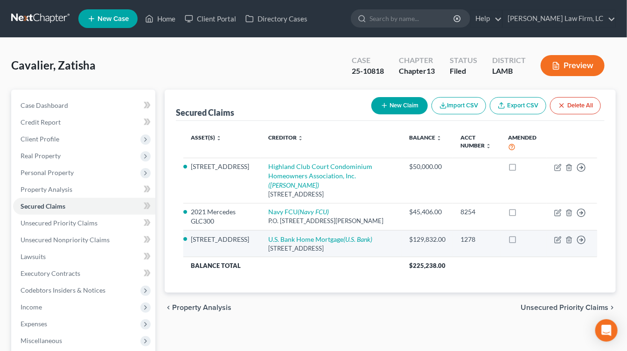
click at [285, 230] on td "U.S. Bank Home Mortgage (U.S. Bank) 2800 Tamarack Rd., Owensboro, KY 42301" at bounding box center [331, 243] width 141 height 27
click at [285, 235] on link "U.S. Bank Home Mortgage (U.S. Bank)" at bounding box center [320, 239] width 104 height 8
select select "18"
select select "2"
select select "0"
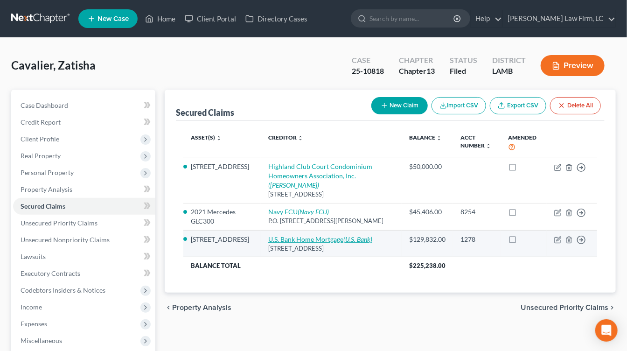
select select "0"
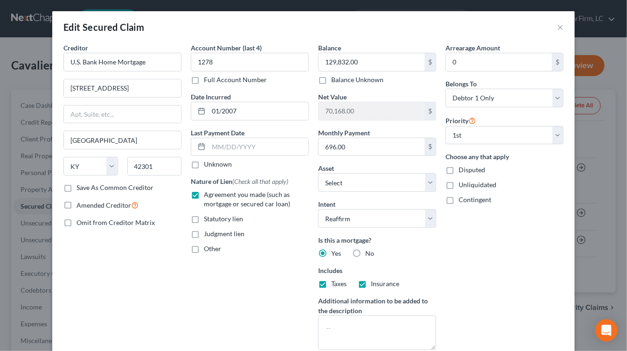
scroll to position [115, 0]
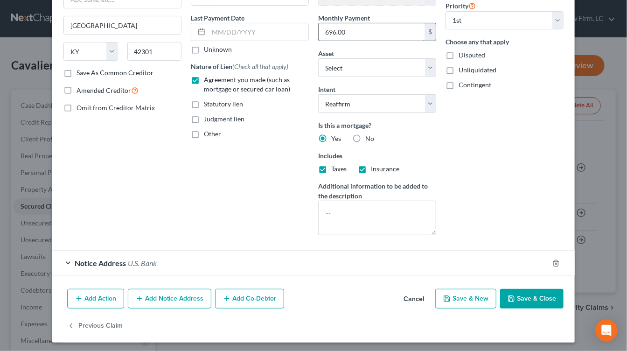
click at [400, 28] on input "696.00" at bounding box center [372, 32] width 106 height 18
type input "696.49"
click at [544, 289] on button "Save & Close" at bounding box center [531, 299] width 63 height 20
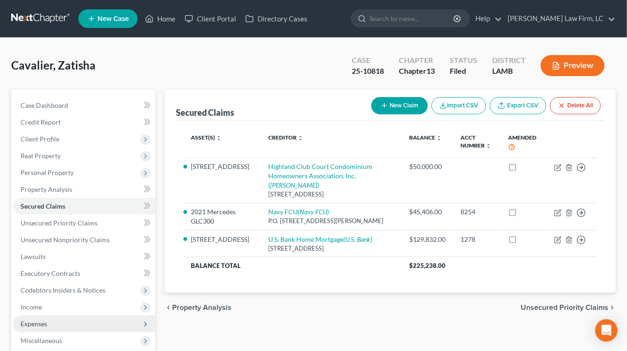
click at [74, 319] on span "Expenses" at bounding box center [84, 323] width 142 height 17
click at [74, 331] on span "Expenses" at bounding box center [84, 323] width 142 height 17
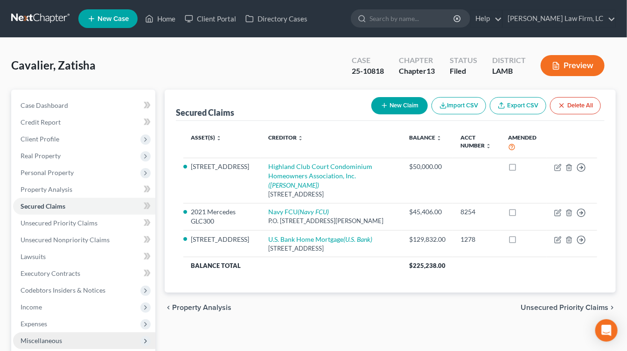
click at [74, 333] on span "Miscellaneous" at bounding box center [84, 340] width 142 height 17
click at [74, 339] on span "Miscellaneous" at bounding box center [84, 340] width 142 height 17
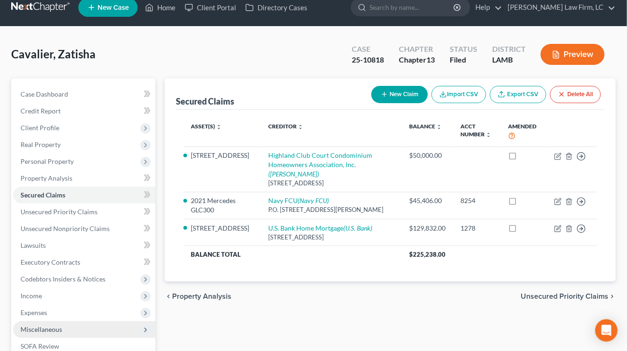
scroll to position [14, 0]
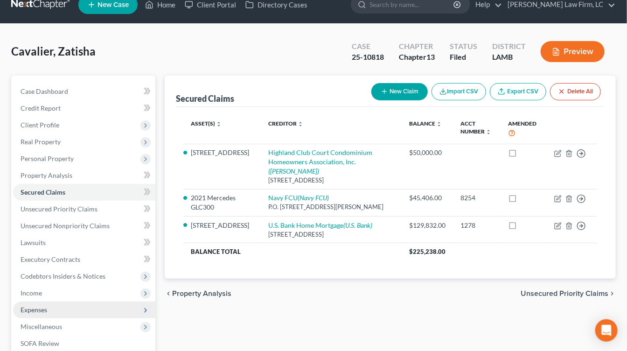
click at [87, 302] on span "Expenses" at bounding box center [84, 309] width 142 height 17
click at [87, 309] on span "Expenses" at bounding box center [84, 309] width 142 height 17
click at [87, 316] on span "Expenses" at bounding box center [84, 309] width 142 height 17
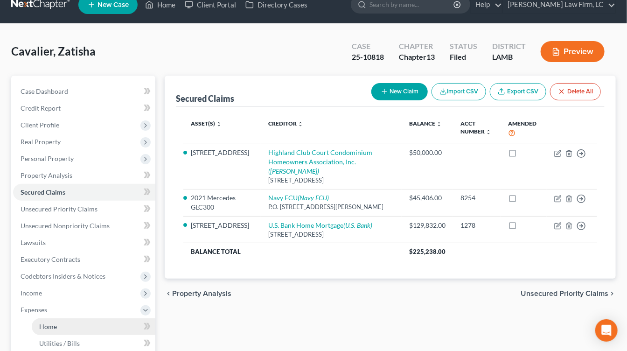
click at [86, 321] on link "Home" at bounding box center [94, 326] width 124 height 17
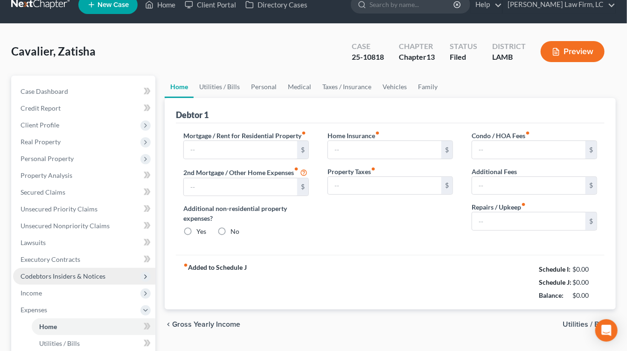
scroll to position [7, 0]
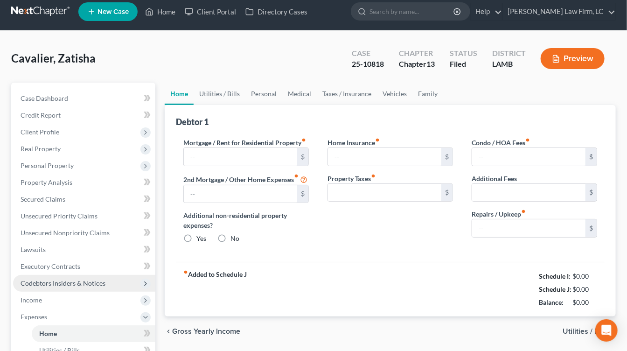
type input "0.00"
radio input "true"
type input "0.00"
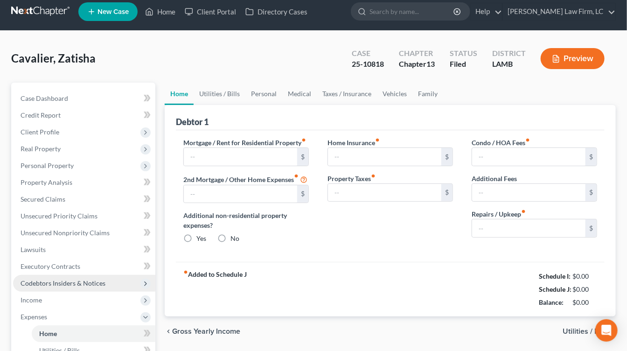
type input "0.00"
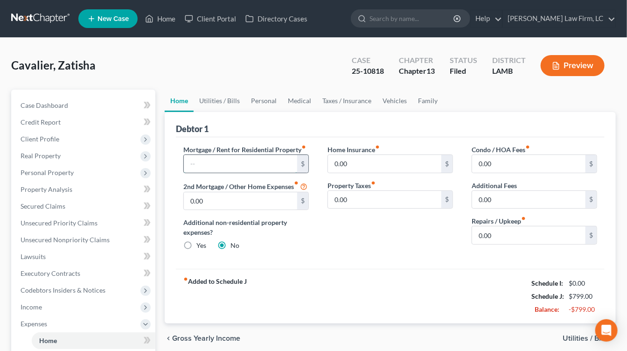
click at [244, 160] on input "text" at bounding box center [240, 164] width 113 height 18
type input "696.49"
click at [106, 187] on link "Property Analysis" at bounding box center [84, 189] width 142 height 17
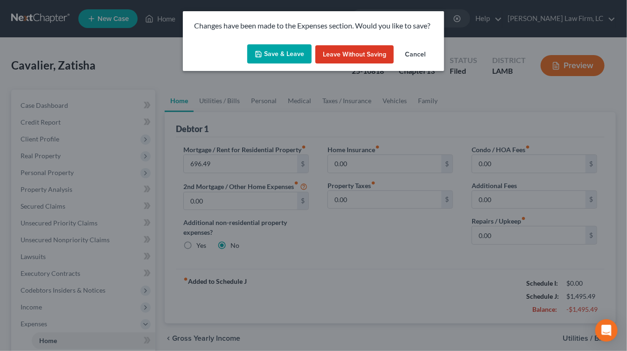
click at [269, 46] on button "Save & Leave" at bounding box center [279, 54] width 64 height 20
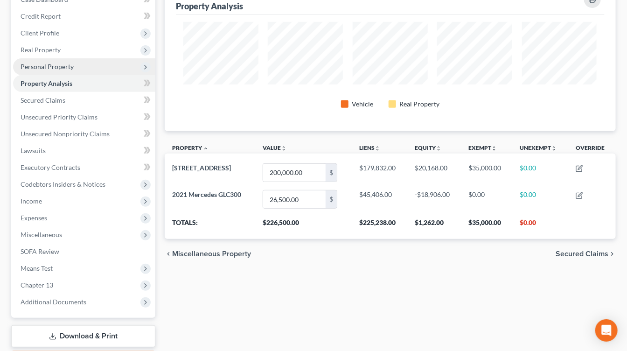
click at [83, 59] on span "Personal Property" at bounding box center [84, 66] width 142 height 17
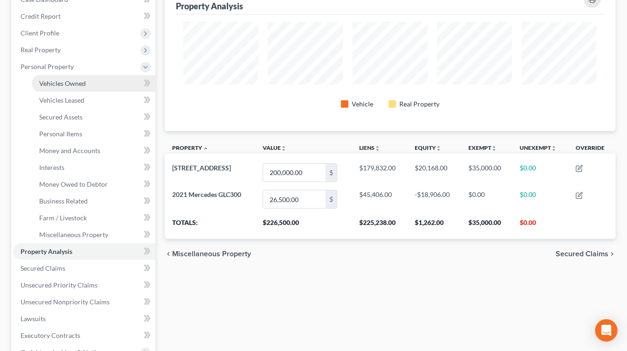
click at [83, 79] on span "Vehicles Owned" at bounding box center [62, 83] width 47 height 8
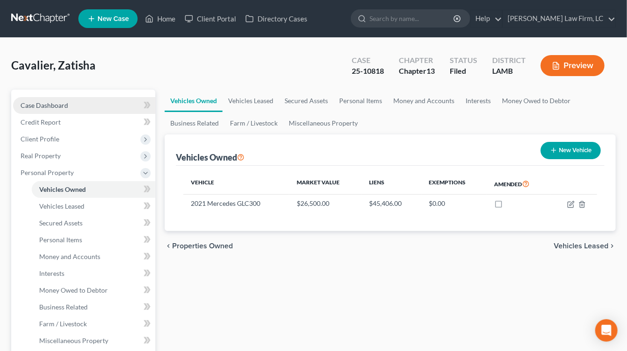
click at [84, 105] on link "Case Dashboard" at bounding box center [84, 105] width 142 height 17
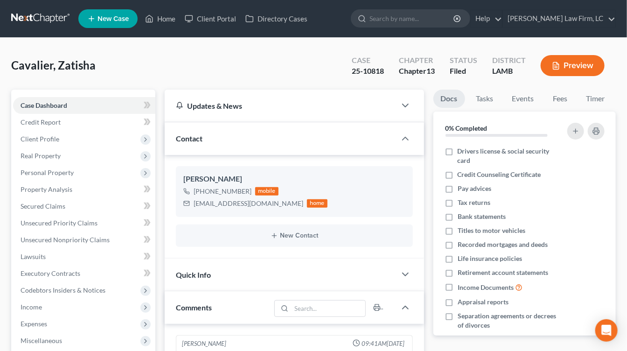
click at [42, 12] on link at bounding box center [41, 18] width 60 height 17
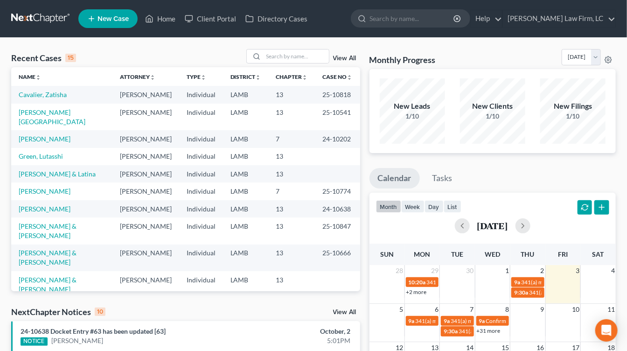
click at [25, 16] on link at bounding box center [41, 18] width 60 height 17
click at [52, 95] on link "Cavalier, Zatisha" at bounding box center [43, 95] width 48 height 8
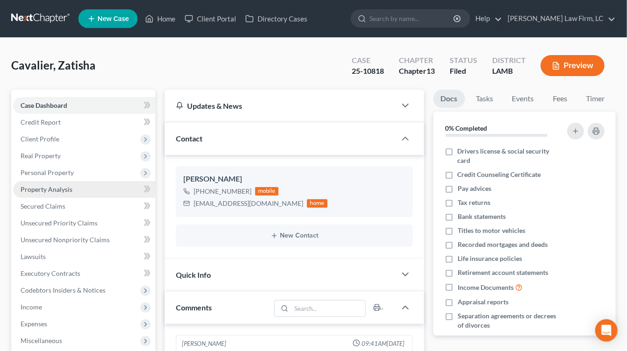
click at [76, 186] on link "Property Analysis" at bounding box center [84, 189] width 142 height 17
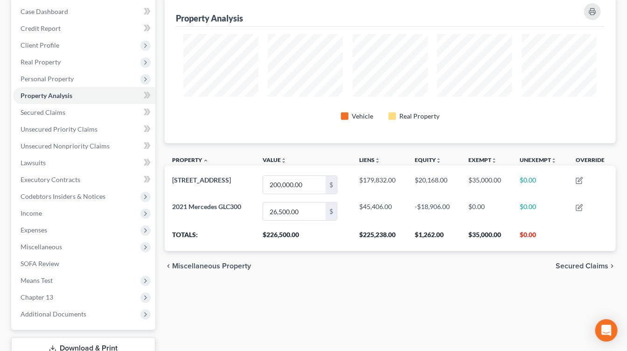
scroll to position [92, 0]
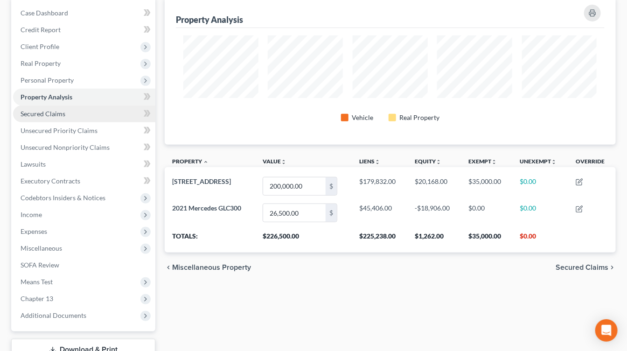
click at [87, 113] on link "Secured Claims" at bounding box center [84, 113] width 142 height 17
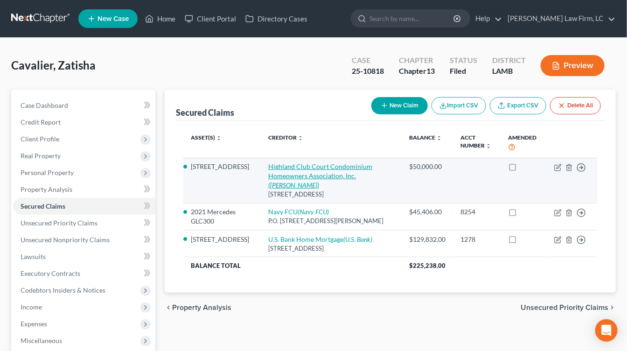
click at [282, 176] on link "Highland Club Court Condominium Homeowners Association, Inc. ([PERSON_NAME])" at bounding box center [320, 175] width 104 height 27
select select "19"
select select "3"
select select "2"
select select "0"
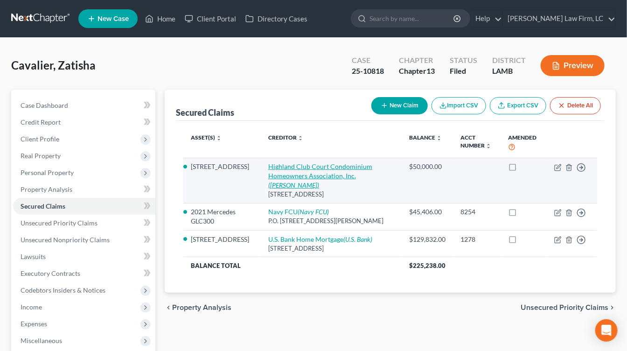
select select "0"
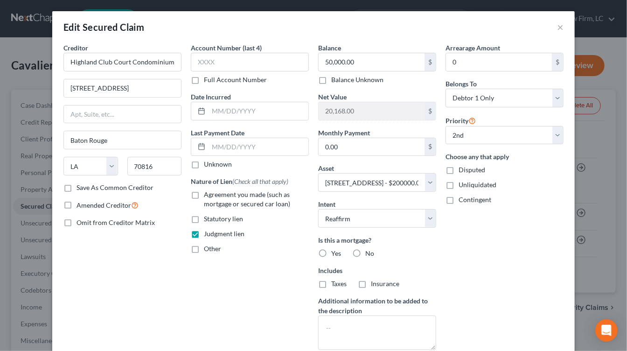
click at [359, 73] on div "50,000.00 $ Balance Unknown" at bounding box center [377, 69] width 118 height 32
click at [364, 68] on input "50,000.00" at bounding box center [372, 62] width 106 height 18
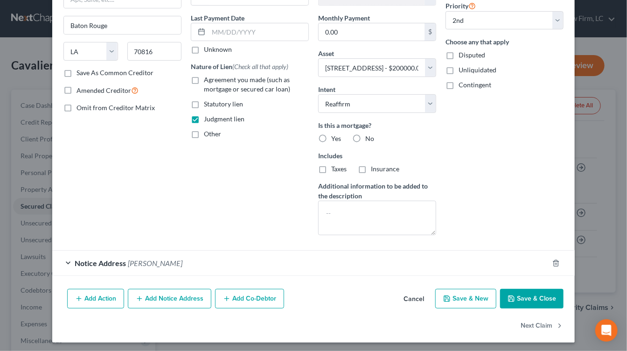
type input "20,000"
click at [526, 307] on div "Add Action Add Notice Address Add Co-Debtor Cancel Save & New Save & Close" at bounding box center [313, 300] width 523 height 31
click at [534, 289] on button "Save & Close" at bounding box center [531, 299] width 63 height 20
select select
select select "1"
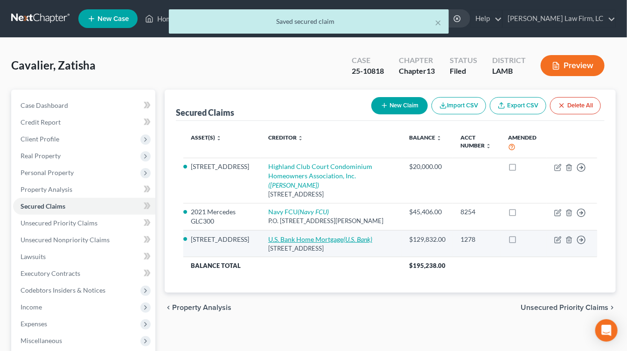
click at [322, 235] on link "U.S. Bank Home Mortgage (U.S. Bank)" at bounding box center [320, 239] width 104 height 8
select select "18"
select select "2"
select select "0"
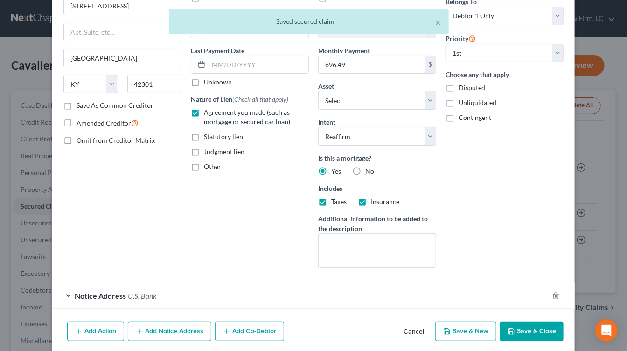
scroll to position [109, 0]
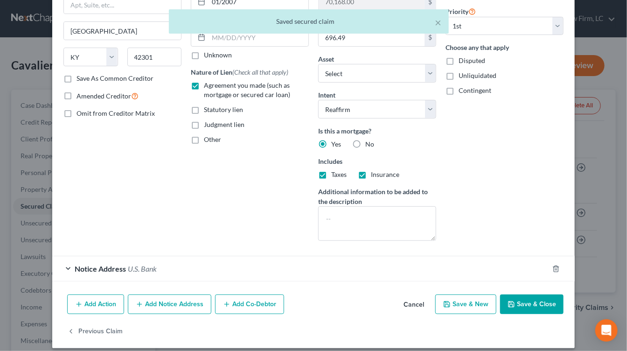
click at [538, 301] on button "Save & Close" at bounding box center [531, 304] width 63 height 20
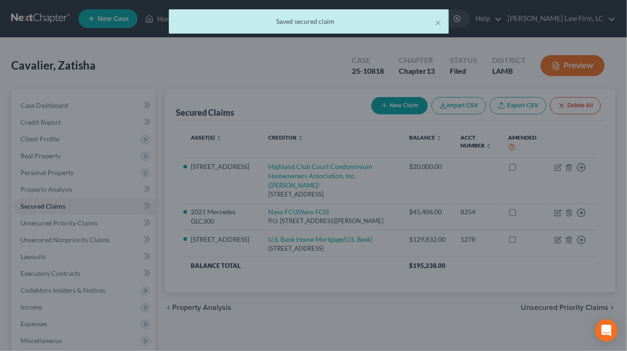
select select "3"
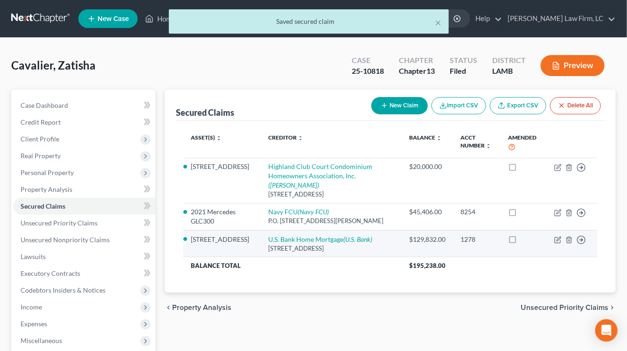
click at [277, 230] on td "U.S. Bank Home Mortgage (U.S. Bank) 2800 Tamarack Rd., Owensboro, KY 42301" at bounding box center [331, 243] width 141 height 27
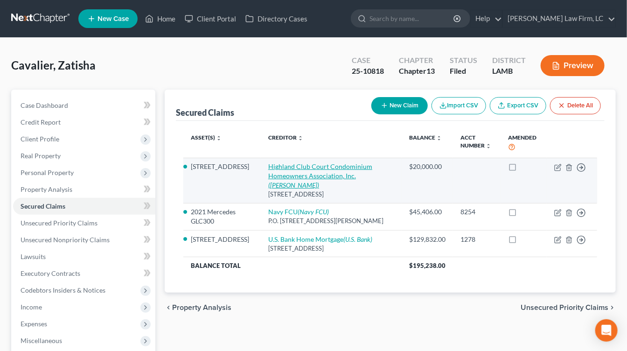
click at [312, 173] on link "Highland Club Court Condominium Homeowners Association, Inc. (Glen R. Petersen)" at bounding box center [320, 175] width 104 height 27
select select "19"
select select "3"
select select "2"
select select "0"
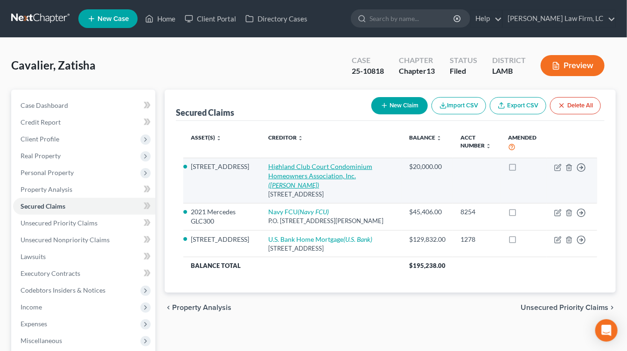
select select "0"
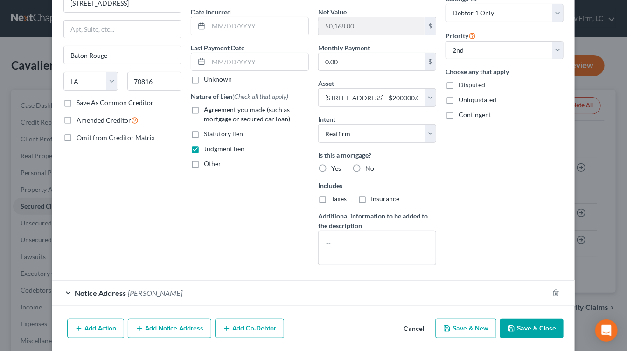
scroll to position [115, 0]
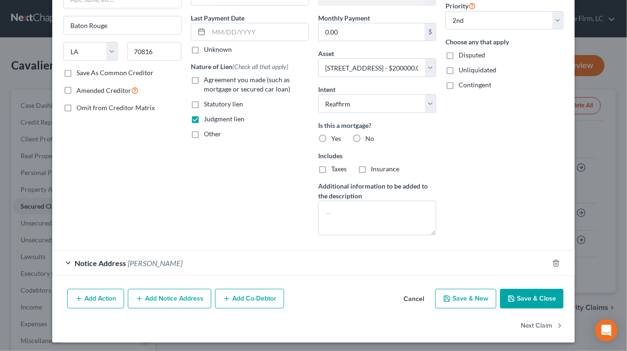
click at [406, 302] on button "Cancel" at bounding box center [413, 299] width 35 height 19
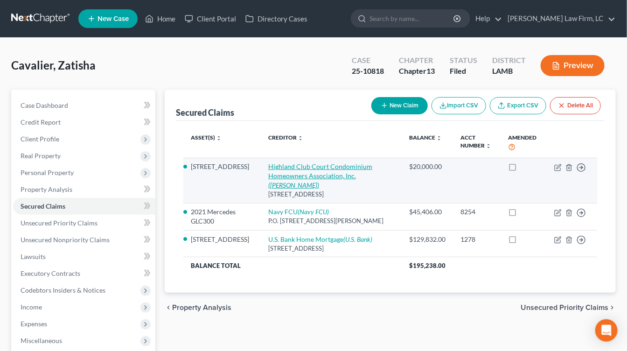
click at [308, 172] on link "Highland Club Court Condominium Homeowners Association, Inc. (Glen R. Petersen)" at bounding box center [320, 175] width 104 height 27
select select "19"
select select "3"
select select "2"
select select "0"
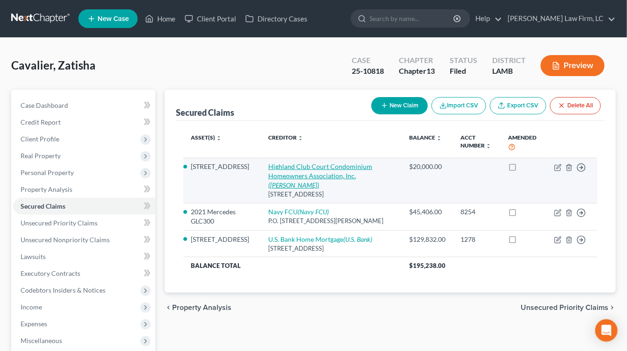
select select "0"
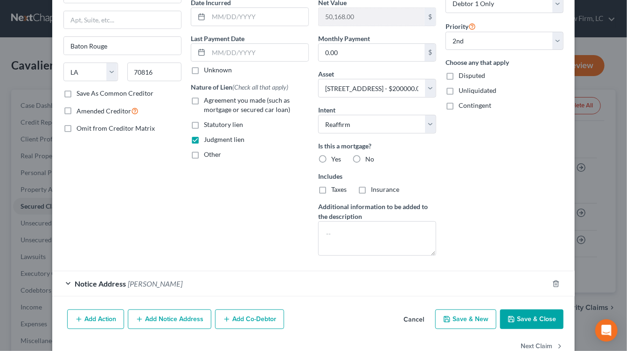
scroll to position [113, 0]
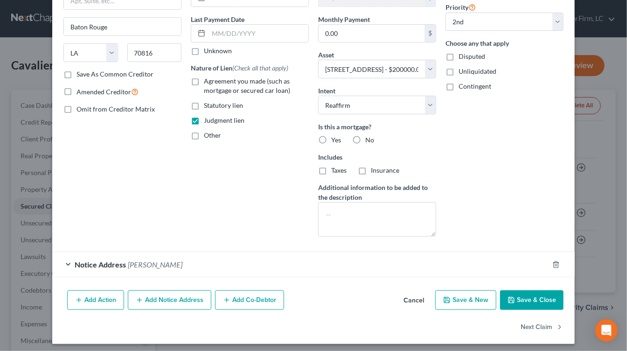
click at [409, 279] on div "Creditor * Highland Club Court Condominium Homeowners Association, Inc. 11929 S…" at bounding box center [313, 108] width 523 height 357
click at [409, 294] on button "Cancel" at bounding box center [413, 300] width 35 height 19
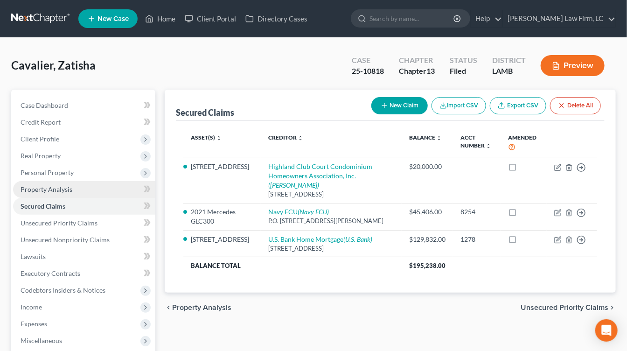
click at [43, 193] on link "Property Analysis" at bounding box center [84, 189] width 142 height 17
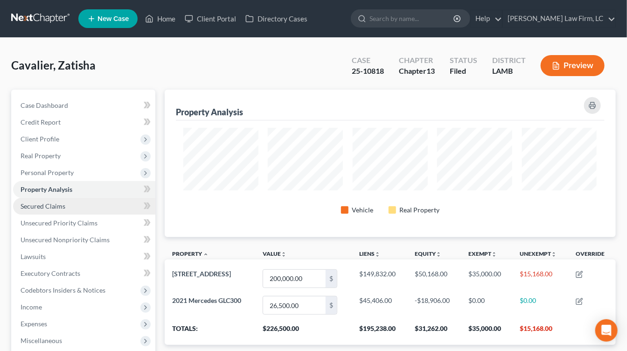
scroll to position [147, 451]
click at [49, 212] on link "Secured Claims" at bounding box center [84, 206] width 142 height 17
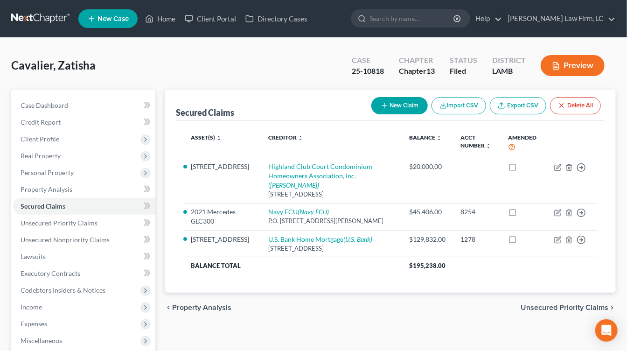
drag, startPoint x: 224, startPoint y: 238, endPoint x: 110, endPoint y: 65, distance: 207.5
click at [110, 65] on div "Cavalier, Zatisha Upgraded Case 25-10818 Chapter Chapter 13 Status Filed Distri…" at bounding box center [313, 267] width 605 height 436
click at [110, 65] on div "Cavalier, Zatisha Upgraded Case 25-10818 Chapter Chapter 13 Status Filed Distri…" at bounding box center [313, 69] width 605 height 41
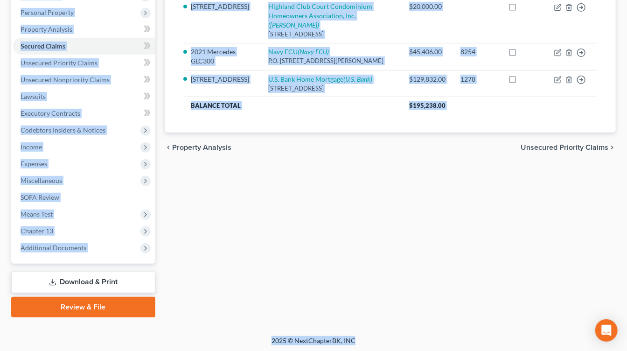
drag, startPoint x: 110, startPoint y: 65, endPoint x: 237, endPoint y: 337, distance: 300.0
click at [237, 337] on div "Home New Case Client Portal Directory Cases Dickson Law Firm, LC mdd@dicksonlaw…" at bounding box center [313, 96] width 627 height 513
click at [243, 243] on div "Secured Claims New Claim Import CSV Export CSV Delete All Asset(s) expand_more …" at bounding box center [390, 124] width 461 height 388
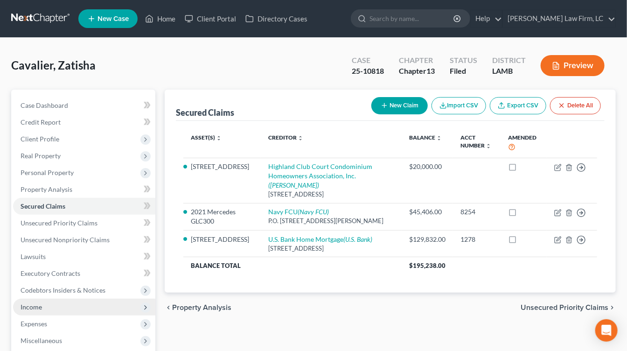
click at [83, 305] on span "Income" at bounding box center [84, 307] width 142 height 17
click at [74, 302] on span "Income" at bounding box center [84, 307] width 142 height 17
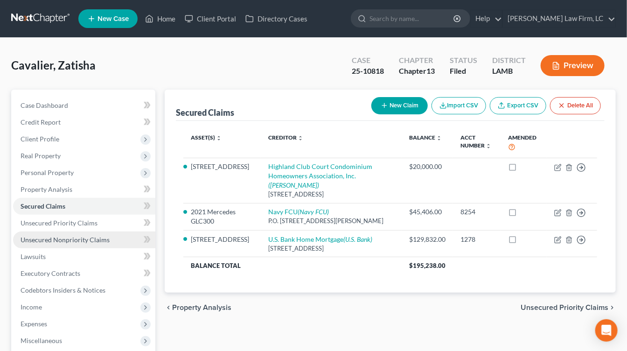
click at [79, 234] on link "Unsecured Nonpriority Claims" at bounding box center [84, 239] width 142 height 17
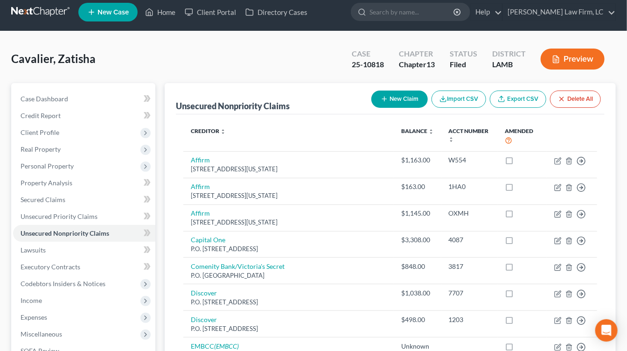
scroll to position [7, 0]
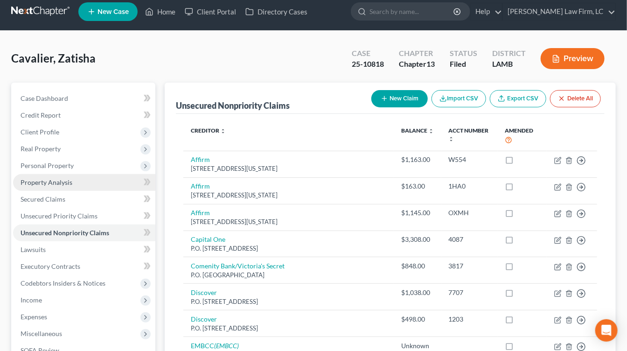
click at [78, 176] on link "Property Analysis" at bounding box center [84, 182] width 142 height 17
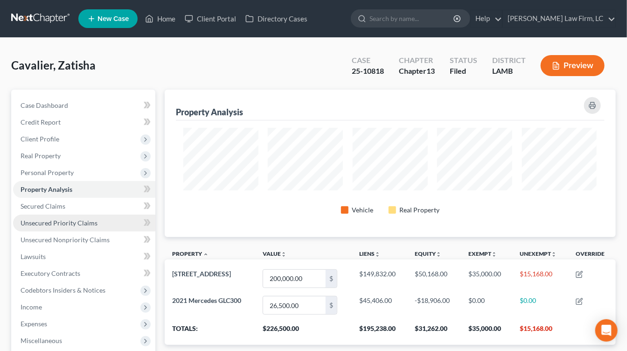
scroll to position [147, 451]
click at [62, 221] on span "Unsecured Priority Claims" at bounding box center [59, 223] width 77 height 8
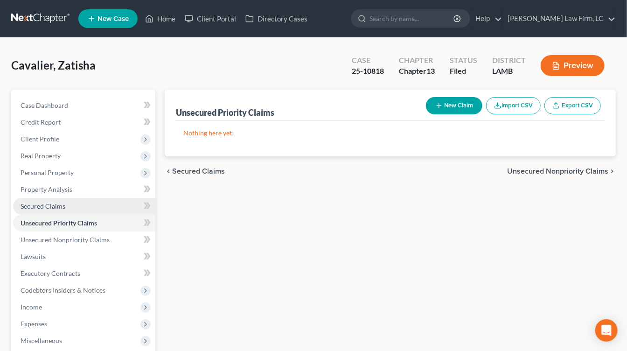
click at [75, 207] on link "Secured Claims" at bounding box center [84, 206] width 142 height 17
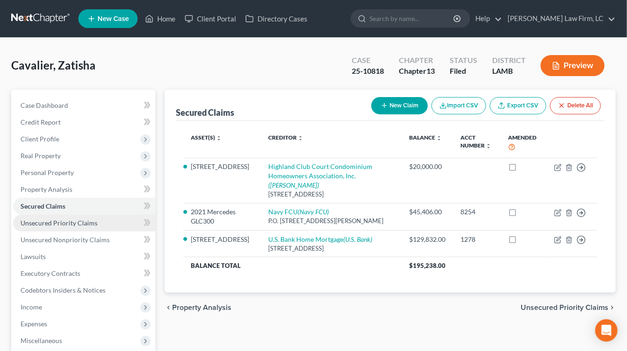
click at [97, 228] on link "Unsecured Priority Claims" at bounding box center [84, 223] width 142 height 17
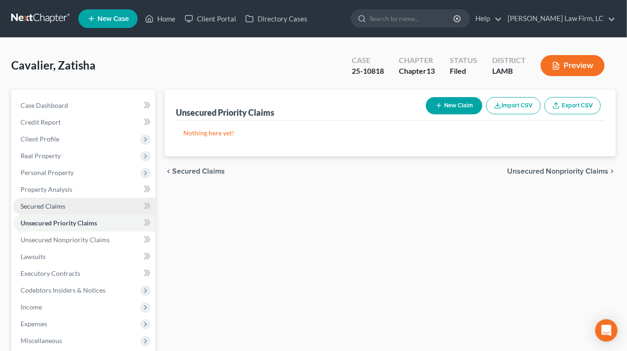
click at [54, 206] on span "Secured Claims" at bounding box center [43, 206] width 45 height 8
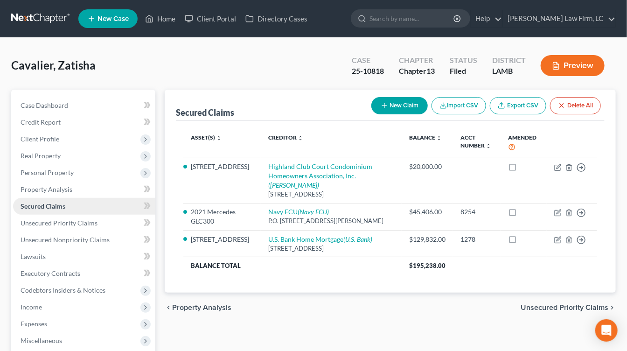
click at [81, 210] on link "Secured Claims" at bounding box center [84, 206] width 142 height 17
click at [88, 223] on span "Unsecured Priority Claims" at bounding box center [59, 223] width 77 height 8
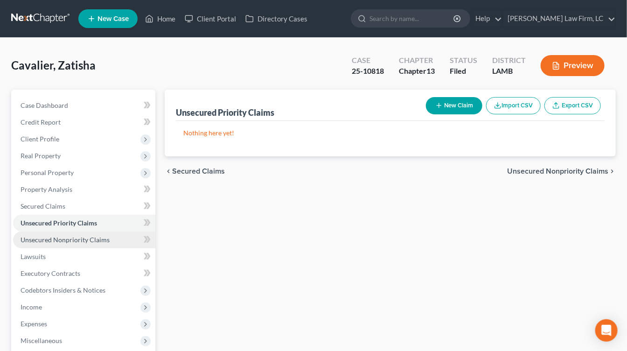
click at [88, 238] on span "Unsecured Nonpriority Claims" at bounding box center [65, 240] width 89 height 8
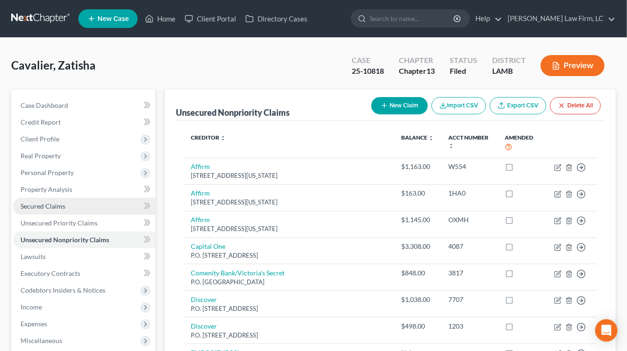
click at [83, 209] on link "Secured Claims" at bounding box center [84, 206] width 142 height 17
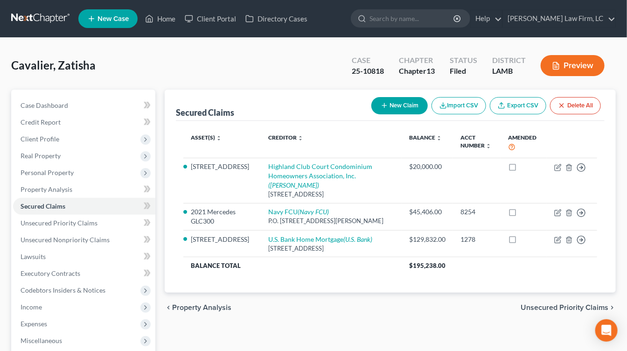
drag, startPoint x: 385, startPoint y: 234, endPoint x: 221, endPoint y: 94, distance: 215.5
click at [221, 94] on div "Secured Claims New Claim Import CSV Export CSV Delete All Asset(s) expand_more …" at bounding box center [390, 191] width 451 height 203
click at [221, 94] on div "Secured Claims New Claim Import CSV Export CSV Delete All" at bounding box center [390, 105] width 429 height 31
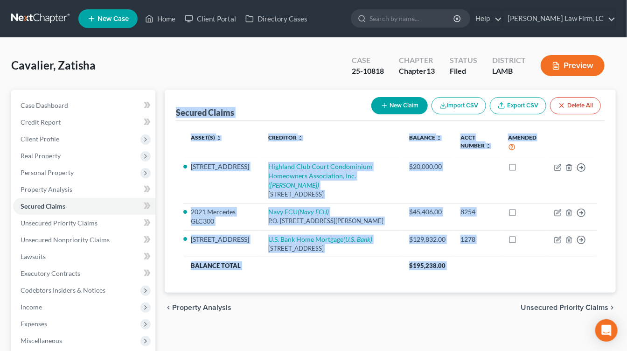
drag, startPoint x: 221, startPoint y: 94, endPoint x: 372, endPoint y: 280, distance: 239.5
click at [372, 280] on div "Secured Claims New Claim Import CSV Export CSV Delete All Asset(s) expand_more …" at bounding box center [390, 191] width 451 height 203
click at [372, 280] on div "Asset(s) expand_more expand_less unfold_more Creditor expand_more expand_less u…" at bounding box center [390, 207] width 429 height 172
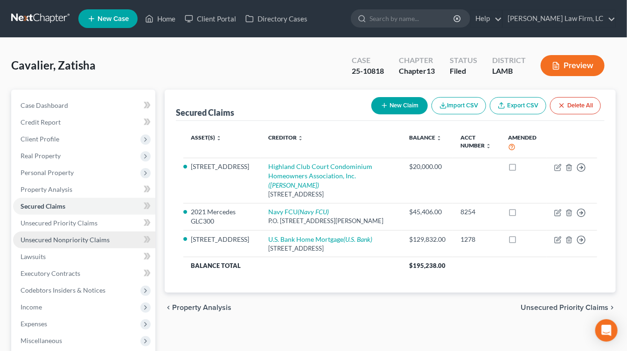
click at [65, 243] on link "Unsecured Nonpriority Claims" at bounding box center [84, 239] width 142 height 17
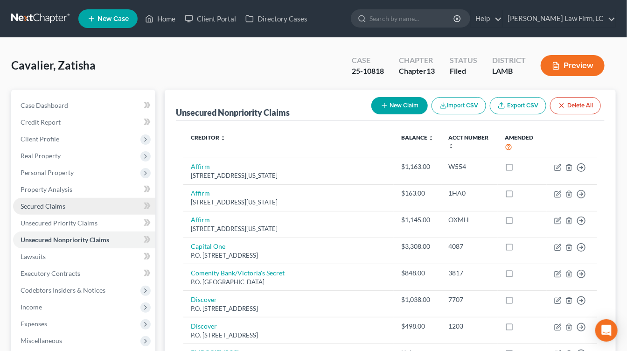
click at [72, 202] on link "Secured Claims" at bounding box center [84, 206] width 142 height 17
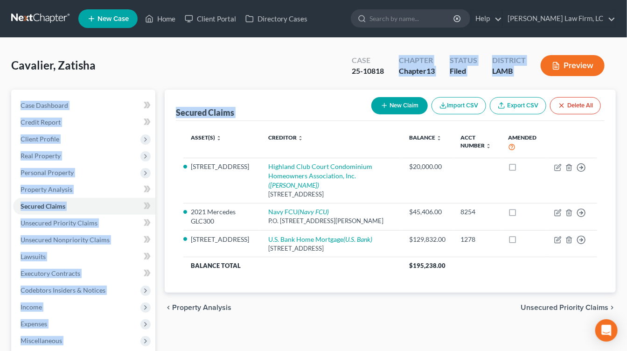
drag, startPoint x: 332, startPoint y: 268, endPoint x: 235, endPoint y: 84, distance: 208.5
click at [235, 84] on div "Cavalier, Zatisha Upgraded Case 25-10818 Chapter Chapter 13 Status Filed Distri…" at bounding box center [313, 267] width 605 height 436
click at [235, 84] on div "Cavalier, Zatisha Upgraded Case 25-10818 Chapter Chapter 13 Status Filed Distri…" at bounding box center [313, 69] width 605 height 41
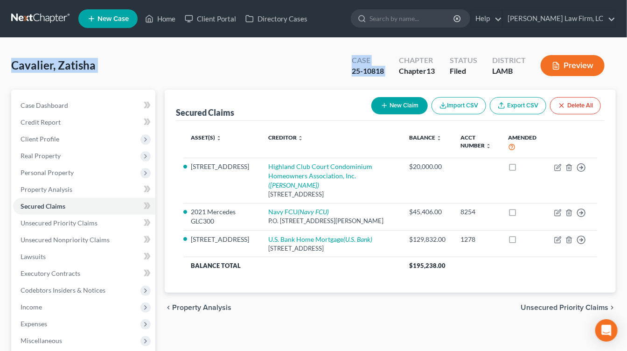
drag, startPoint x: 235, startPoint y: 84, endPoint x: 52, endPoint y: 47, distance: 187.0
click at [52, 47] on div "Cavalier, Zatisha Upgraded Case 25-10818 Chapter Chapter 13 Status Filed Distri…" at bounding box center [313, 267] width 627 height 458
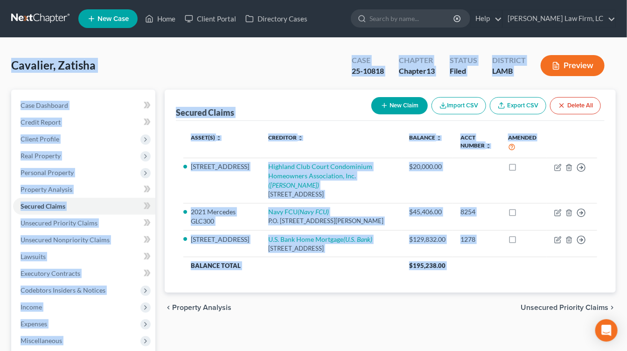
drag, startPoint x: 52, startPoint y: 47, endPoint x: 289, endPoint y: 273, distance: 327.7
click at [289, 273] on div "Cavalier, Zatisha Upgraded Case 25-10818 Chapter Chapter 13 Status Filed Distri…" at bounding box center [313, 267] width 627 height 458
click at [289, 273] on div "Asset(s) expand_more expand_less unfold_more Creditor expand_more expand_less u…" at bounding box center [390, 207] width 429 height 172
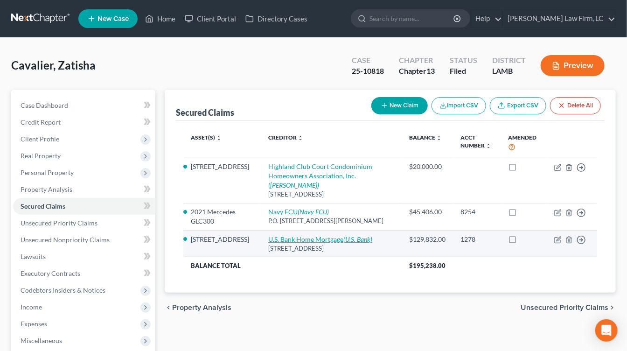
click at [293, 235] on link "U.S. Bank Home Mortgage (U.S. Bank)" at bounding box center [320, 239] width 104 height 8
select select "18"
select select "3"
select select "2"
select select "0"
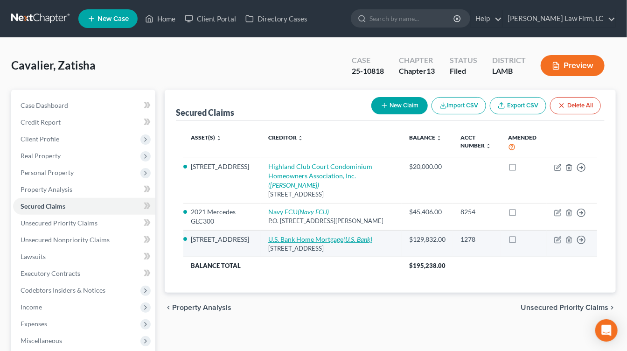
select select "0"
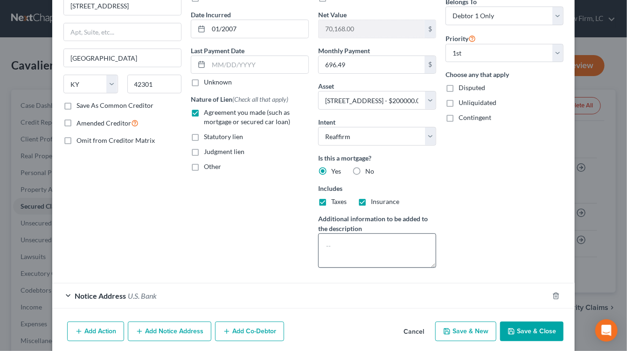
scroll to position [115, 0]
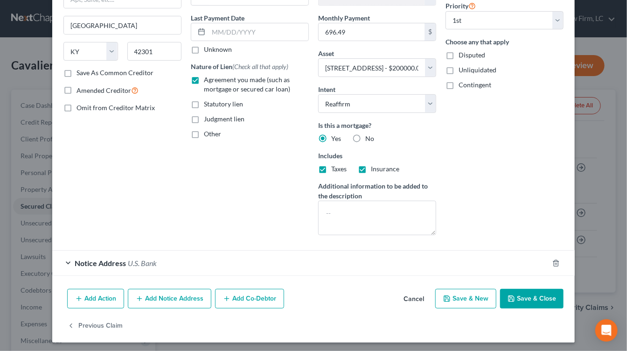
click at [405, 307] on div "Add Action Add Notice Address Add Co-Debtor Cancel Save & New Save & Close" at bounding box center [313, 300] width 523 height 31
click at [405, 293] on button "Cancel" at bounding box center [413, 299] width 35 height 19
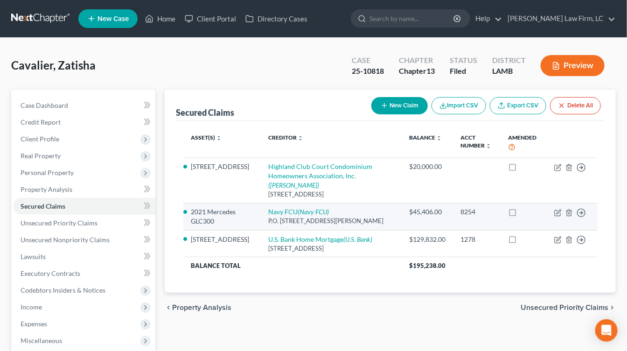
click at [312, 218] on td "Navy FCU (Navy FCU) P.O. Box 3700, Merrifield, VA 22119" at bounding box center [331, 216] width 141 height 27
click at [310, 219] on td "Navy FCU (Navy FCU) P.O. Box 3700, Merrifield, VA 22119" at bounding box center [331, 216] width 141 height 27
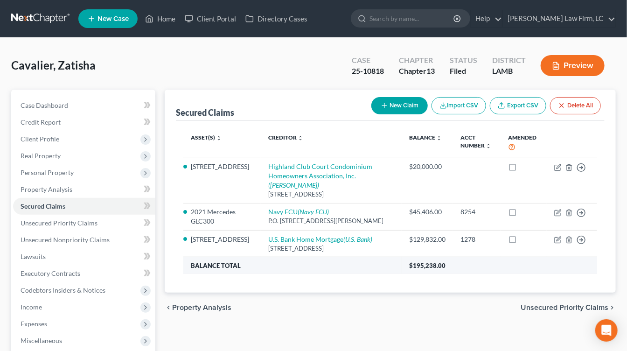
click at [278, 257] on th "Balance Total" at bounding box center [292, 265] width 218 height 17
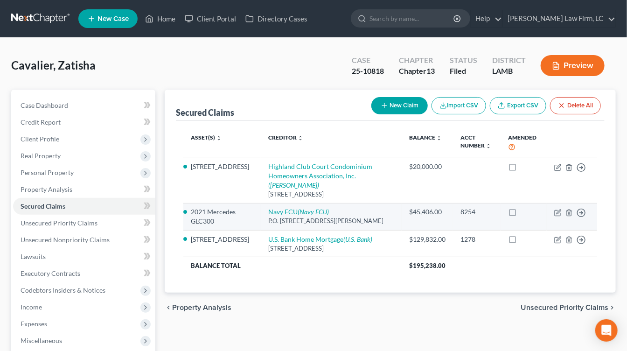
click at [353, 217] on div "P.O. [STREET_ADDRESS][PERSON_NAME]" at bounding box center [331, 221] width 126 height 9
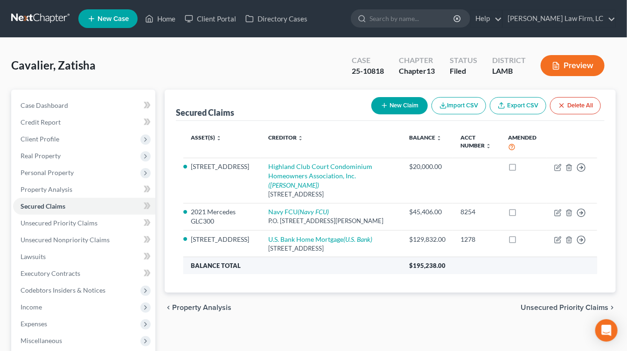
click at [301, 257] on th "Balance Total" at bounding box center [292, 265] width 218 height 17
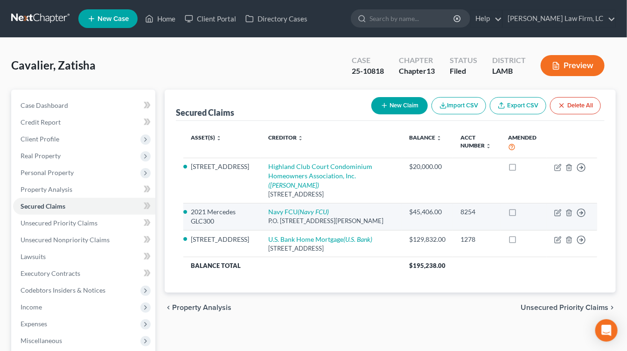
click at [351, 218] on td "Navy FCU (Navy FCU) P.O. Box 3700, Merrifield, VA 22119" at bounding box center [331, 216] width 141 height 27
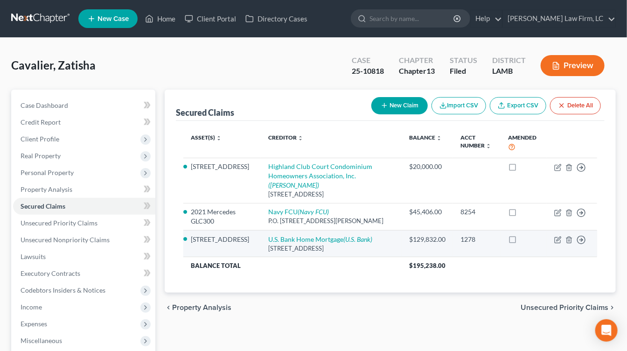
click at [334, 230] on td "U.S. Bank Home Mortgage (U.S. Bank) 2800 Tamarack Rd., Owensboro, KY 42301" at bounding box center [331, 243] width 141 height 27
click at [324, 235] on link "U.S. Bank Home Mortgage (U.S. Bank)" at bounding box center [320, 239] width 104 height 8
select select "18"
select select "3"
select select "2"
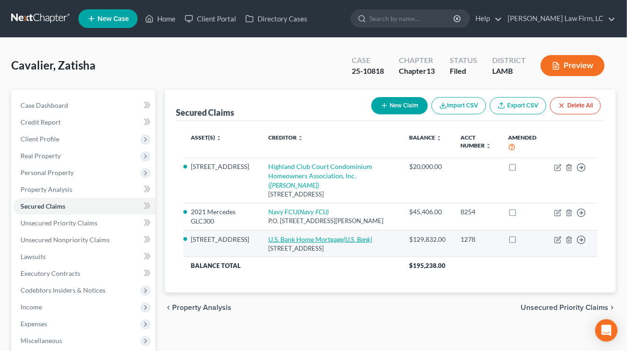
select select "0"
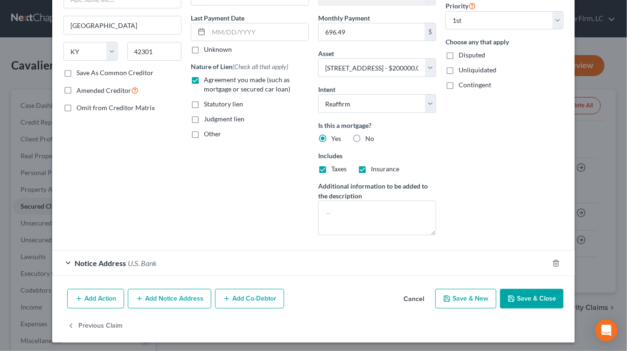
click at [414, 286] on div "Add Action Add Notice Address Add Co-Debtor Cancel Save & New Save & Close" at bounding box center [313, 300] width 523 height 31
click at [414, 287] on div "Add Action Add Notice Address Add Co-Debtor Cancel Save & New Save & Close" at bounding box center [313, 300] width 523 height 31
click at [413, 290] on button "Cancel" at bounding box center [413, 299] width 35 height 19
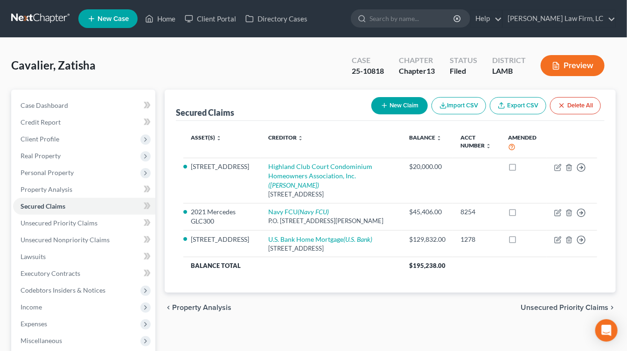
drag, startPoint x: 413, startPoint y: 290, endPoint x: 308, endPoint y: 291, distance: 105.0
click at [309, 293] on div "chevron_left Property Analysis Unsecured Priority Claims chevron_right" at bounding box center [390, 308] width 451 height 30
click at [308, 293] on div "chevron_left Property Analysis Unsecured Priority Claims chevron_right" at bounding box center [390, 308] width 451 height 30
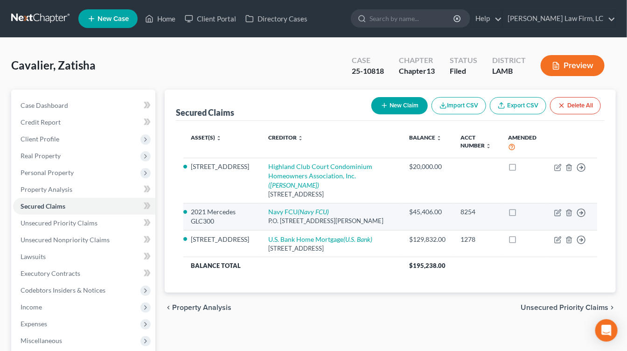
click at [293, 217] on div "P.O. [STREET_ADDRESS][PERSON_NAME]" at bounding box center [331, 221] width 126 height 9
click at [274, 208] on link "Navy FCU (Navy FCU)" at bounding box center [298, 212] width 61 height 8
select select "48"
select select "2"
select select "0"
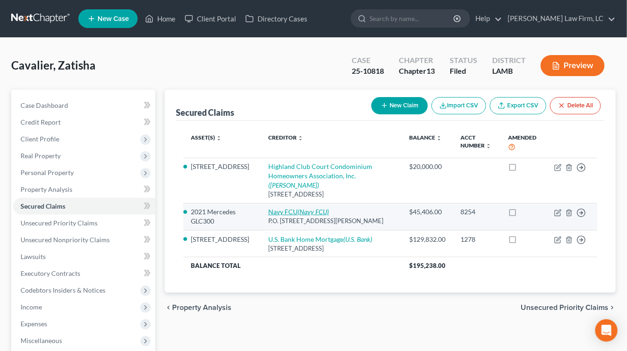
select select "0"
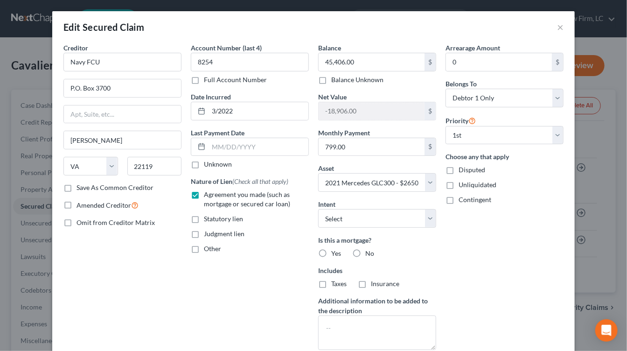
click at [573, 25] on div "Edit Secured Claim ×" at bounding box center [313, 27] width 523 height 32
click at [556, 25] on div "Edit Secured Claim ×" at bounding box center [313, 27] width 523 height 32
click at [556, 27] on div "Edit Secured Claim ×" at bounding box center [313, 27] width 523 height 32
click at [558, 32] on button "×" at bounding box center [560, 26] width 7 height 11
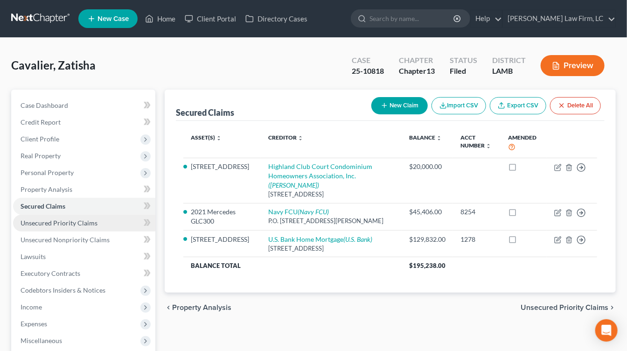
click at [67, 225] on span "Unsecured Priority Claims" at bounding box center [59, 223] width 77 height 8
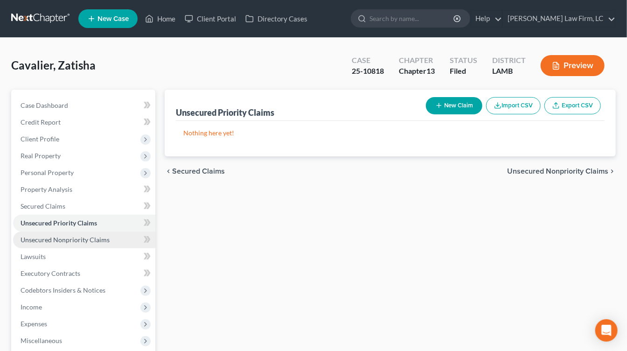
click at [68, 238] on span "Unsecured Nonpriority Claims" at bounding box center [65, 240] width 89 height 8
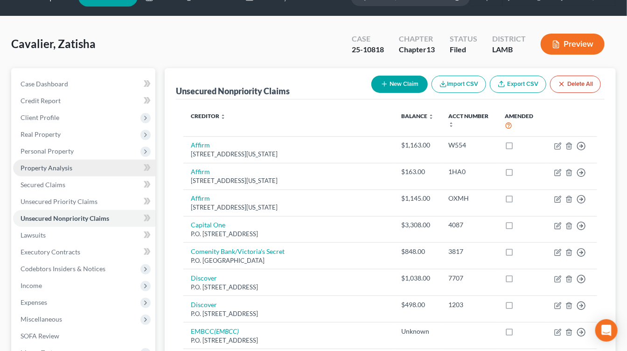
click at [58, 171] on link "Property Analysis" at bounding box center [84, 168] width 142 height 17
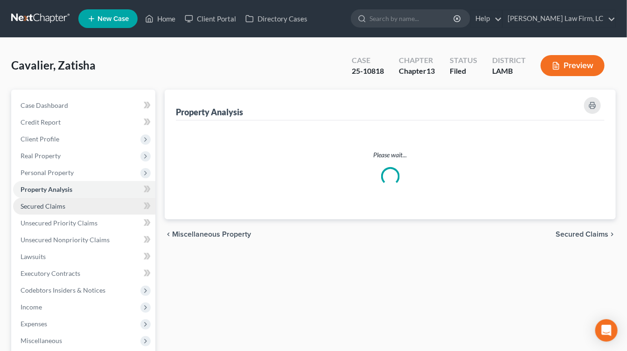
click at [58, 186] on span "Property Analysis" at bounding box center [47, 189] width 52 height 8
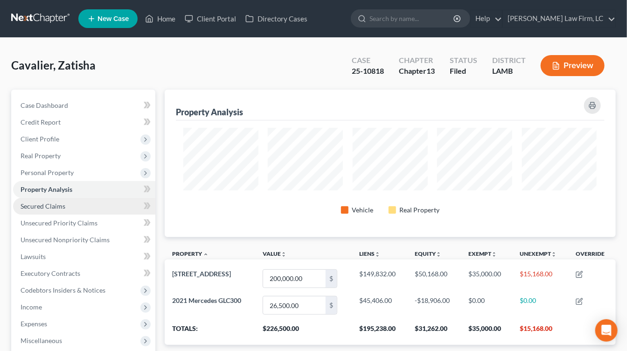
scroll to position [147, 451]
click at [78, 209] on link "Secured Claims" at bounding box center [84, 206] width 142 height 17
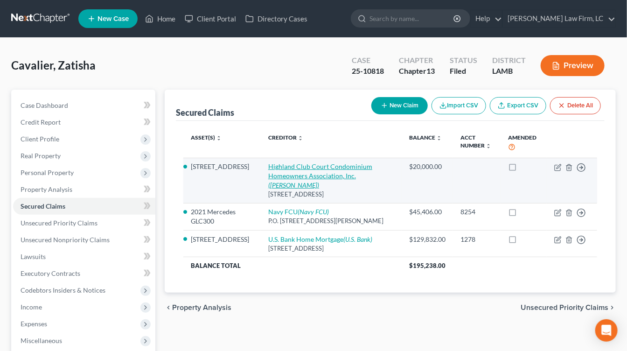
click at [280, 178] on link "Highland Club Court Condominium Homeowners Association, Inc. (Glen R. Petersen)" at bounding box center [320, 175] width 104 height 27
select select "19"
select select "3"
select select "2"
select select "0"
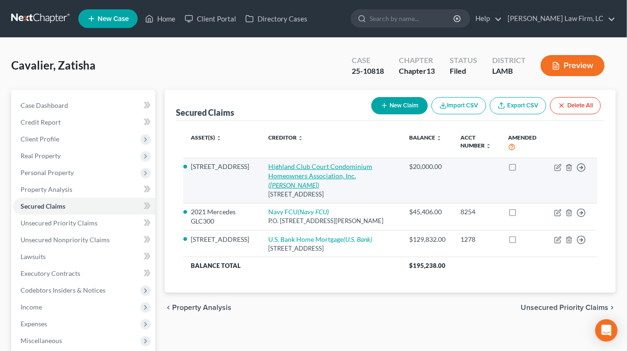
select select "0"
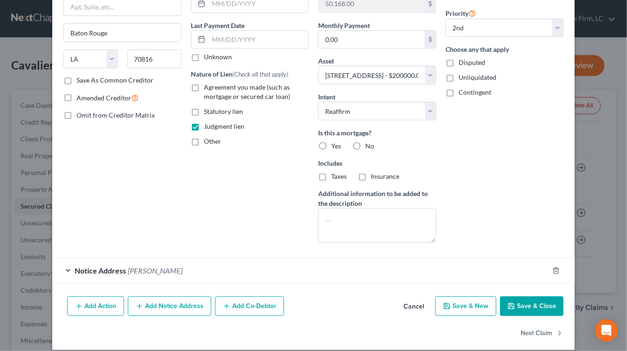
scroll to position [115, 0]
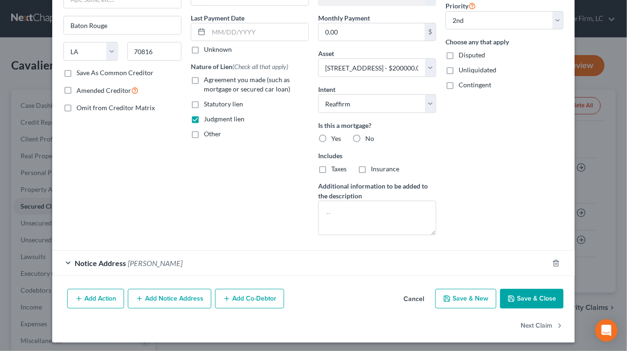
click at [417, 309] on div "Add Action Add Notice Address Add Co-Debtor Cancel Save & New Save & Close" at bounding box center [313, 300] width 523 height 31
click at [417, 303] on button "Cancel" at bounding box center [413, 299] width 35 height 19
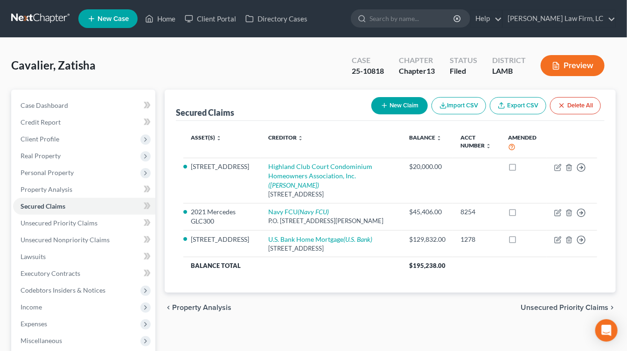
click at [404, 293] on div "chevron_left Property Analysis Unsecured Priority Claims chevron_right" at bounding box center [390, 308] width 451 height 30
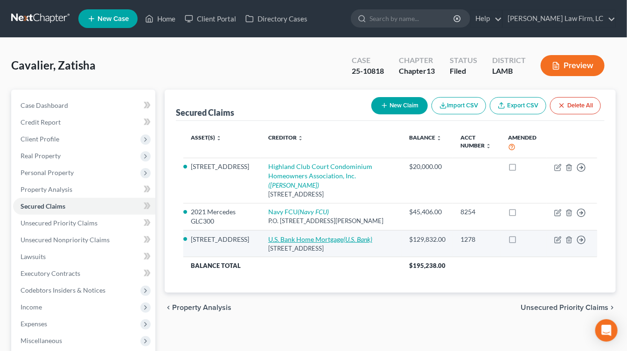
click at [312, 235] on link "U.S. Bank Home Mortgage (U.S. Bank)" at bounding box center [320, 239] width 104 height 8
select select "18"
select select "3"
select select "2"
select select "0"
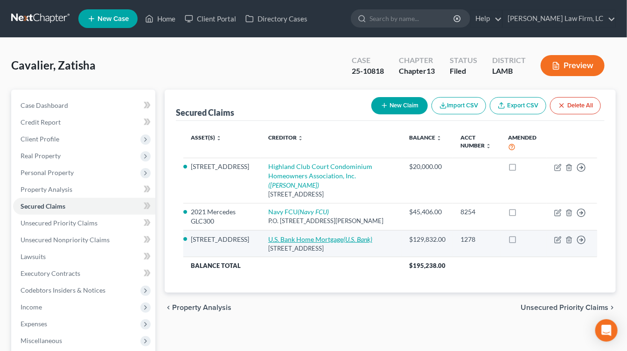
select select "0"
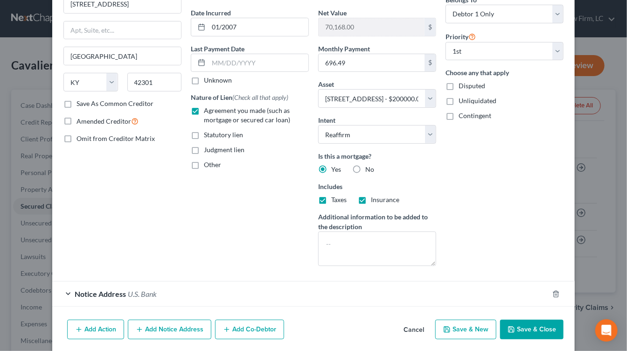
scroll to position [90, 0]
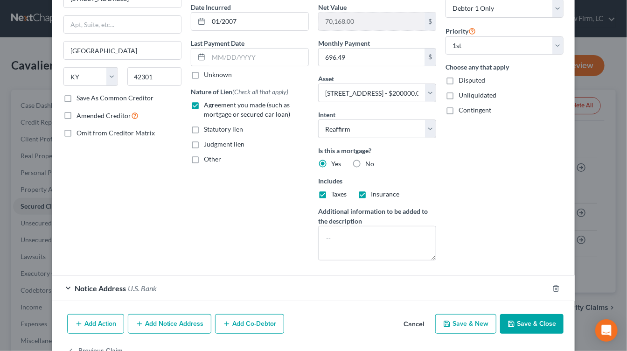
click at [399, 320] on button "Cancel" at bounding box center [413, 324] width 35 height 19
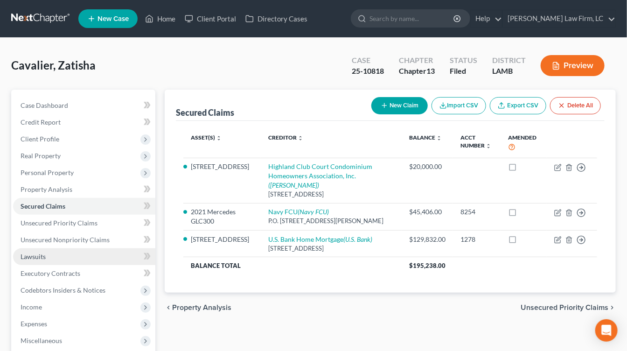
scroll to position [160, 0]
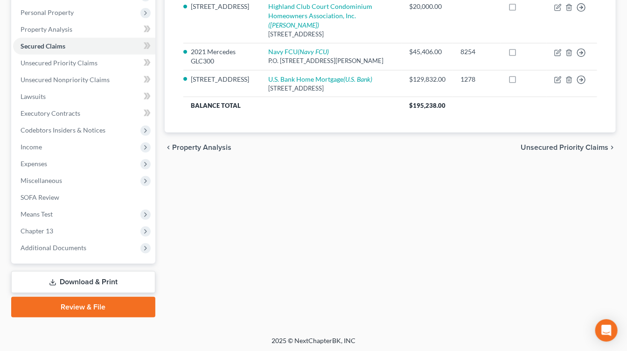
click at [68, 255] on div "Case Dashboard Payments Invoices Payments Payments Credit Report Client Profile…" at bounding box center [83, 97] width 144 height 334
click at [84, 248] on span "Additional Documents" at bounding box center [54, 248] width 66 height 8
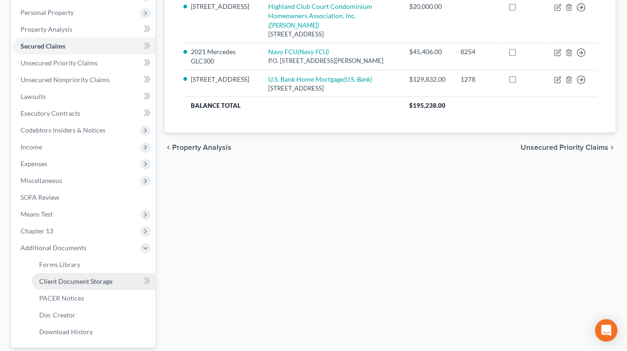
click at [82, 285] on link "Client Document Storage" at bounding box center [94, 281] width 124 height 17
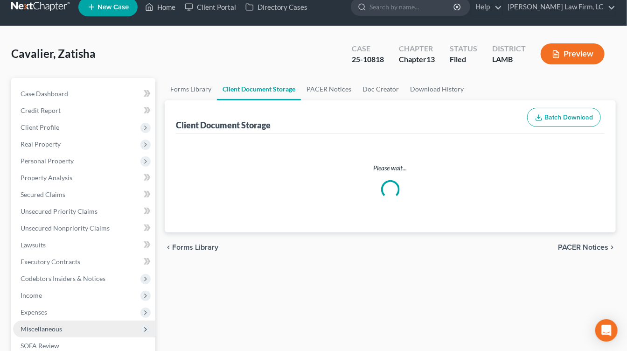
select select "13"
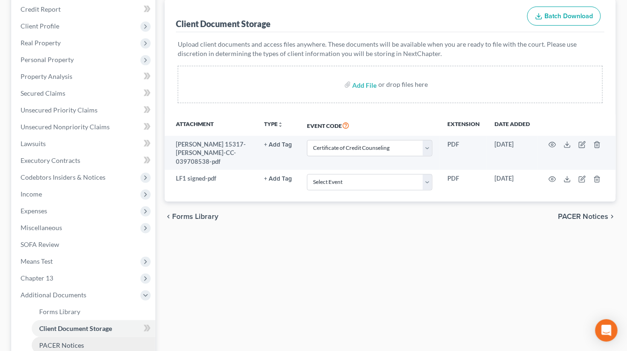
click at [50, 346] on span "PACER Notices" at bounding box center [61, 345] width 45 height 8
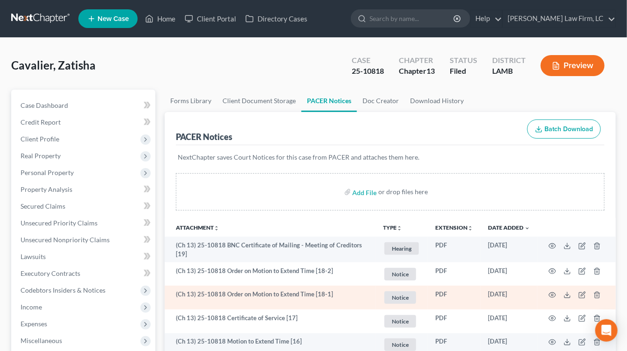
click at [548, 295] on td at bounding box center [577, 298] width 78 height 24
click at [551, 295] on icon "button" at bounding box center [552, 294] width 7 height 5
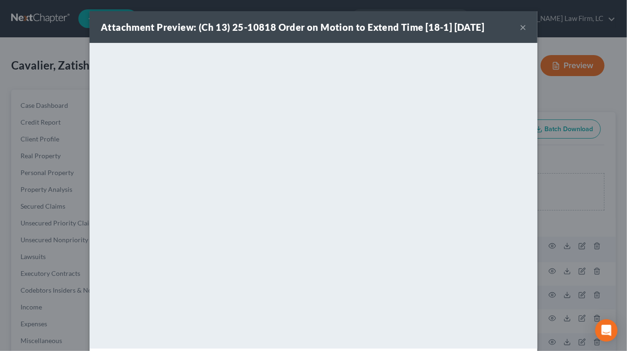
click at [556, 175] on div "Attachment Preview: (Ch 13) 25-10818 Order on Motion to Extend Time [18-1] 10/0…" at bounding box center [313, 175] width 627 height 351
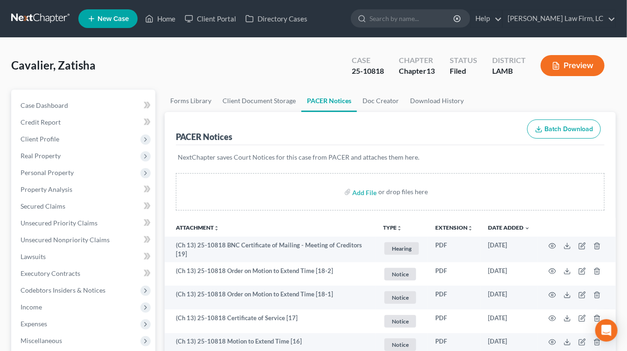
click at [51, 16] on link at bounding box center [41, 18] width 60 height 17
click at [50, 16] on link at bounding box center [41, 18] width 60 height 17
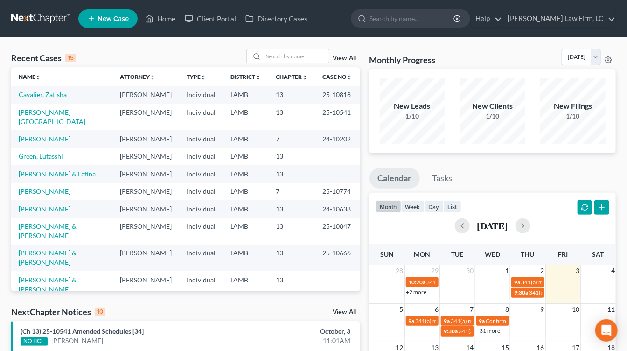
click at [38, 92] on link "Cavalier, Zatisha" at bounding box center [43, 95] width 48 height 8
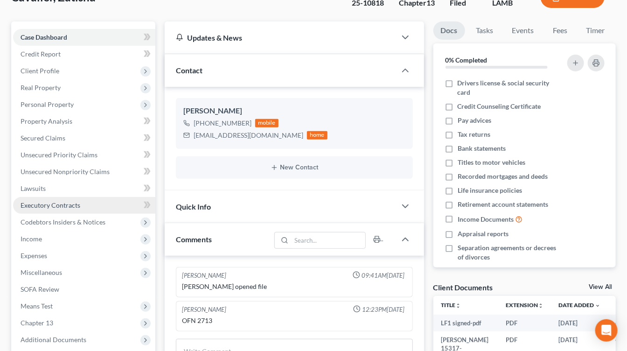
scroll to position [71, 0]
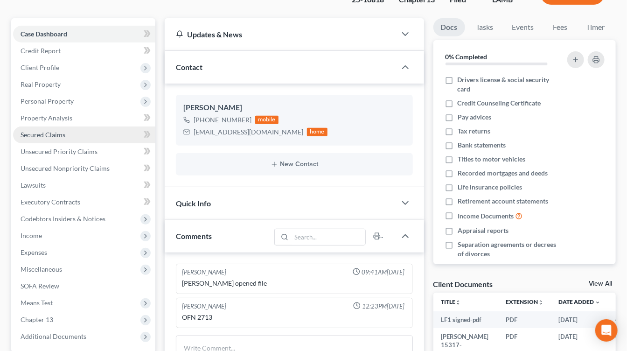
click at [77, 140] on link "Secured Claims" at bounding box center [84, 134] width 142 height 17
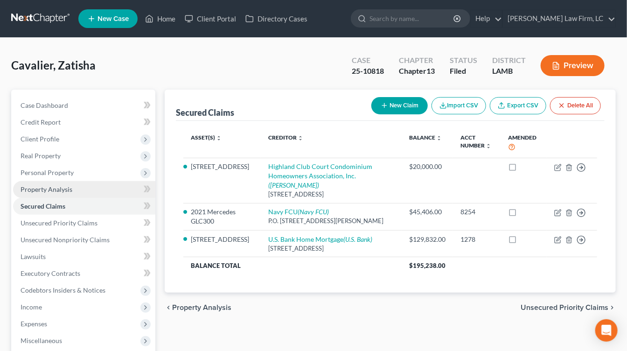
click at [56, 190] on span "Property Analysis" at bounding box center [47, 189] width 52 height 8
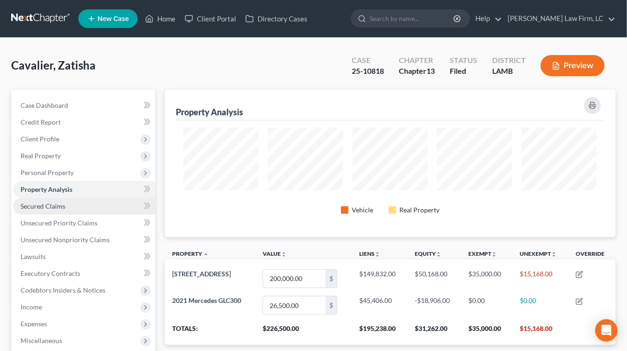
scroll to position [147, 451]
click at [62, 203] on span "Secured Claims" at bounding box center [43, 206] width 45 height 8
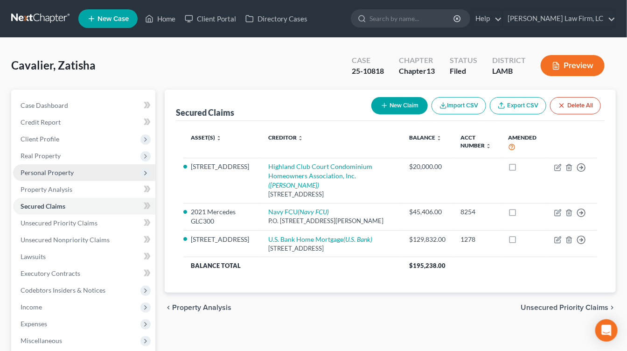
click at [71, 167] on span "Personal Property" at bounding box center [84, 172] width 142 height 17
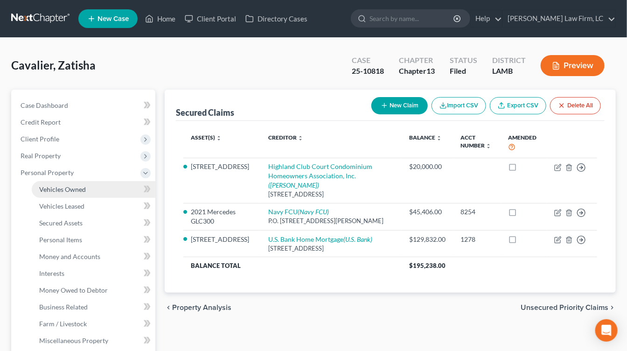
click at [89, 195] on link "Vehicles Owned" at bounding box center [94, 189] width 124 height 17
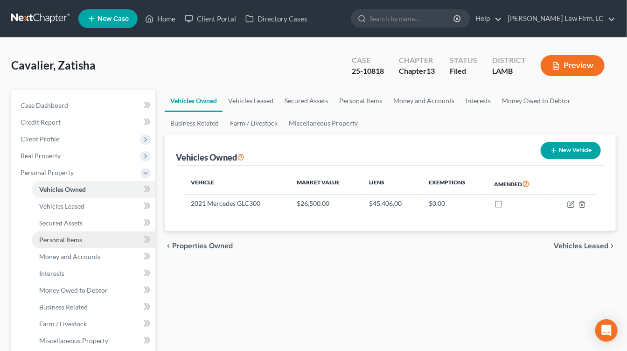
click at [99, 245] on link "Personal Items" at bounding box center [94, 239] width 124 height 17
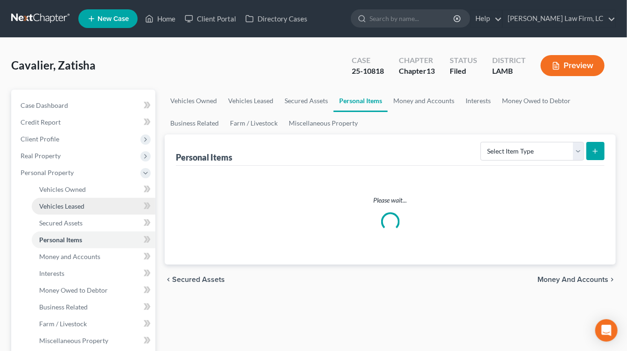
click at [85, 198] on link "Vehicles Leased" at bounding box center [94, 206] width 124 height 17
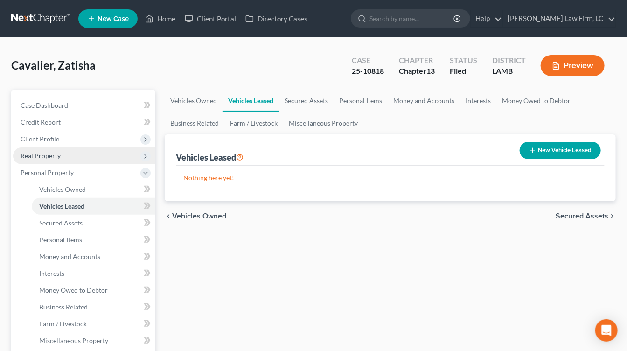
click at [84, 154] on span "Real Property" at bounding box center [84, 155] width 142 height 17
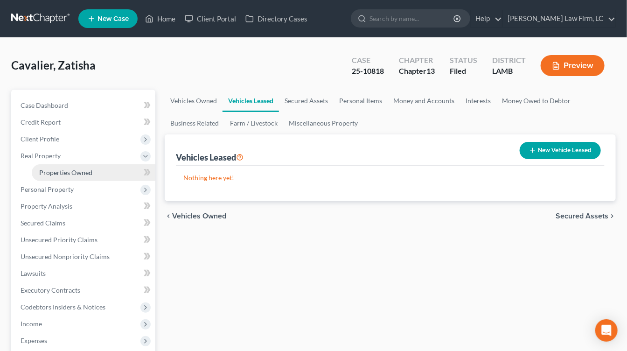
click at [84, 175] on span "Properties Owned" at bounding box center [65, 172] width 53 height 8
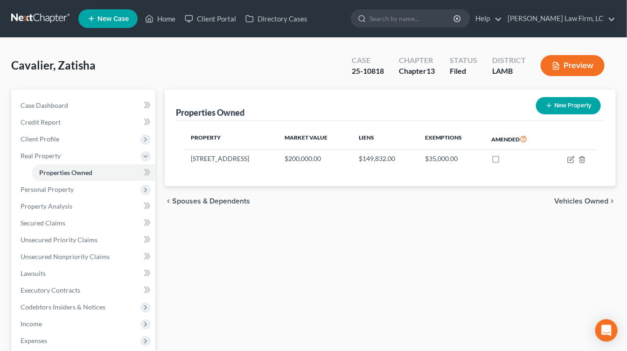
click at [43, 8] on nav "Home New Case Client Portal Directory Cases Dickson Law Firm, LC mdd@dicksonlaw…" at bounding box center [313, 18] width 627 height 37
click at [43, 21] on link at bounding box center [41, 18] width 60 height 17
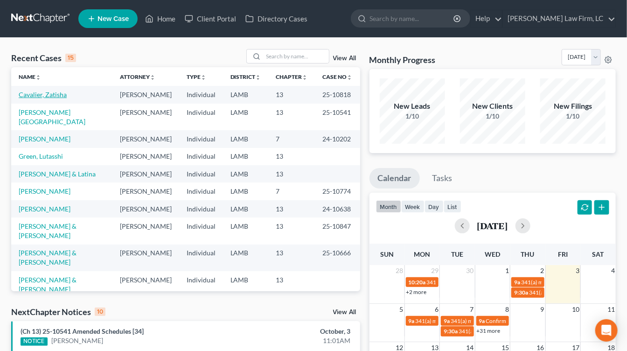
click at [45, 92] on link "Cavalier, Zatisha" at bounding box center [43, 95] width 48 height 8
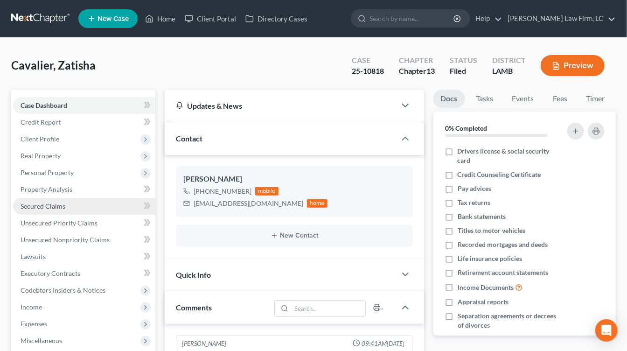
click at [78, 208] on link "Secured Claims" at bounding box center [84, 206] width 142 height 17
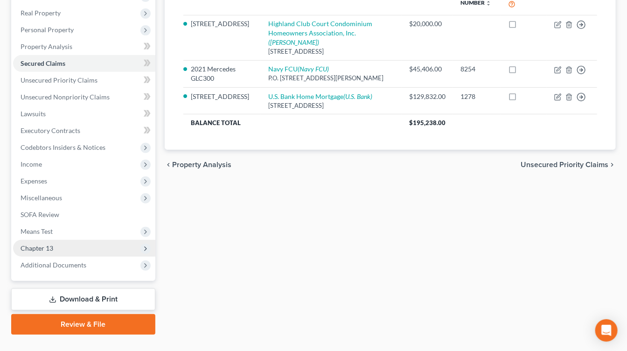
click at [75, 252] on span "Chapter 13" at bounding box center [84, 248] width 142 height 17
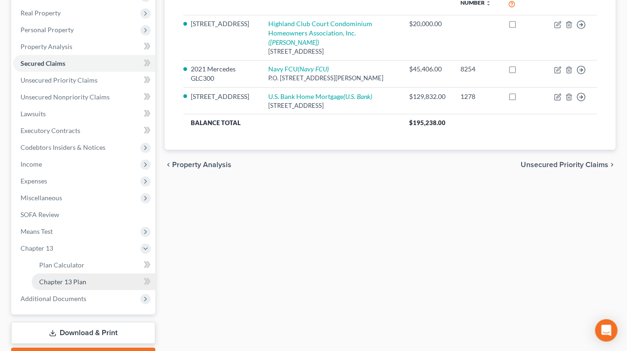
click at [63, 279] on span "Chapter 13 Plan" at bounding box center [62, 282] width 47 height 8
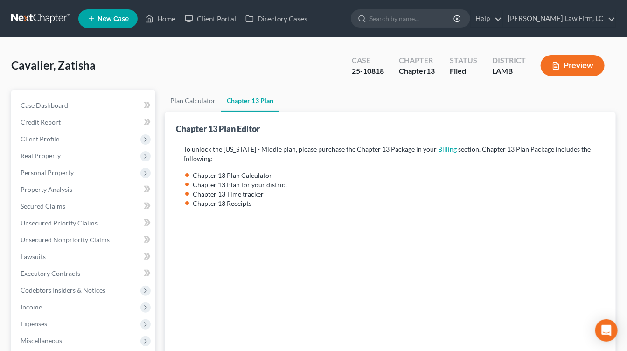
click at [258, 208] on div "To unlock the [US_STATE] - Middle plan, please purchase the Chapter 13 Package …" at bounding box center [390, 274] width 414 height 258
click at [57, 95] on div "Case Dashboard Payments Invoices Payments Payments Credit Report Client Profile…" at bounding box center [83, 274] width 144 height 368
click at [49, 103] on span "Case Dashboard" at bounding box center [45, 105] width 48 height 8
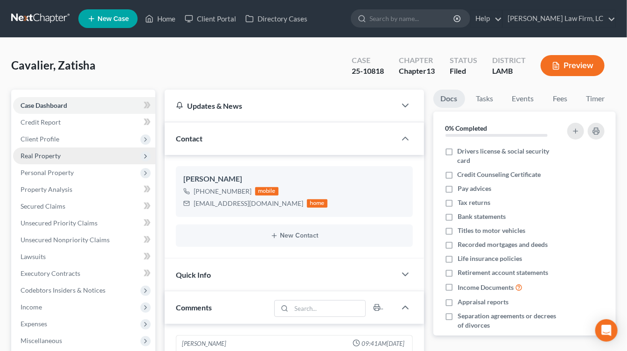
click at [71, 149] on span "Real Property" at bounding box center [84, 155] width 142 height 17
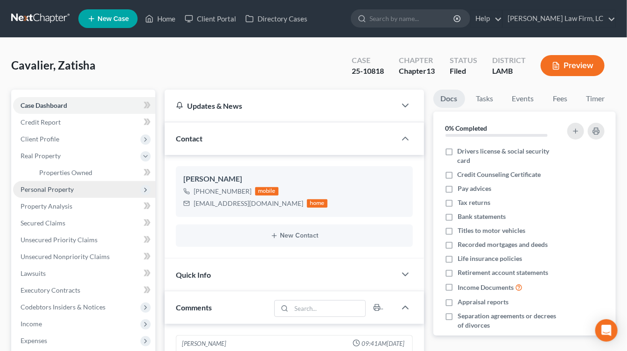
click at [71, 185] on span "Personal Property" at bounding box center [47, 189] width 53 height 8
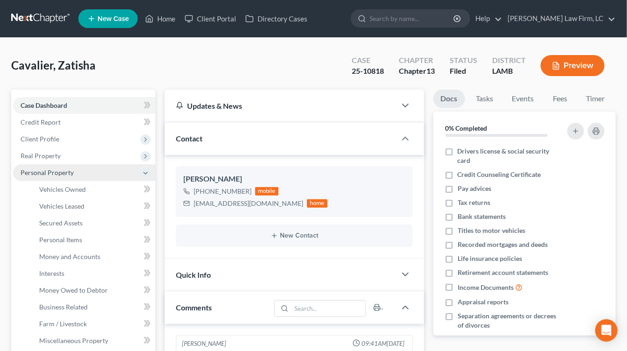
click at [104, 175] on span "Personal Property" at bounding box center [84, 172] width 142 height 17
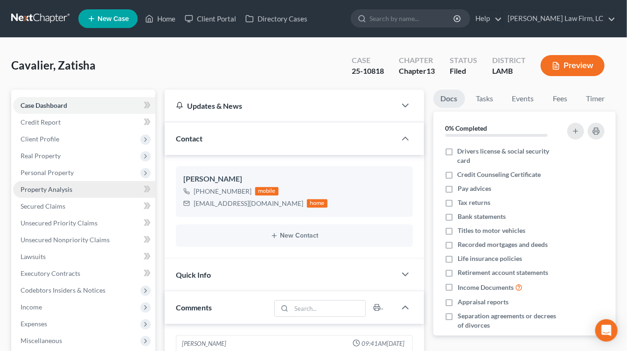
click at [86, 186] on link "Property Analysis" at bounding box center [84, 189] width 142 height 17
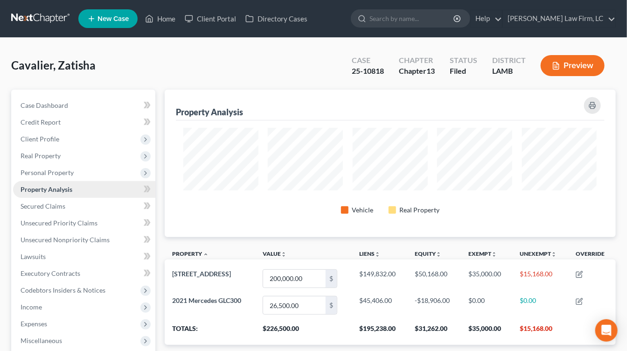
click at [85, 196] on link "Property Analysis" at bounding box center [84, 189] width 142 height 17
click at [85, 214] on ul "Case Dashboard Payments Invoices Payments Payments Credit Report Client Profile" at bounding box center [84, 256] width 142 height 319
click at [85, 219] on span "Unsecured Priority Claims" at bounding box center [59, 223] width 77 height 8
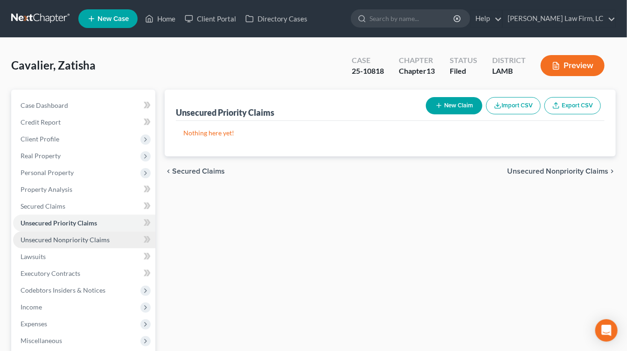
click at [96, 233] on link "Unsecured Nonpriority Claims" at bounding box center [84, 239] width 142 height 17
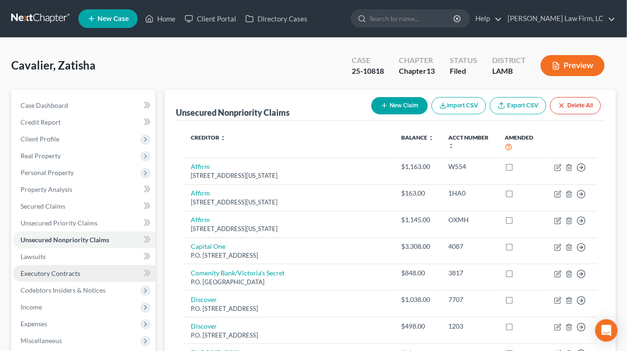
click at [90, 268] on link "Executory Contracts" at bounding box center [84, 273] width 142 height 17
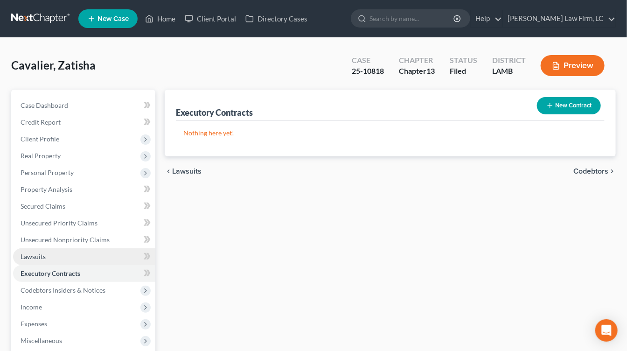
click at [90, 262] on link "Lawsuits" at bounding box center [84, 256] width 142 height 17
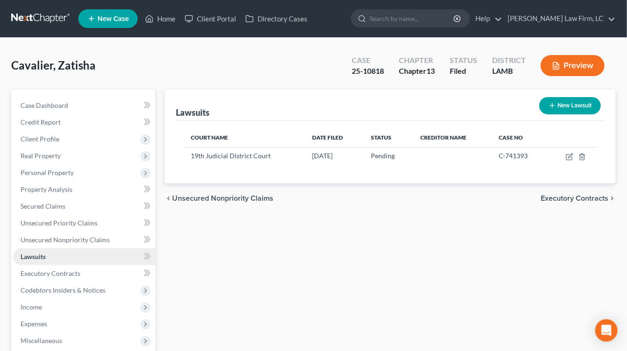
click at [91, 258] on link "Lawsuits" at bounding box center [84, 256] width 142 height 17
click at [91, 239] on span "Unsecured Nonpriority Claims" at bounding box center [65, 240] width 89 height 8
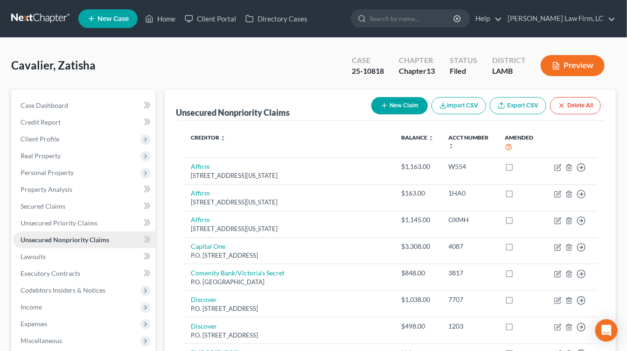
drag, startPoint x: 91, startPoint y: 233, endPoint x: 68, endPoint y: 207, distance: 35.4
click at [68, 207] on link "Secured Claims" at bounding box center [84, 206] width 142 height 17
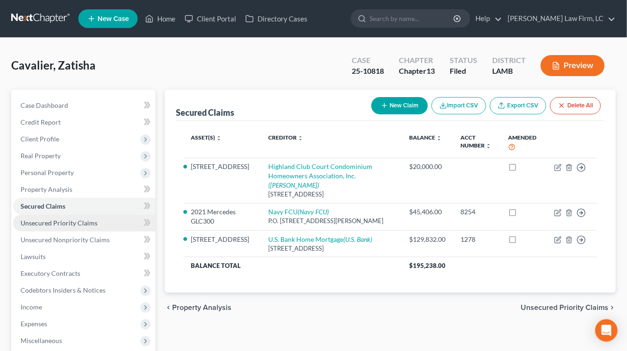
click at [61, 226] on span "Unsecured Priority Claims" at bounding box center [59, 223] width 77 height 8
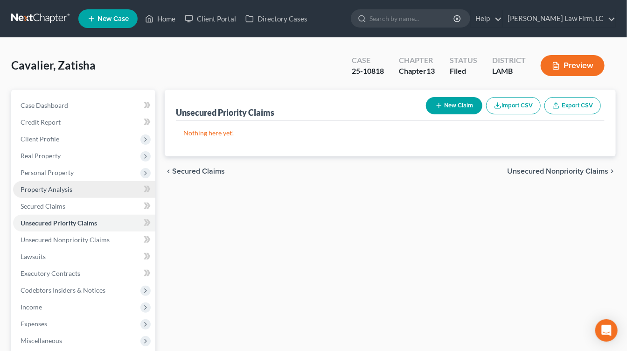
click at [61, 196] on link "Property Analysis" at bounding box center [84, 189] width 142 height 17
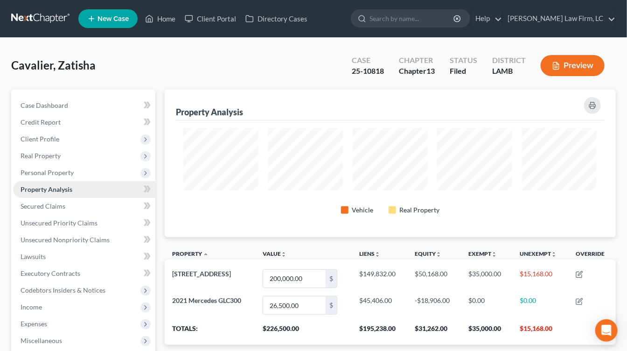
click at [68, 181] on link "Property Analysis" at bounding box center [84, 189] width 142 height 17
click at [77, 172] on span "Personal Property" at bounding box center [84, 172] width 142 height 17
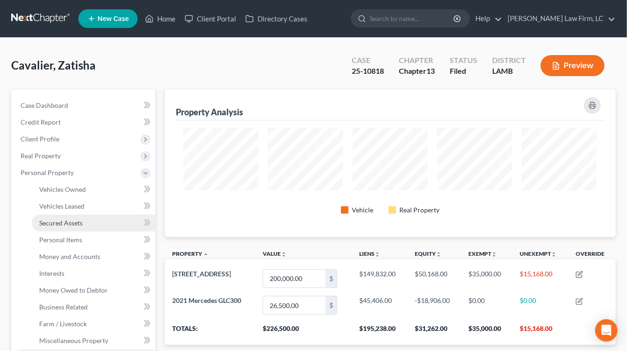
click at [48, 226] on span "Secured Assets" at bounding box center [60, 223] width 43 height 8
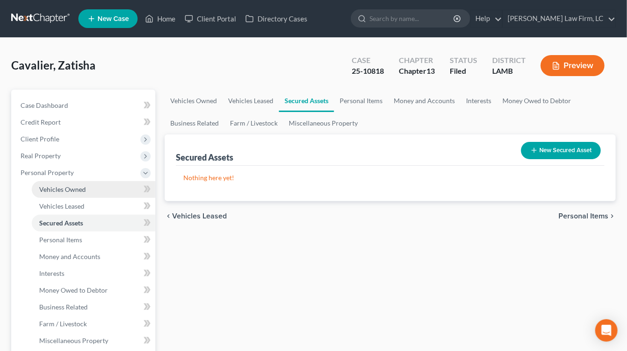
click at [64, 191] on span "Vehicles Owned" at bounding box center [62, 189] width 47 height 8
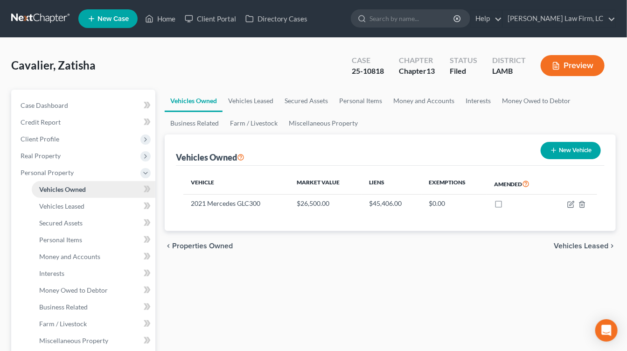
click at [98, 191] on link "Vehicles Owned" at bounding box center [94, 189] width 124 height 17
click at [98, 193] on link "Vehicles Owned" at bounding box center [94, 189] width 124 height 17
click at [98, 225] on link "Secured Assets" at bounding box center [94, 223] width 124 height 17
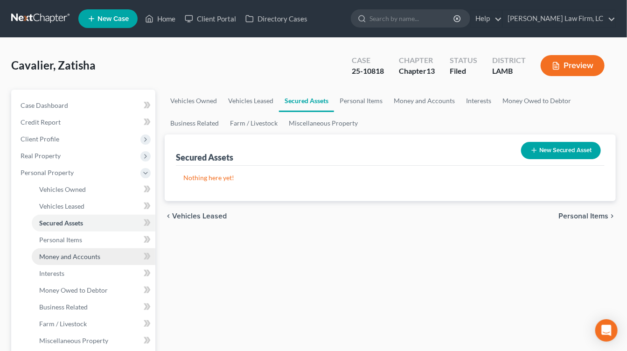
click at [102, 259] on link "Money and Accounts" at bounding box center [94, 256] width 124 height 17
click at [101, 259] on link "Money and Accounts" at bounding box center [94, 256] width 124 height 17
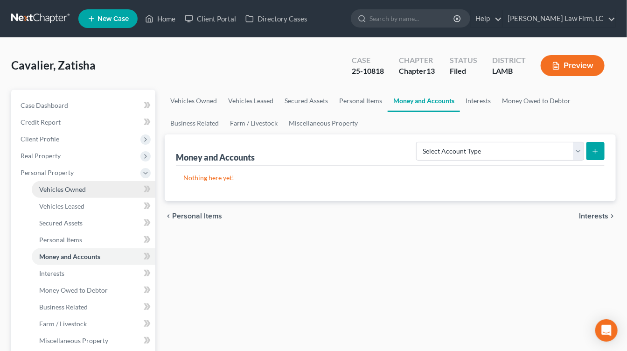
click at [85, 181] on link "Vehicles Owned" at bounding box center [94, 189] width 124 height 17
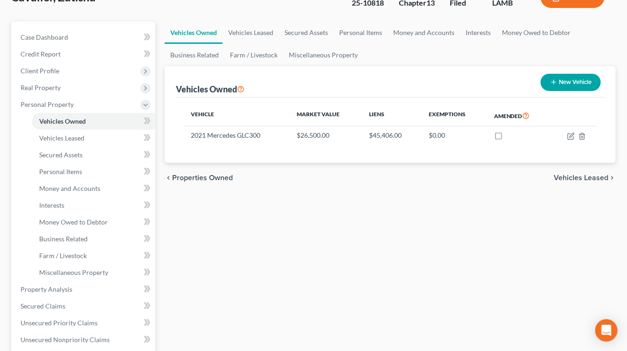
scroll to position [73, 0]
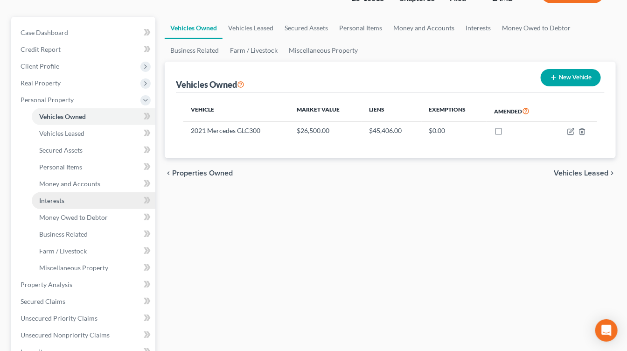
click at [87, 200] on link "Interests" at bounding box center [94, 200] width 124 height 17
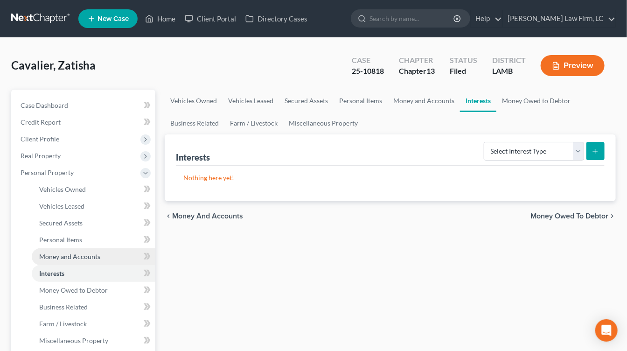
click at [106, 255] on link "Money and Accounts" at bounding box center [94, 256] width 124 height 17
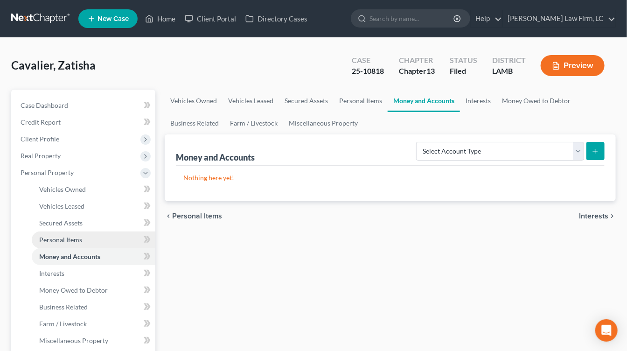
click at [97, 241] on link "Personal Items" at bounding box center [94, 239] width 124 height 17
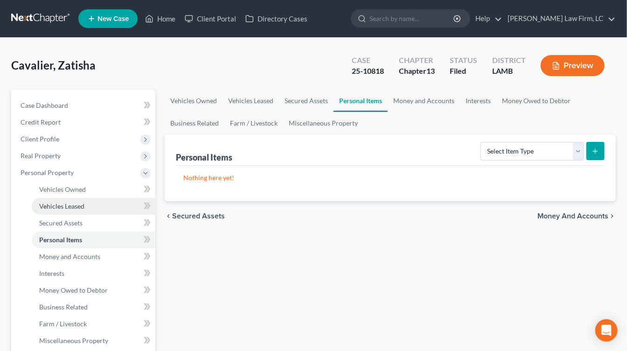
click at [81, 198] on link "Vehicles Leased" at bounding box center [94, 206] width 124 height 17
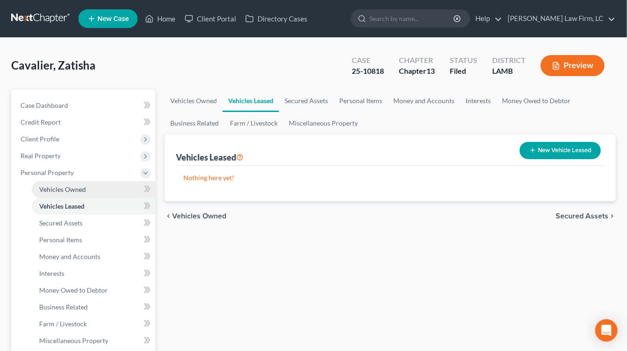
click at [81, 194] on link "Vehicles Owned" at bounding box center [94, 189] width 124 height 17
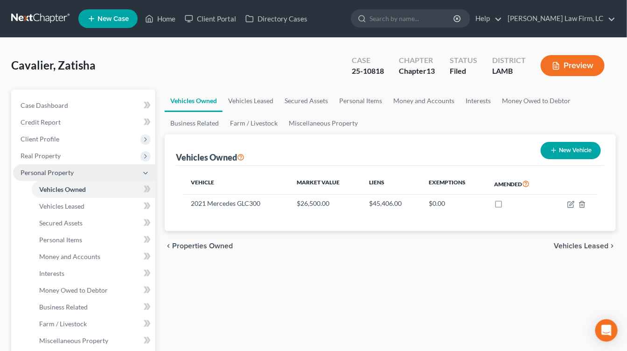
click at [75, 166] on span "Personal Property" at bounding box center [84, 172] width 142 height 17
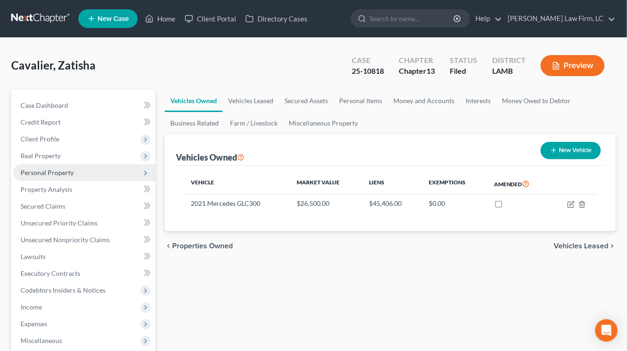
click at [75, 164] on span "Personal Property" at bounding box center [84, 172] width 142 height 17
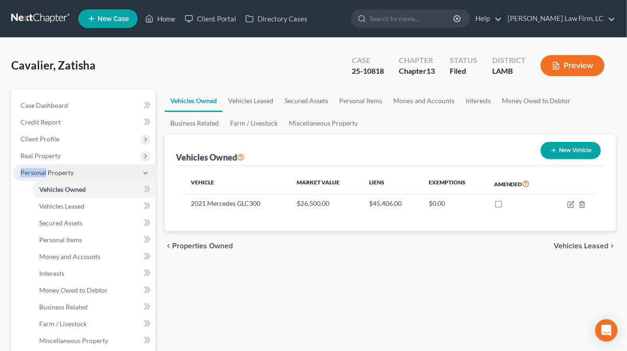
click at [75, 164] on span "Personal Property" at bounding box center [84, 172] width 142 height 17
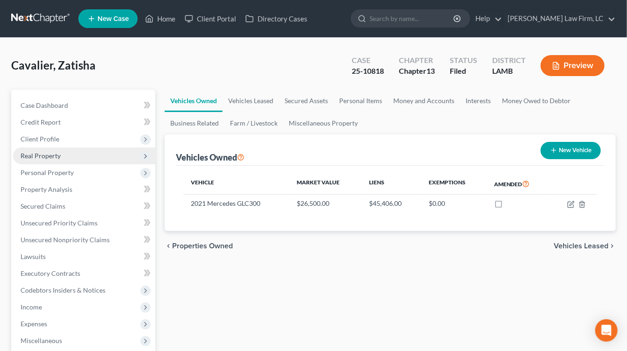
click at [75, 159] on span "Real Property" at bounding box center [84, 155] width 142 height 17
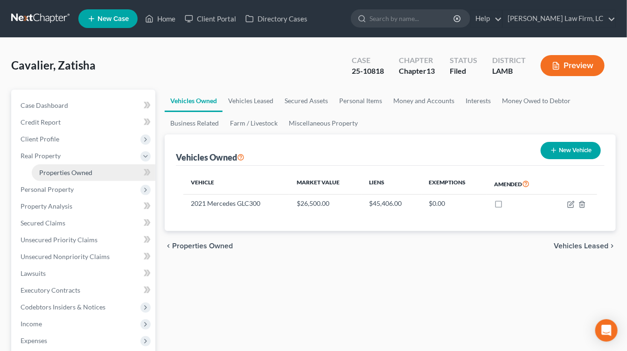
click at [78, 175] on span "Properties Owned" at bounding box center [65, 172] width 53 height 8
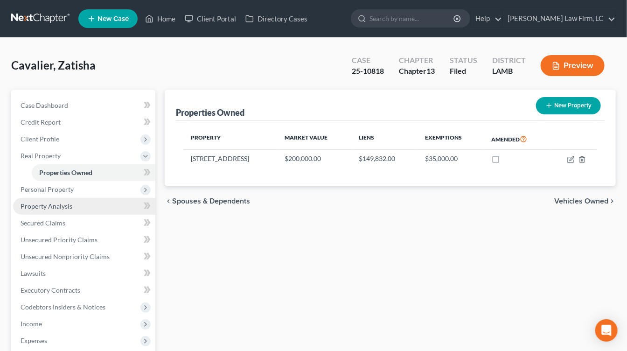
click at [35, 203] on span "Property Analysis" at bounding box center [47, 206] width 52 height 8
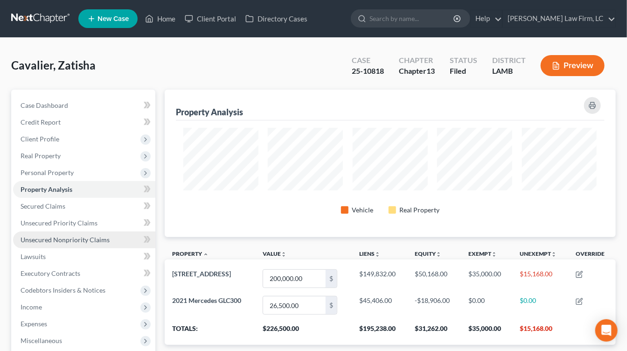
click at [112, 238] on link "Unsecured Nonpriority Claims" at bounding box center [84, 239] width 142 height 17
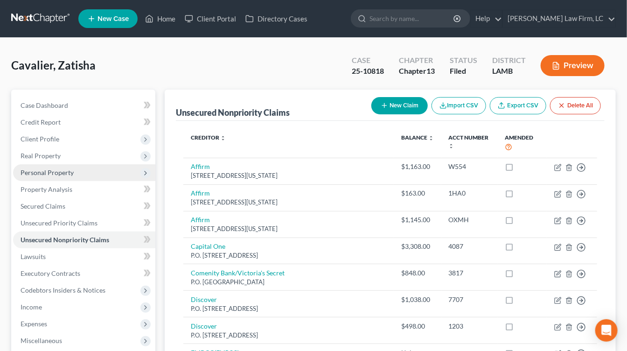
click at [54, 169] on span "Personal Property" at bounding box center [47, 172] width 53 height 8
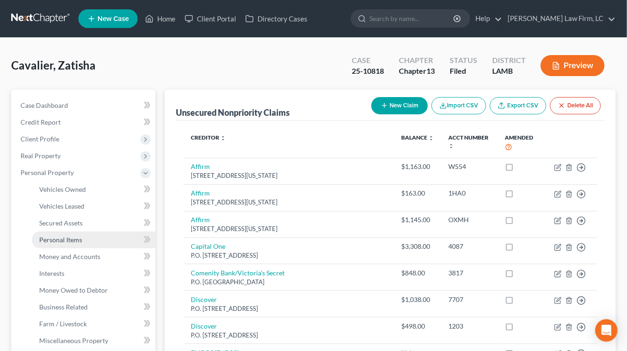
click at [63, 231] on link "Personal Items" at bounding box center [94, 239] width 124 height 17
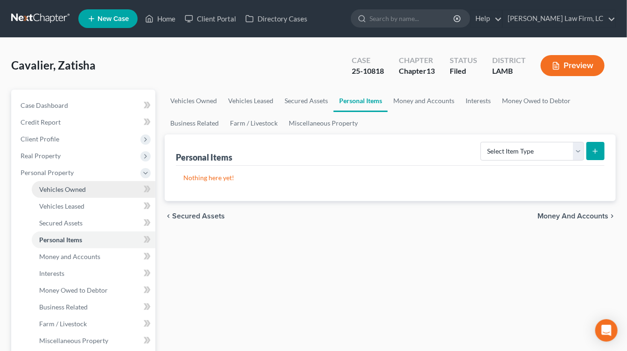
click at [63, 194] on link "Vehicles Owned" at bounding box center [94, 189] width 124 height 17
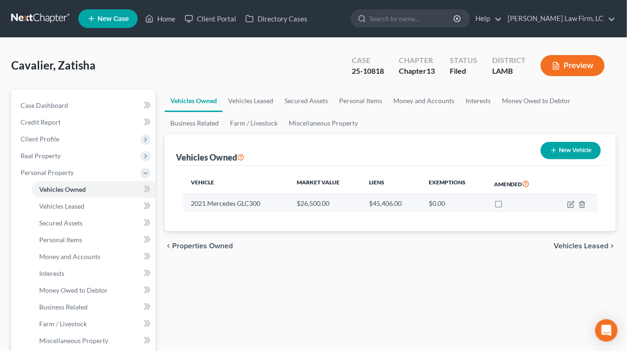
click at [566, 196] on td at bounding box center [574, 204] width 47 height 18
click at [568, 195] on td at bounding box center [574, 204] width 47 height 18
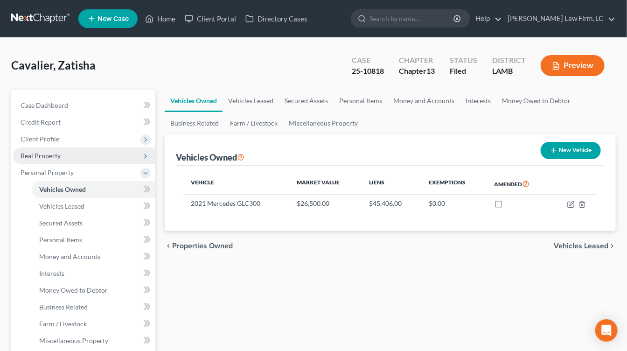
click at [69, 153] on span "Real Property" at bounding box center [84, 155] width 142 height 17
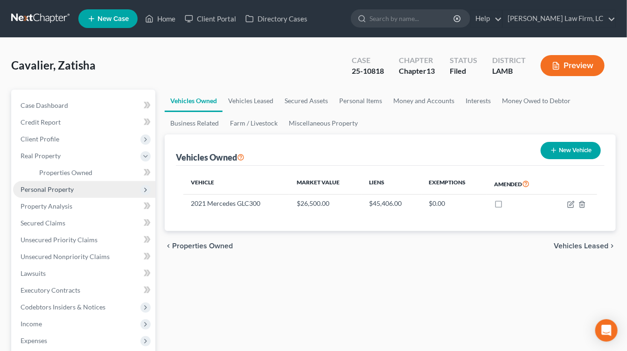
click at [78, 181] on span "Personal Property" at bounding box center [84, 189] width 142 height 17
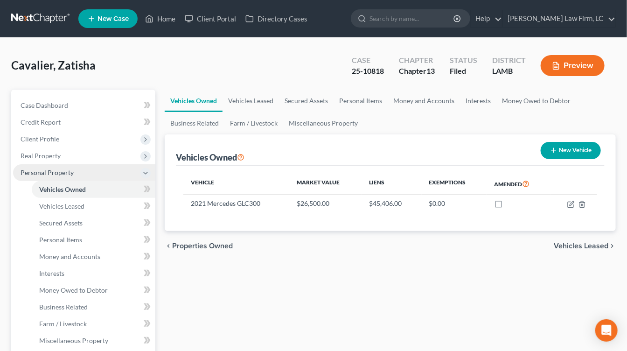
click at [78, 180] on li "Personal Property Vehicles Owned Vehicles Leased Machinery and Vehicles Office …" at bounding box center [84, 256] width 142 height 185
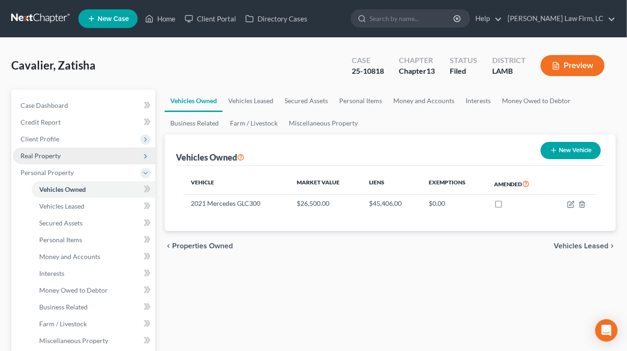
click at [73, 154] on span "Real Property" at bounding box center [84, 155] width 142 height 17
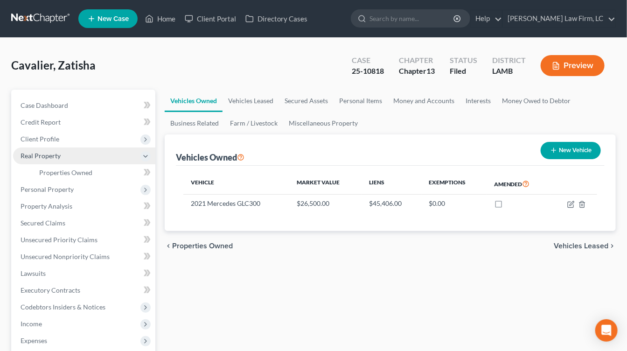
click at [74, 163] on span "Real Property" at bounding box center [84, 155] width 142 height 17
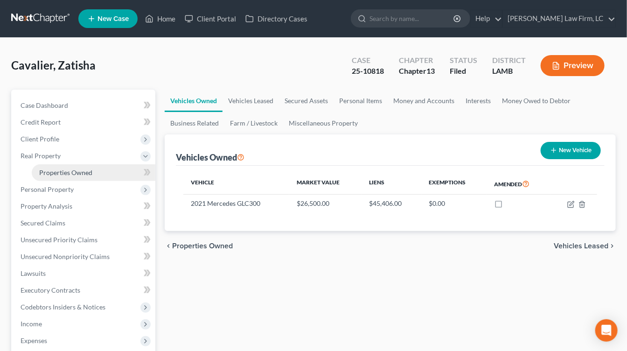
click at [78, 171] on span "Properties Owned" at bounding box center [65, 172] width 53 height 8
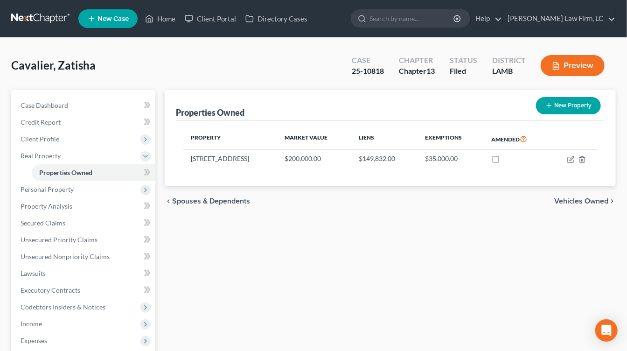
click at [336, 305] on div "Properties Owned New Property Property Market Value Liens Exemptions Amended [S…" at bounding box center [390, 292] width 461 height 405
click at [76, 125] on link "Credit Report" at bounding box center [84, 122] width 142 height 17
